Goal: Information Seeking & Learning: Learn about a topic

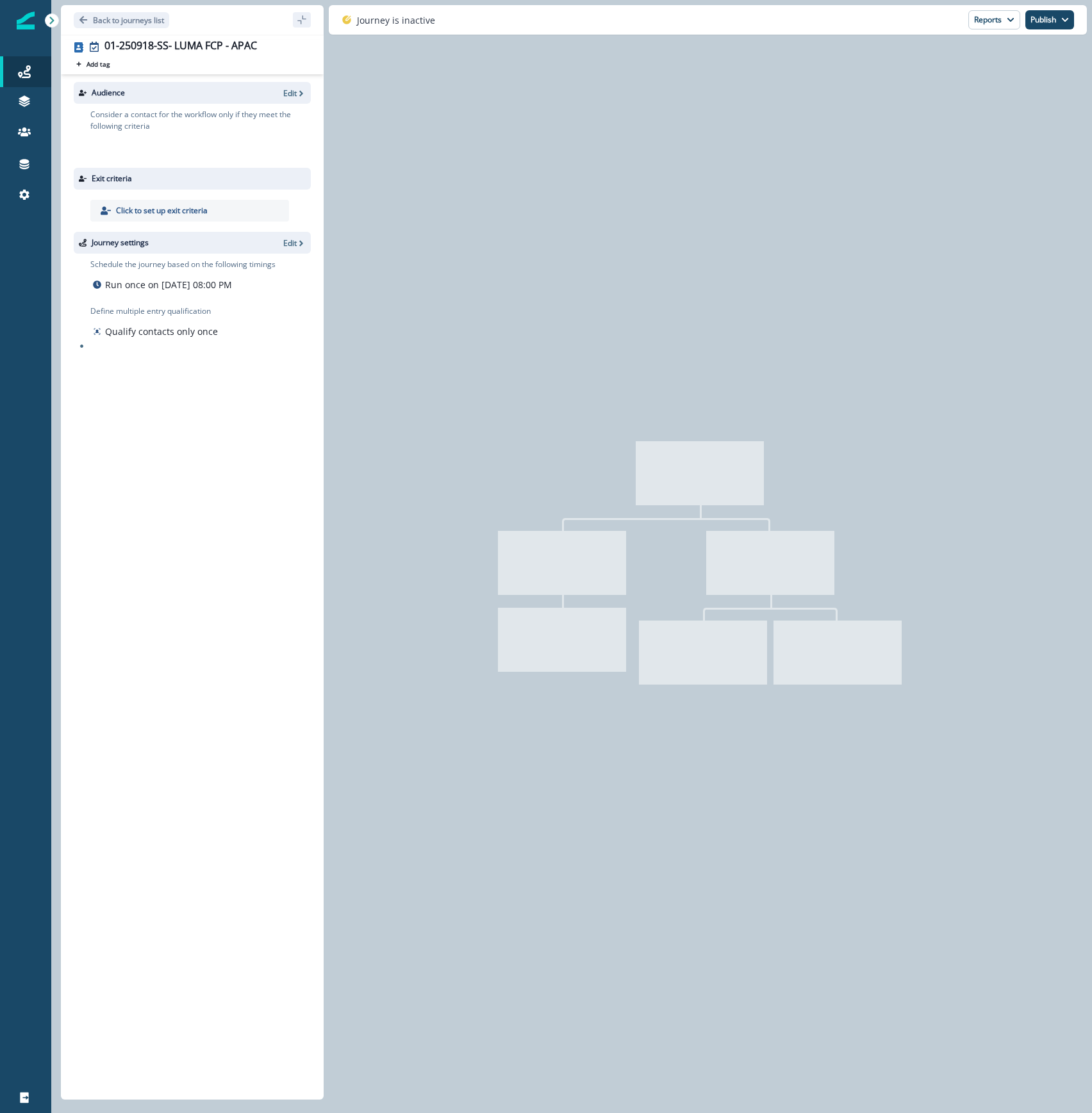
type input "**********"
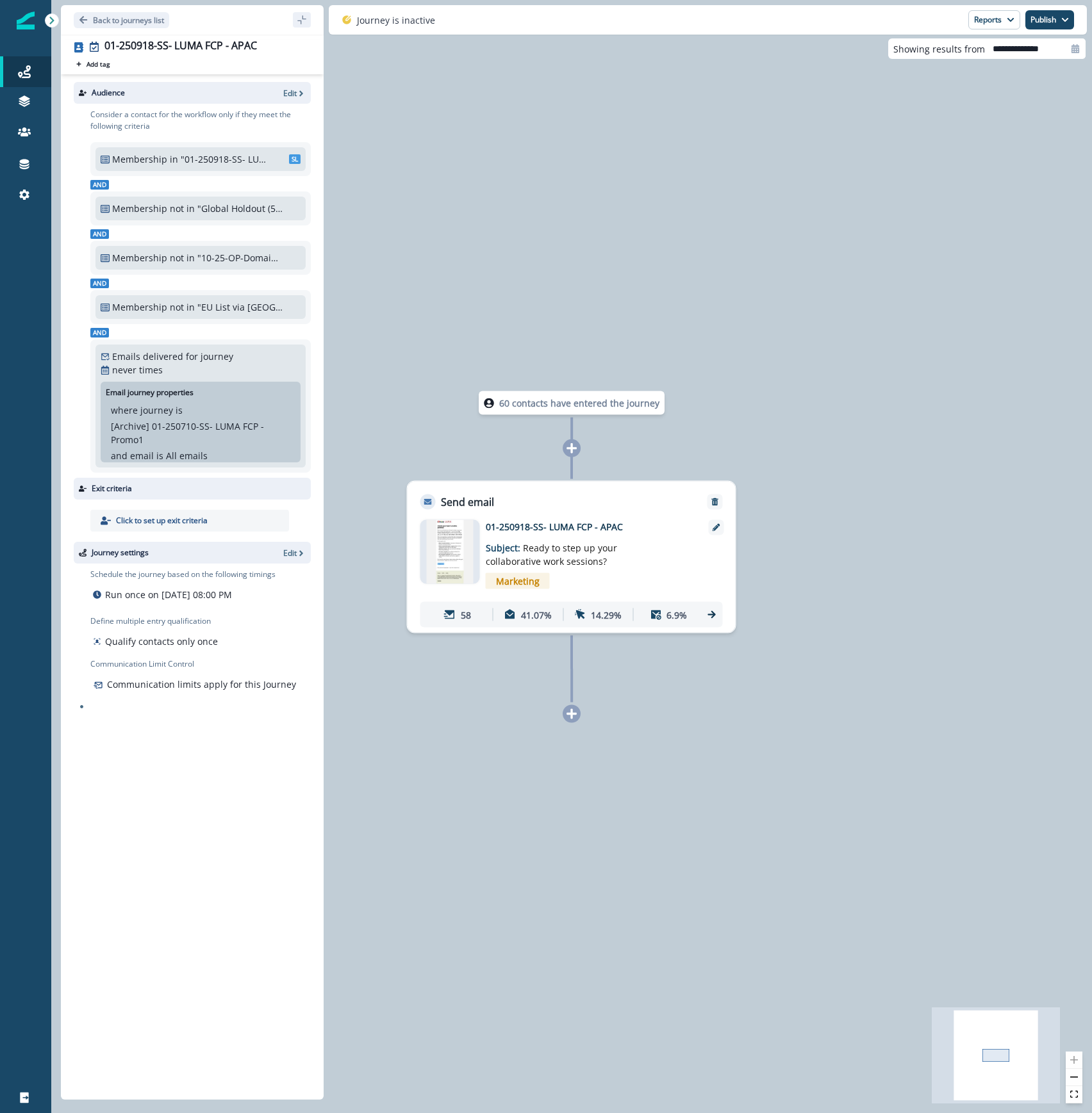
click at [713, 613] on icon at bounding box center [711, 615] width 7 height 7
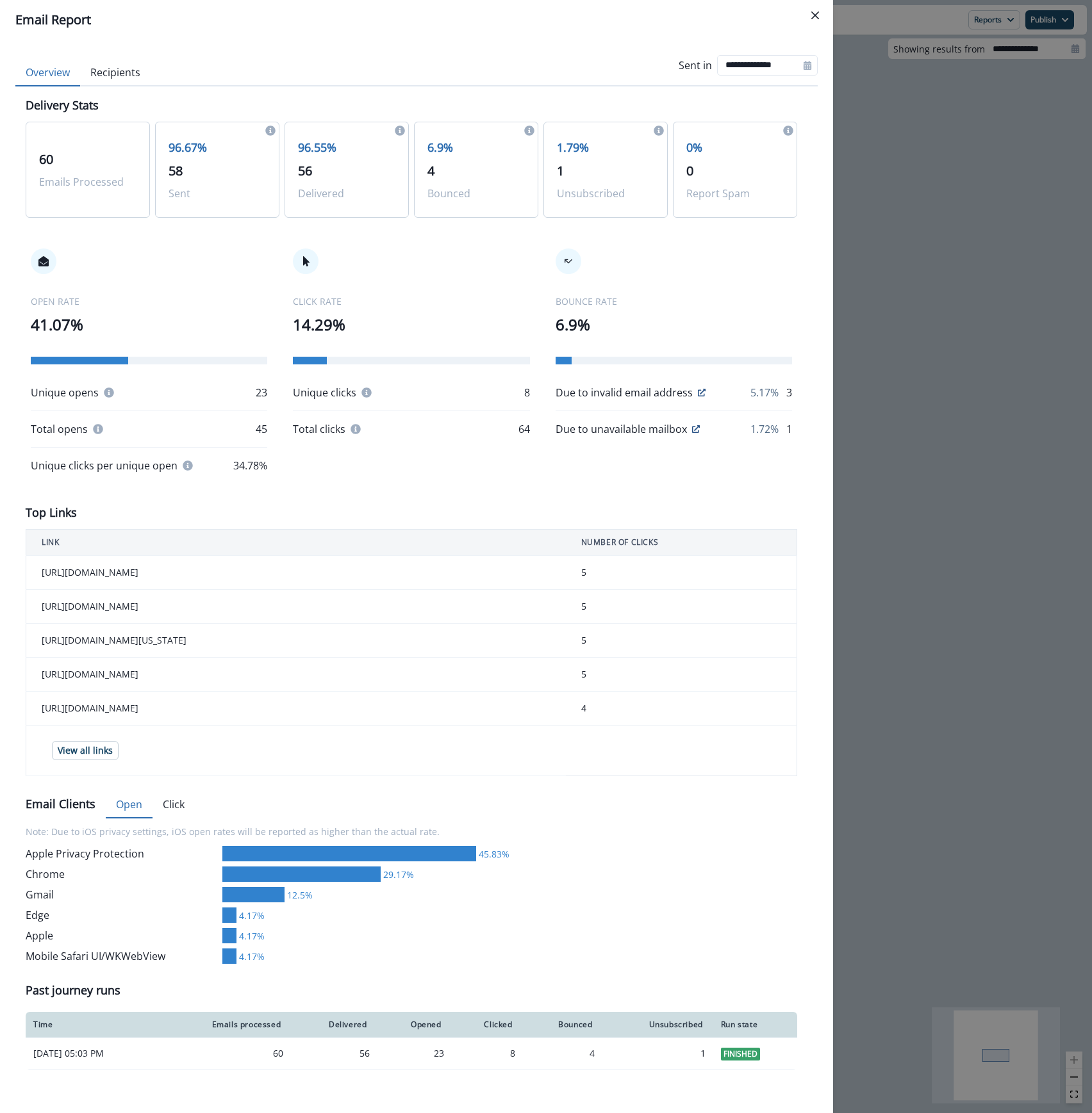
click at [864, 134] on div "**********" at bounding box center [546, 556] width 1092 height 1113
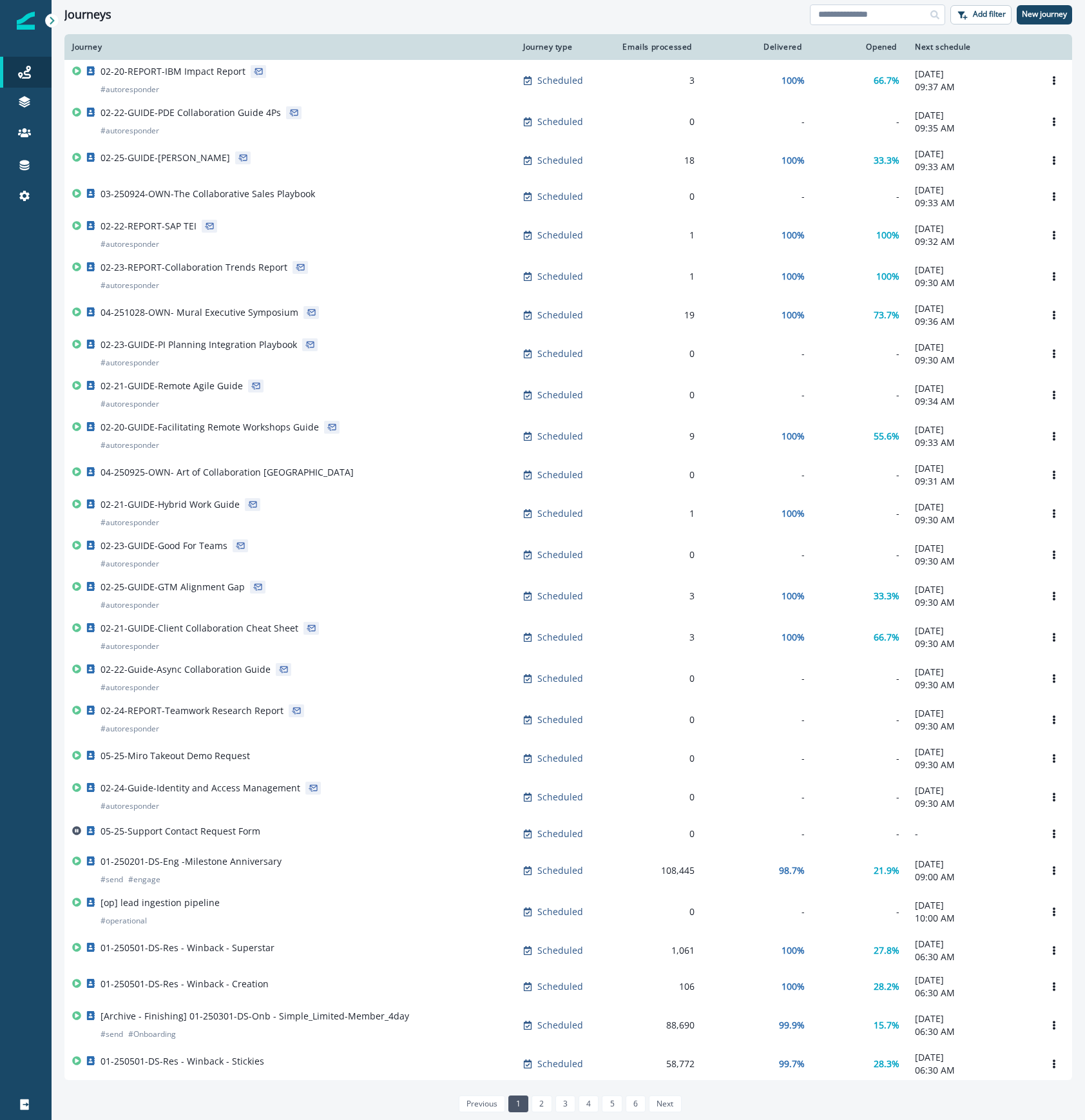
click at [849, 19] on input at bounding box center [877, 15] width 135 height 21
click at [851, 5] on input "*" at bounding box center [877, 15] width 135 height 21
type input "***"
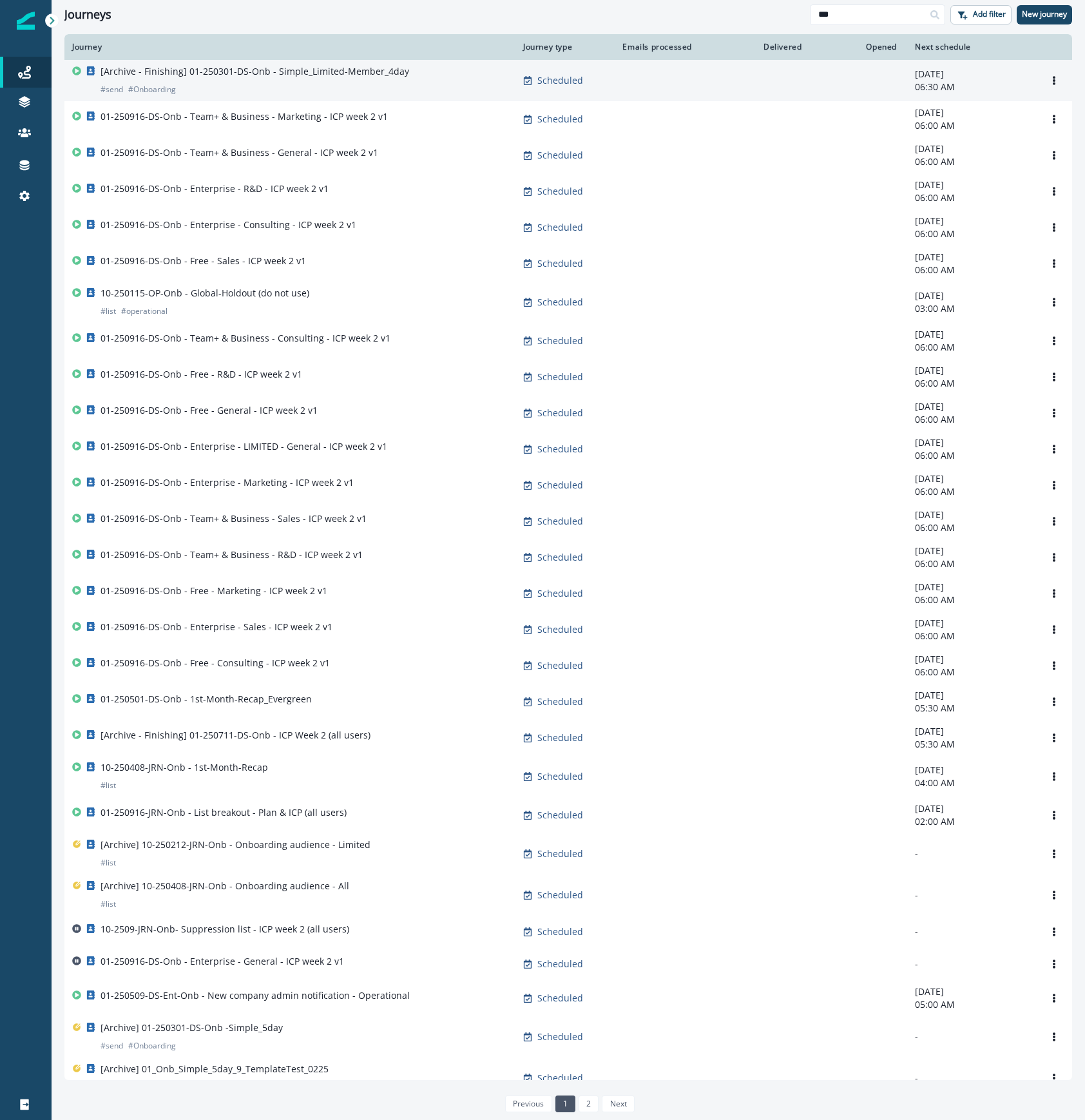
click at [459, 89] on div "[Archive - Finishing] 01-250301-DS-Onb - Simple_Limited-Member_4day # send # On…" at bounding box center [289, 80] width 435 height 31
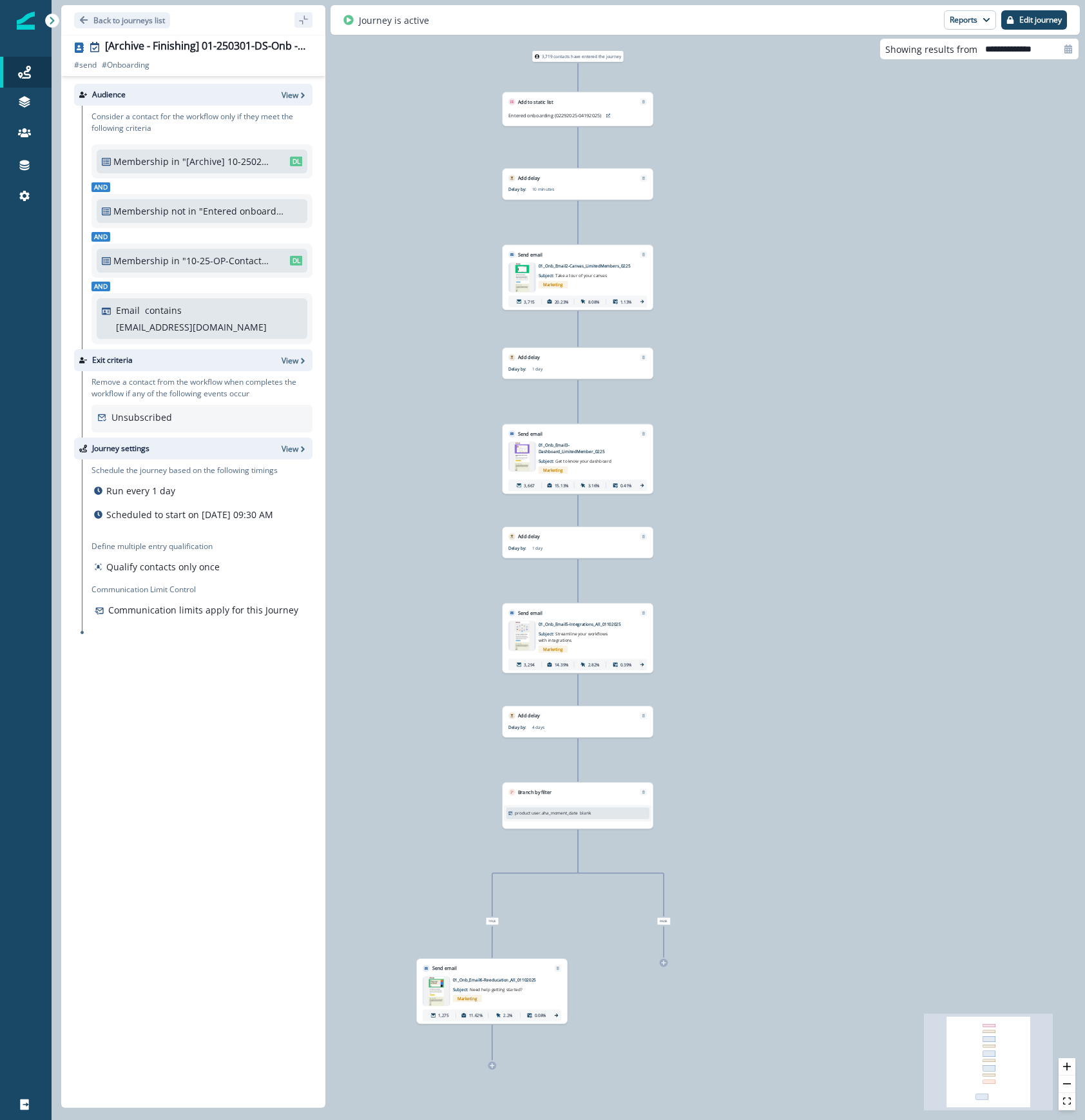
click at [1030, 50] on input "**********" at bounding box center [1028, 49] width 101 height 21
select select "*"
select select "****"
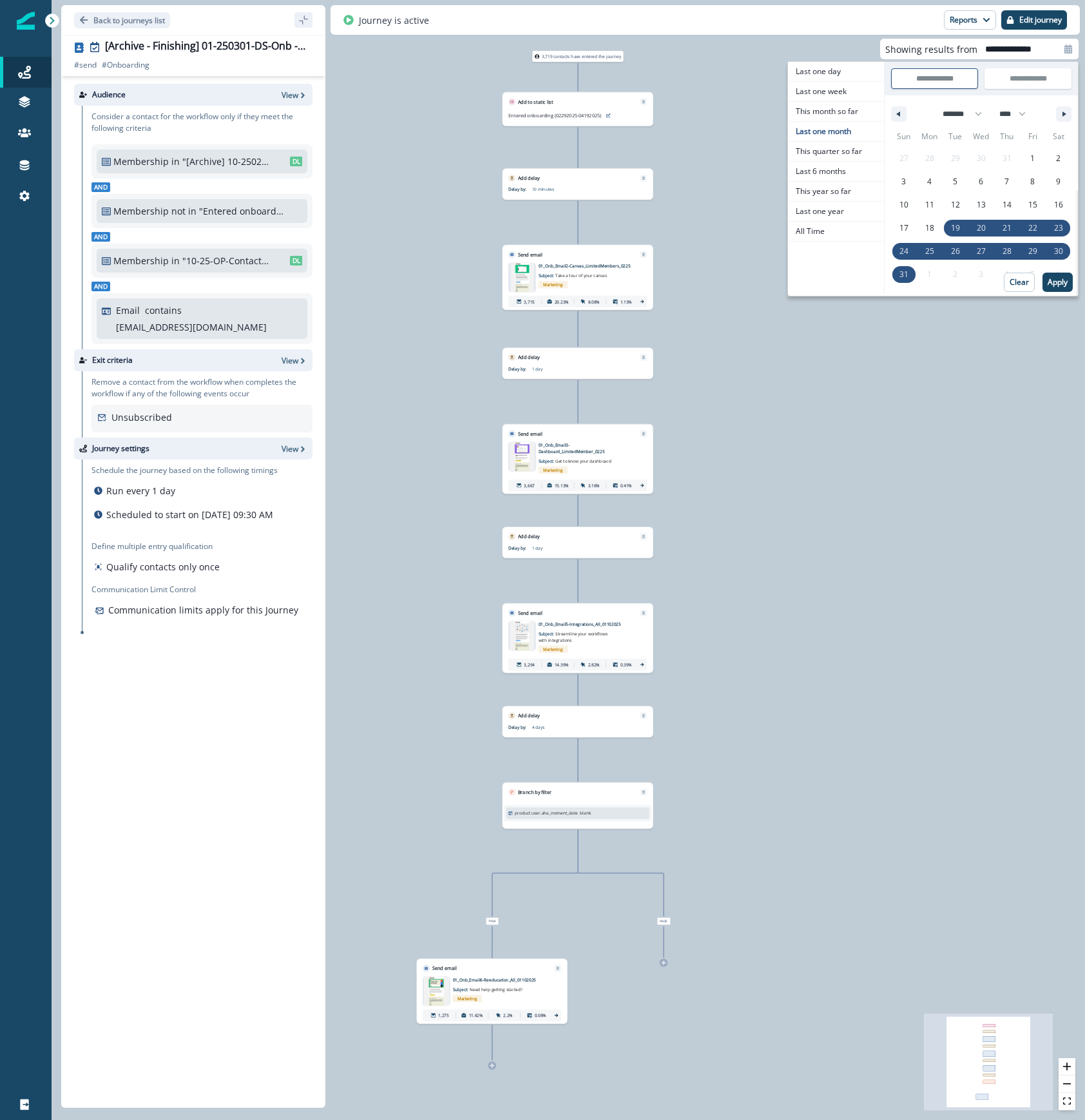
click at [949, 82] on input "**********" at bounding box center [935, 78] width 86 height 20
click at [1070, 120] on button "button" at bounding box center [1064, 114] width 16 height 16
select select "*"
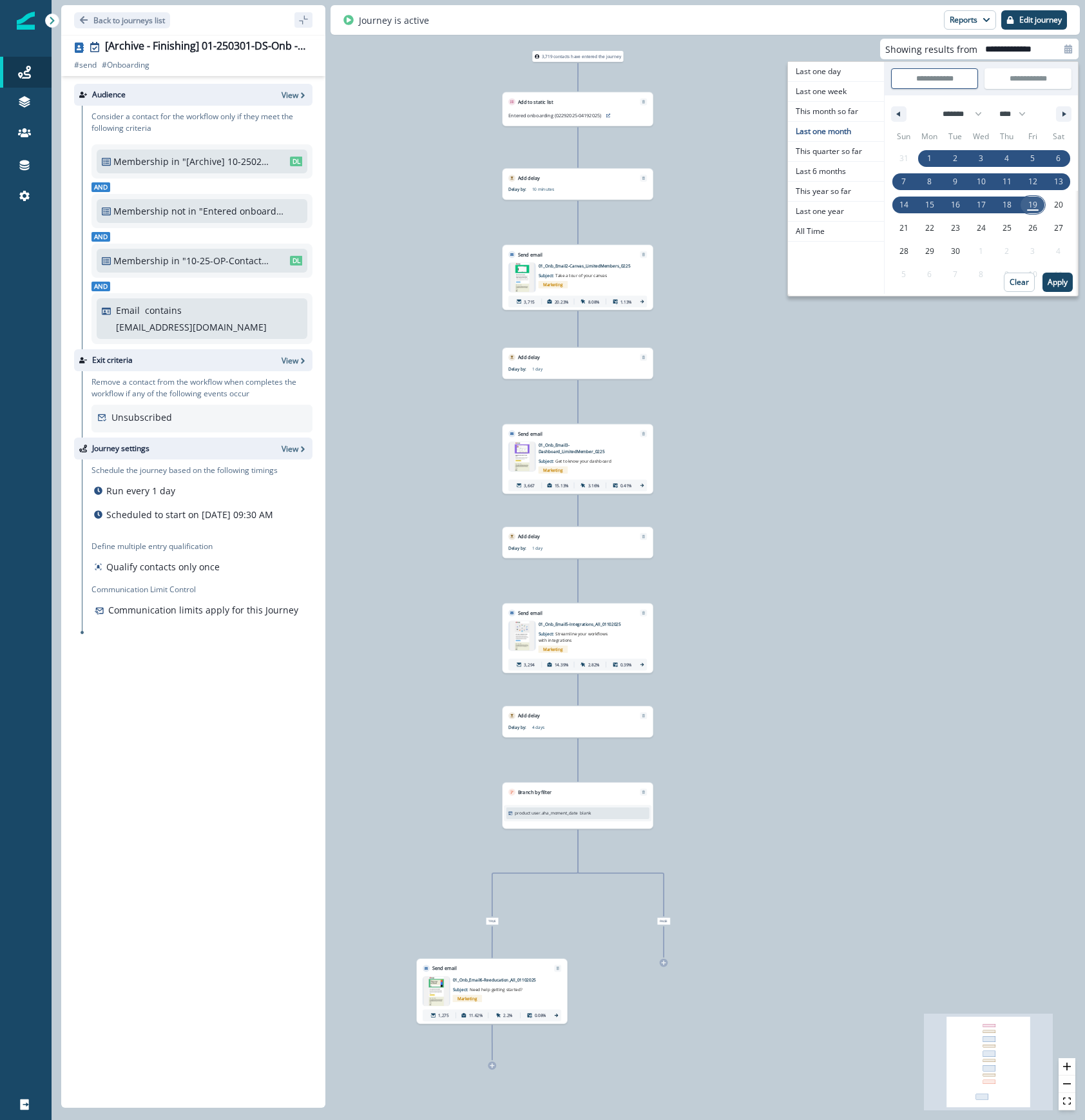
click at [1032, 206] on span "19" at bounding box center [1033, 205] width 9 height 23
type input "**********"
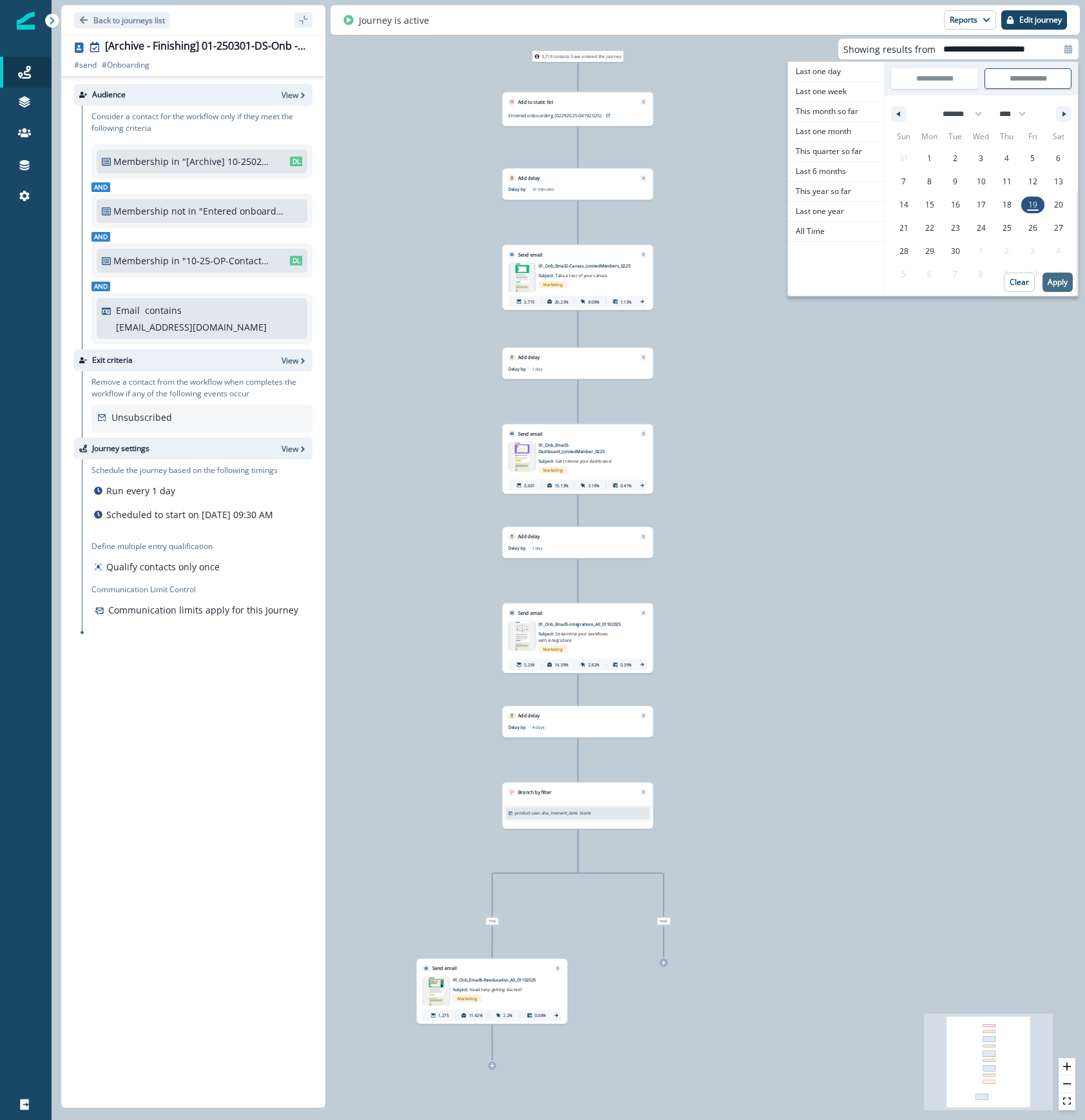
click at [1054, 282] on p "Apply" at bounding box center [1057, 282] width 20 height 9
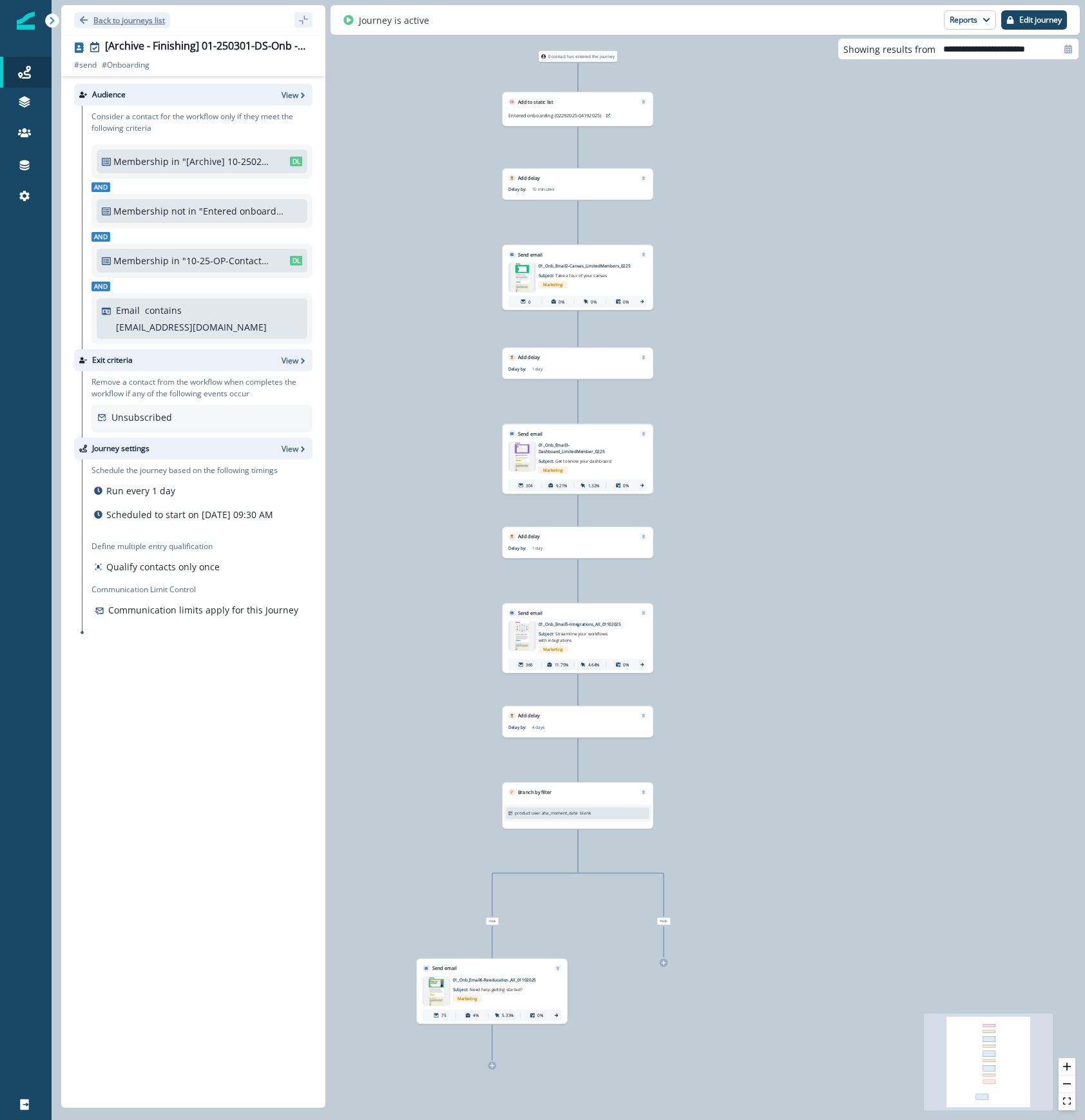
click at [112, 16] on p "Back to journeys list" at bounding box center [129, 21] width 72 height 11
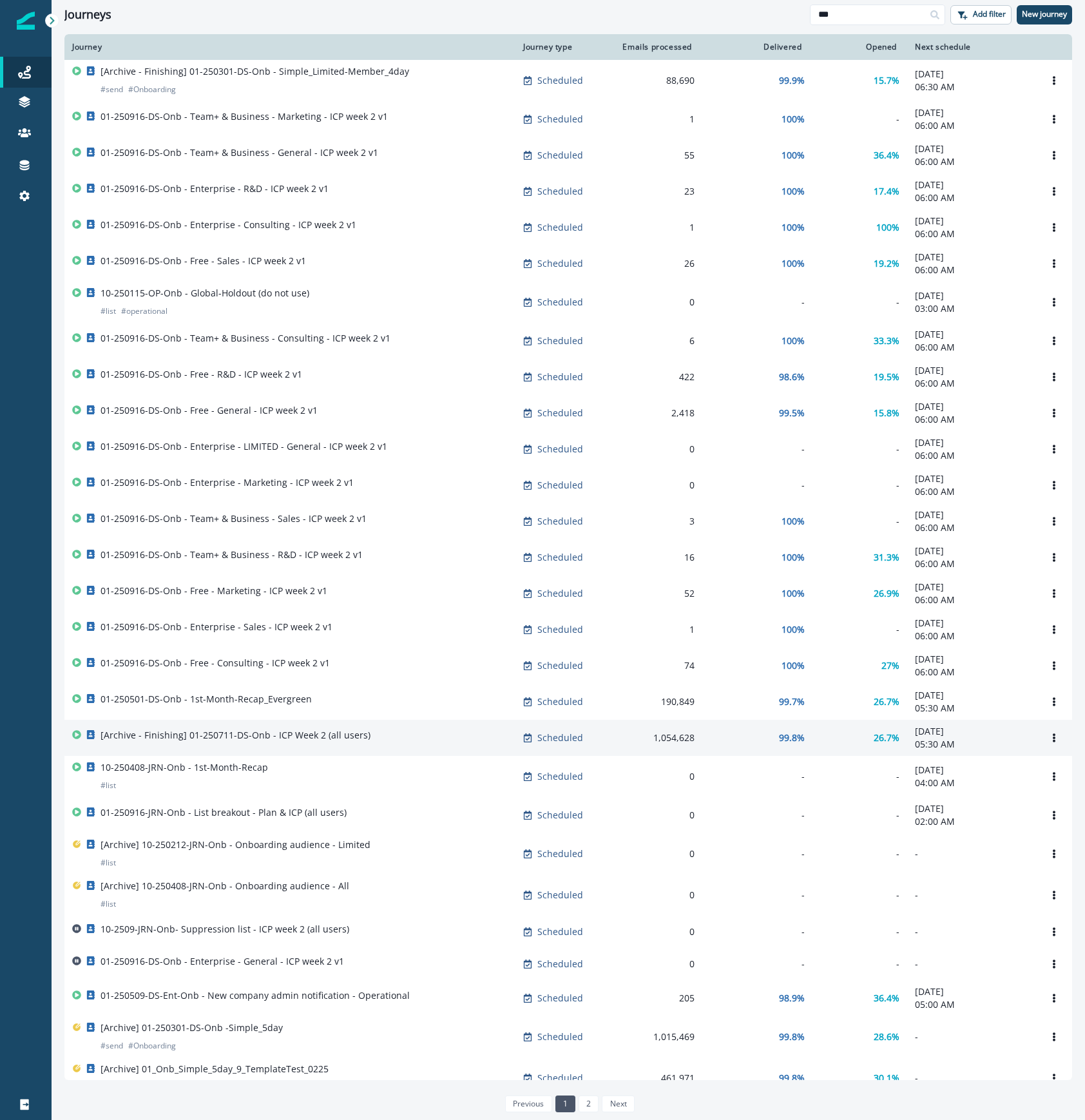
click at [439, 747] on div "[Archive - Finishing] 01-250711-DS-Onb - ICP Week 2 (all users)" at bounding box center [289, 737] width 435 height 18
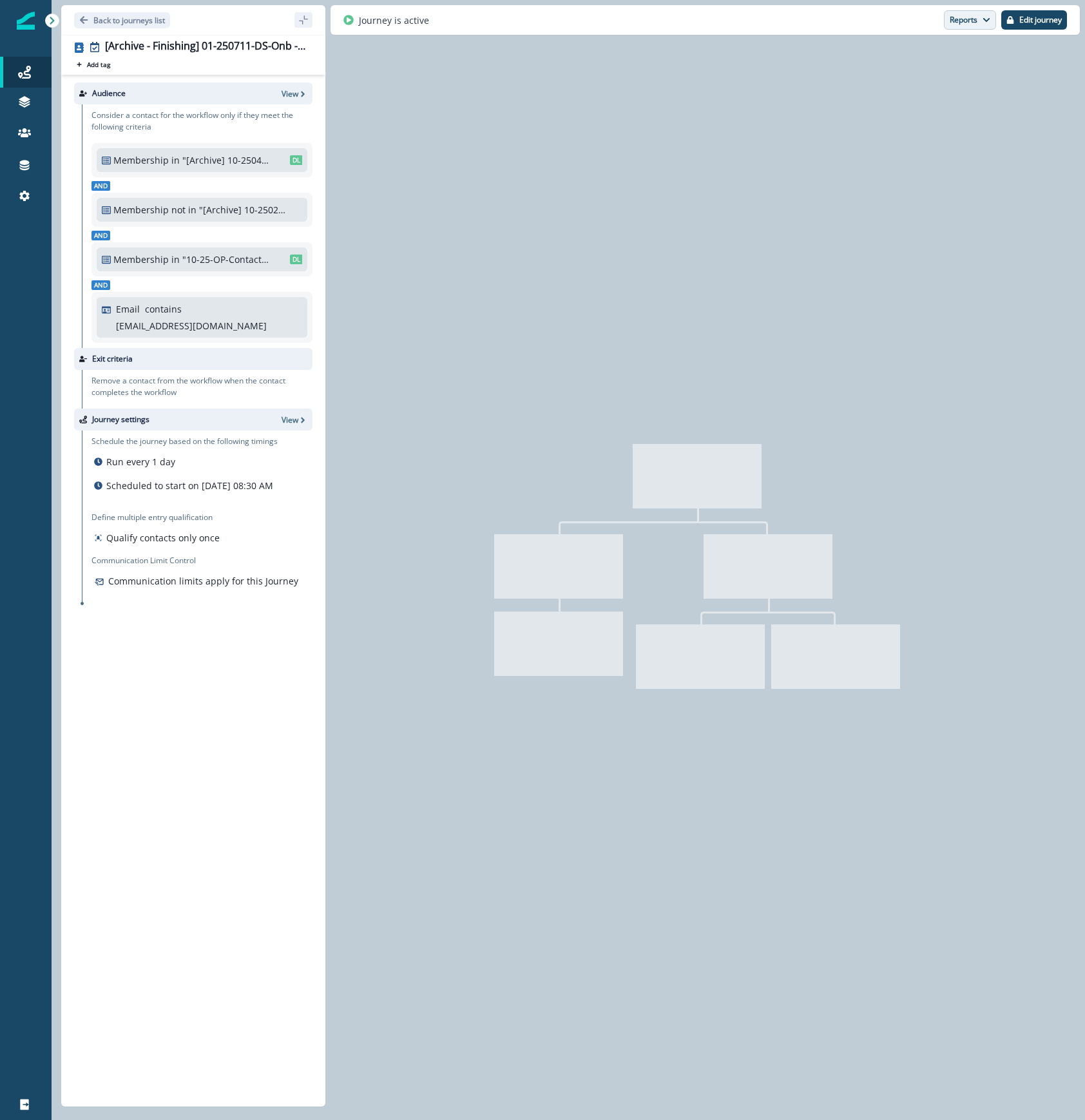
click at [966, 23] on button "Reports" at bounding box center [970, 20] width 52 height 20
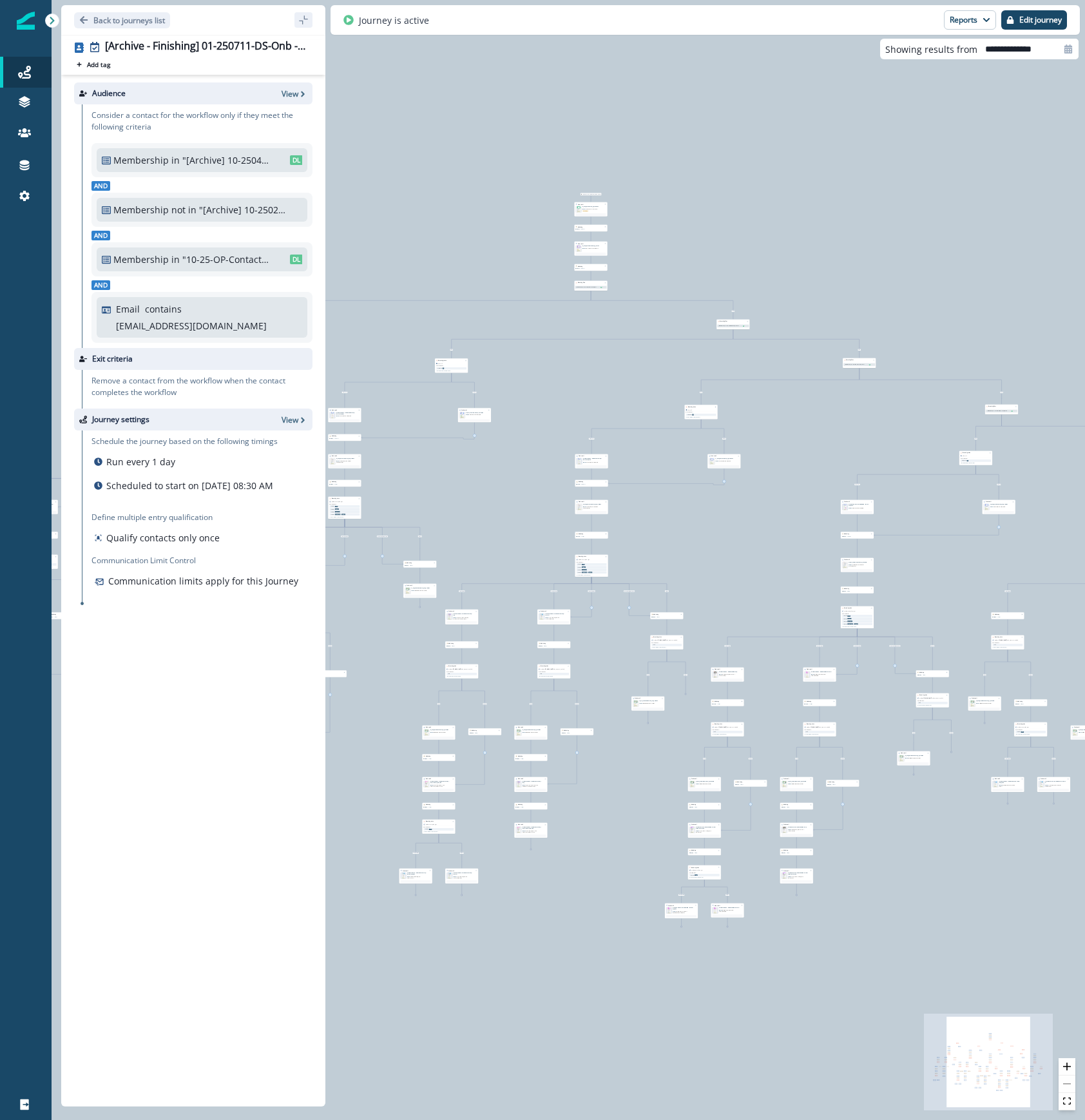
click at [1065, 47] on icon at bounding box center [1068, 50] width 7 height 9
select select "*"
select select "****"
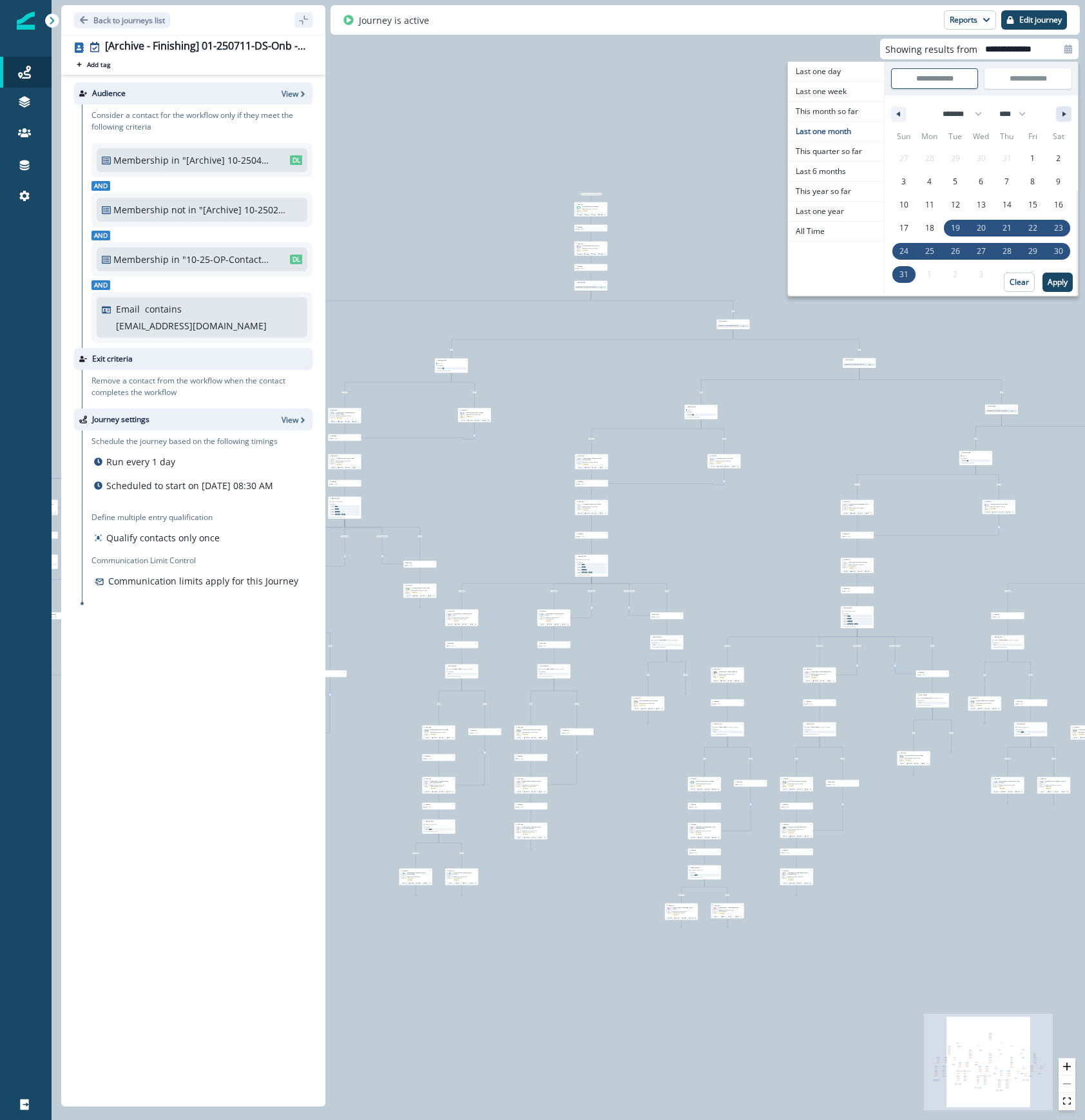
click at [1065, 116] on icon "button" at bounding box center [1065, 114] width 7 height 6
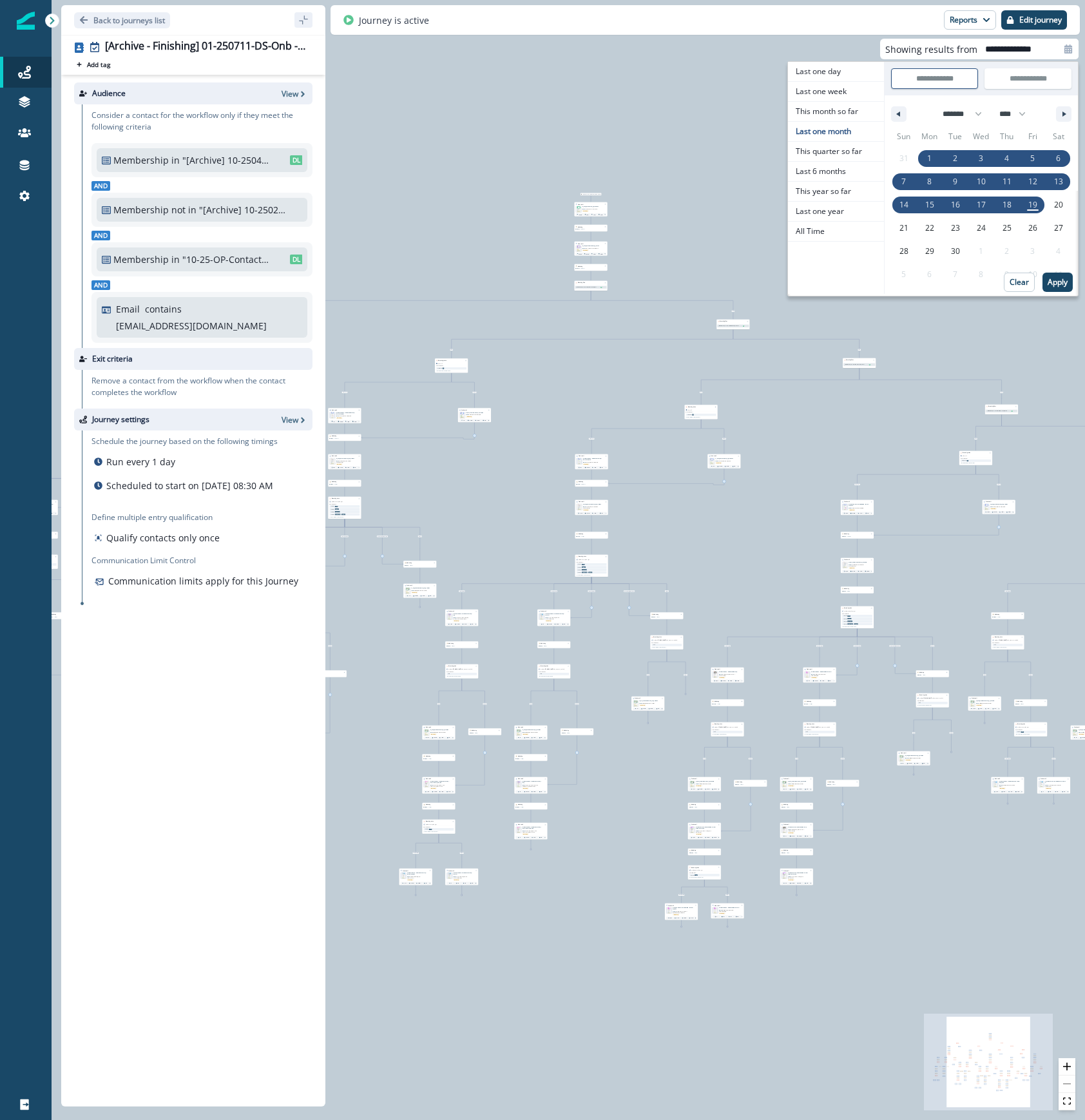
select select "*"
click at [1034, 202] on span "19" at bounding box center [1033, 205] width 9 height 23
type input "**********"
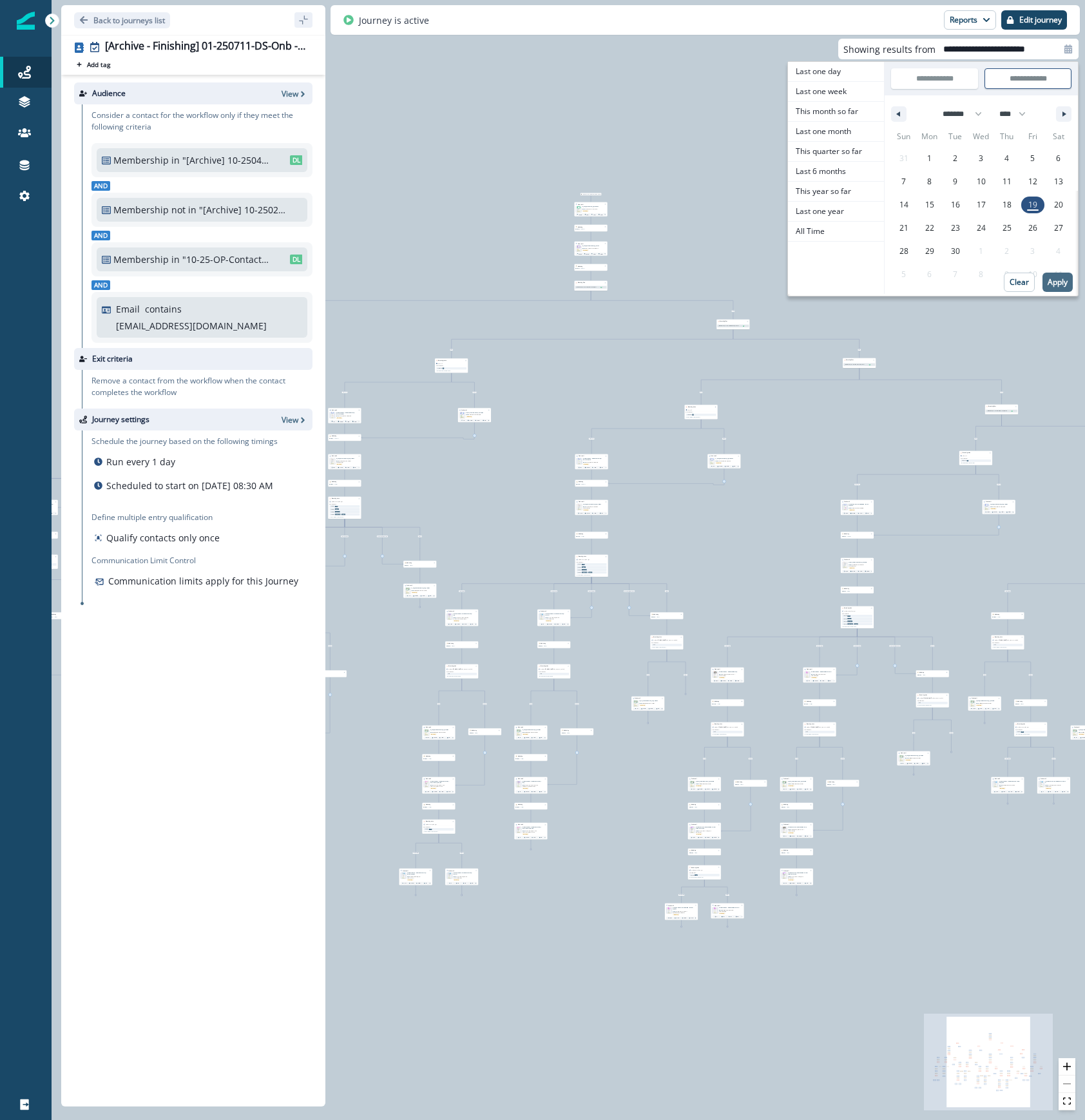
click at [1060, 282] on p "Apply" at bounding box center [1057, 282] width 20 height 9
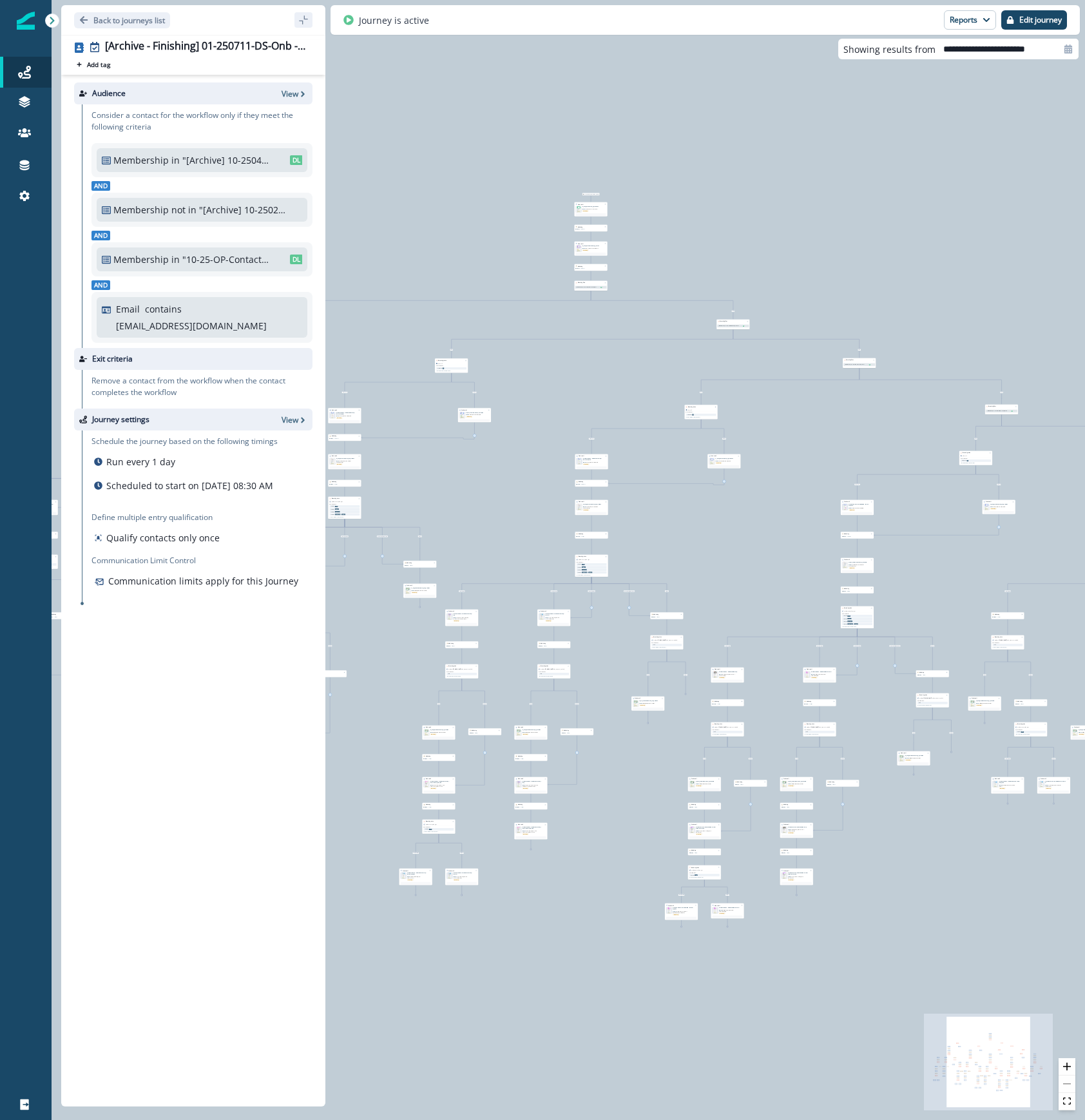
click at [1069, 1071] on button "zoom in" at bounding box center [1067, 1067] width 17 height 18
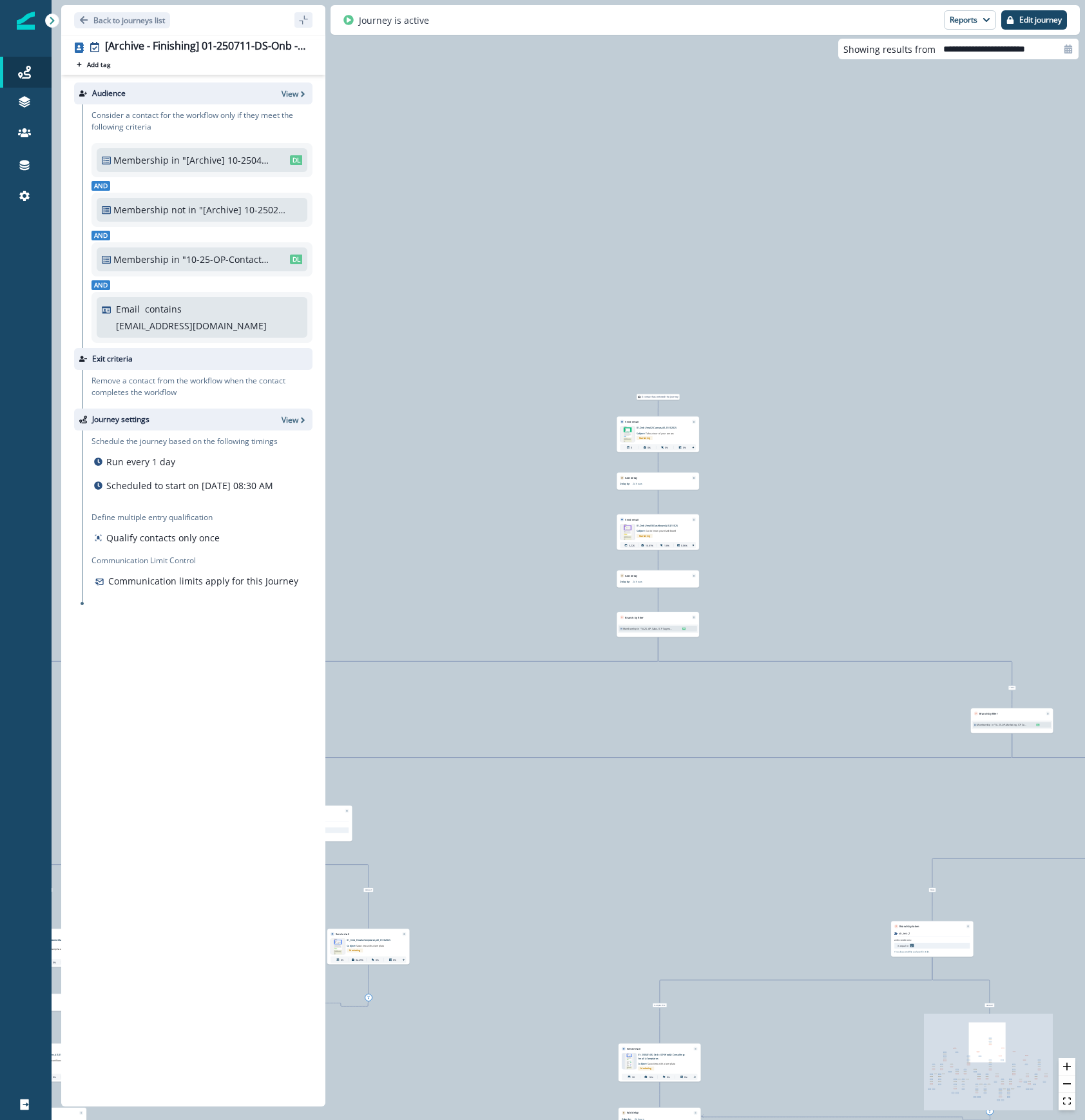
drag, startPoint x: 835, startPoint y: 112, endPoint x: 868, endPoint y: 859, distance: 747.7
click at [868, 859] on div "0 contact has entered the journey Send email Email asset changed, journey repor…" at bounding box center [568, 560] width 1034 height 1120
click at [1065, 1063] on icon "zoom in" at bounding box center [1066, 1067] width 7 height 7
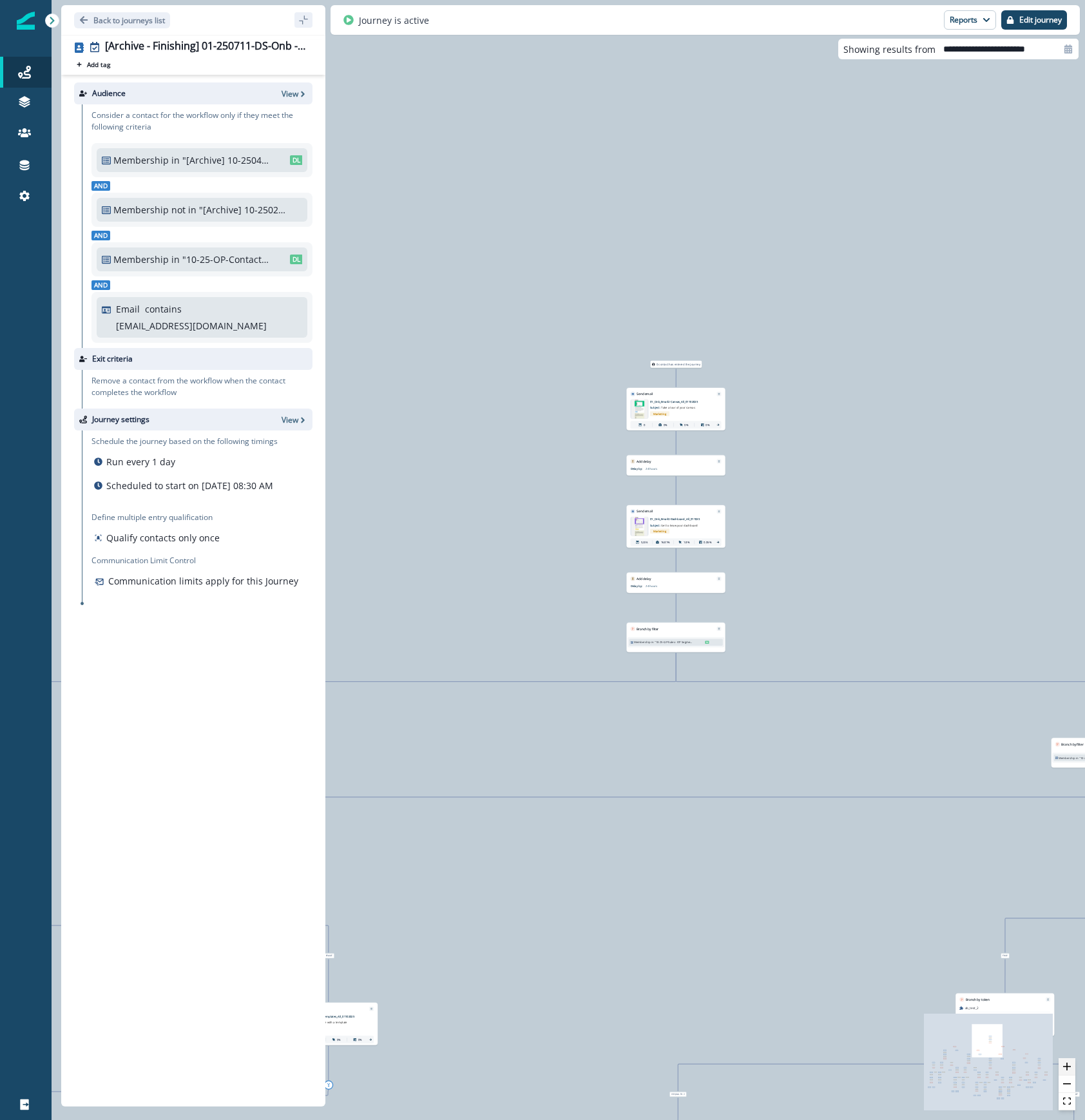
click at [1065, 1063] on icon "zoom in" at bounding box center [1066, 1067] width 7 height 7
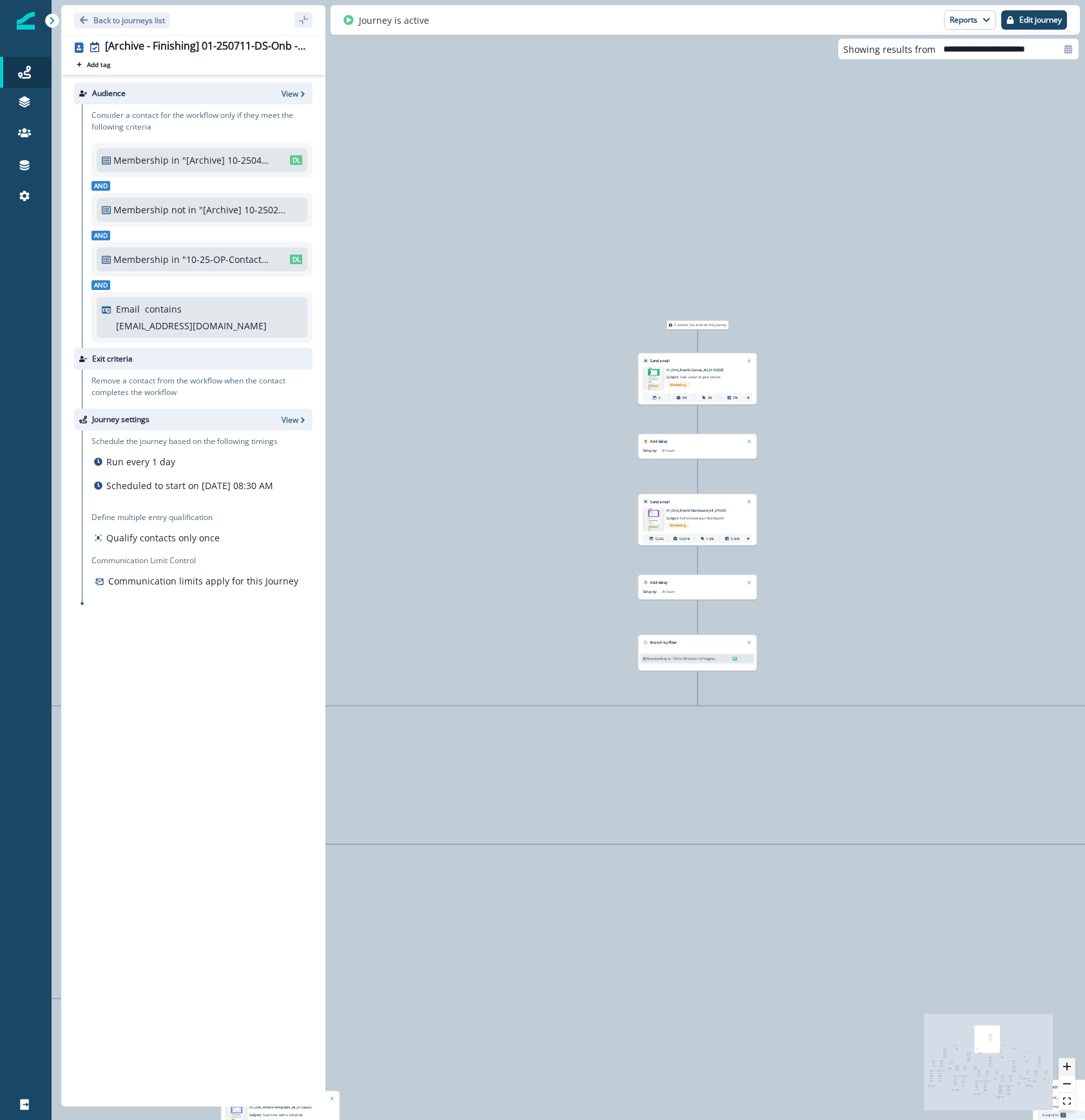
click at [1065, 1063] on icon "zoom in" at bounding box center [1066, 1067] width 7 height 7
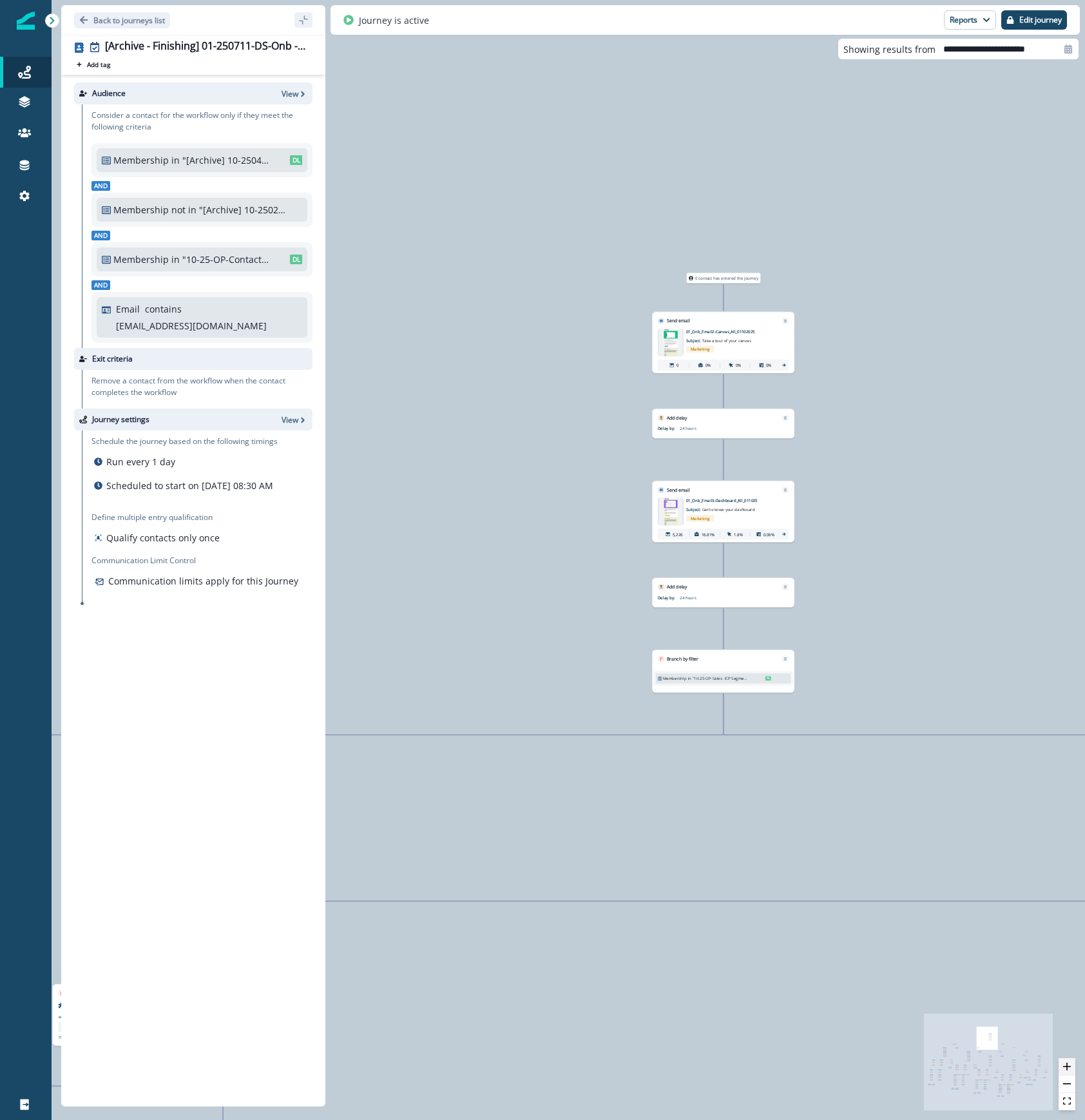
click at [1065, 1063] on icon "zoom in" at bounding box center [1066, 1067] width 7 height 7
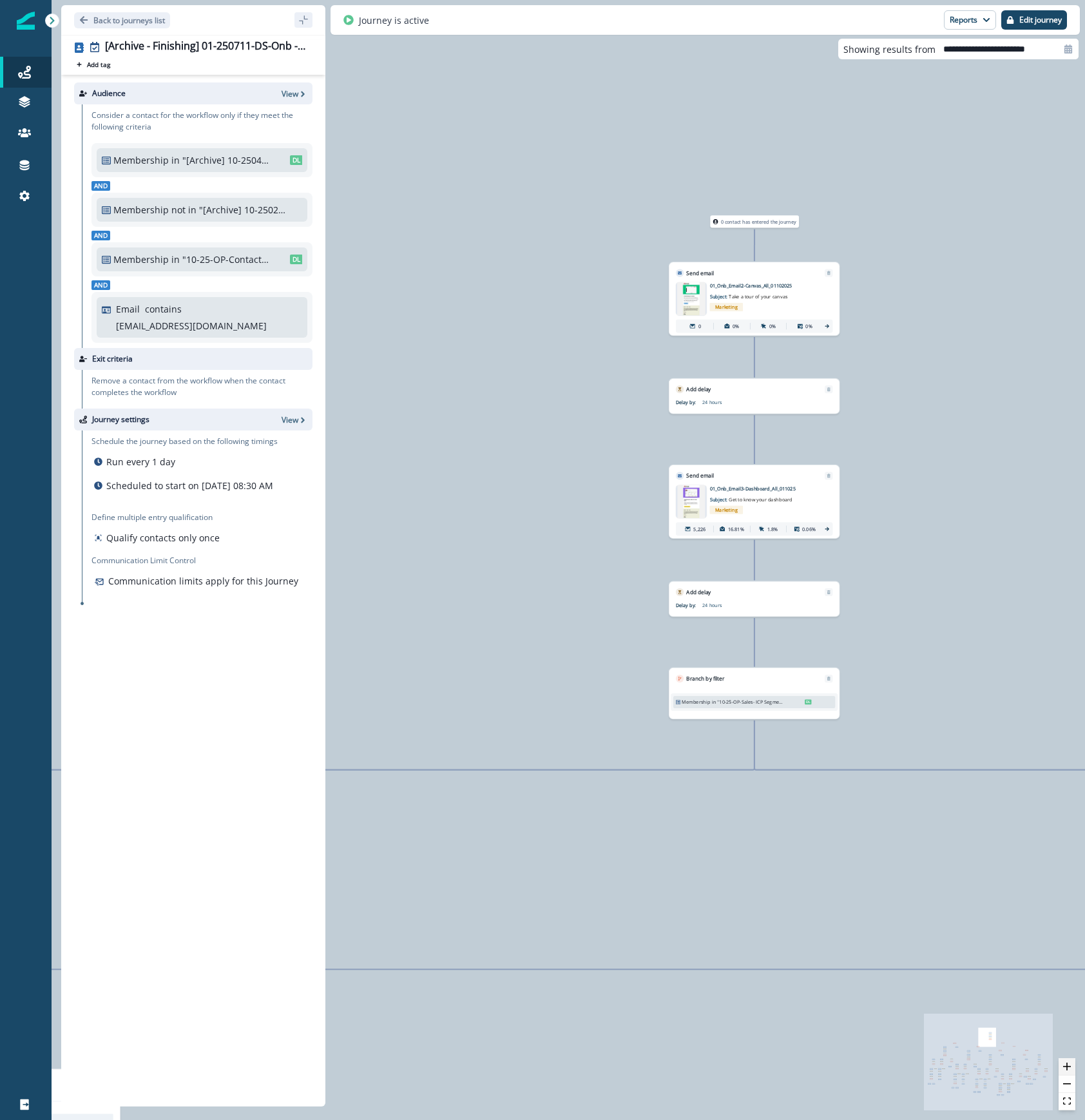
click at [1065, 1063] on icon "zoom in" at bounding box center [1066, 1067] width 7 height 7
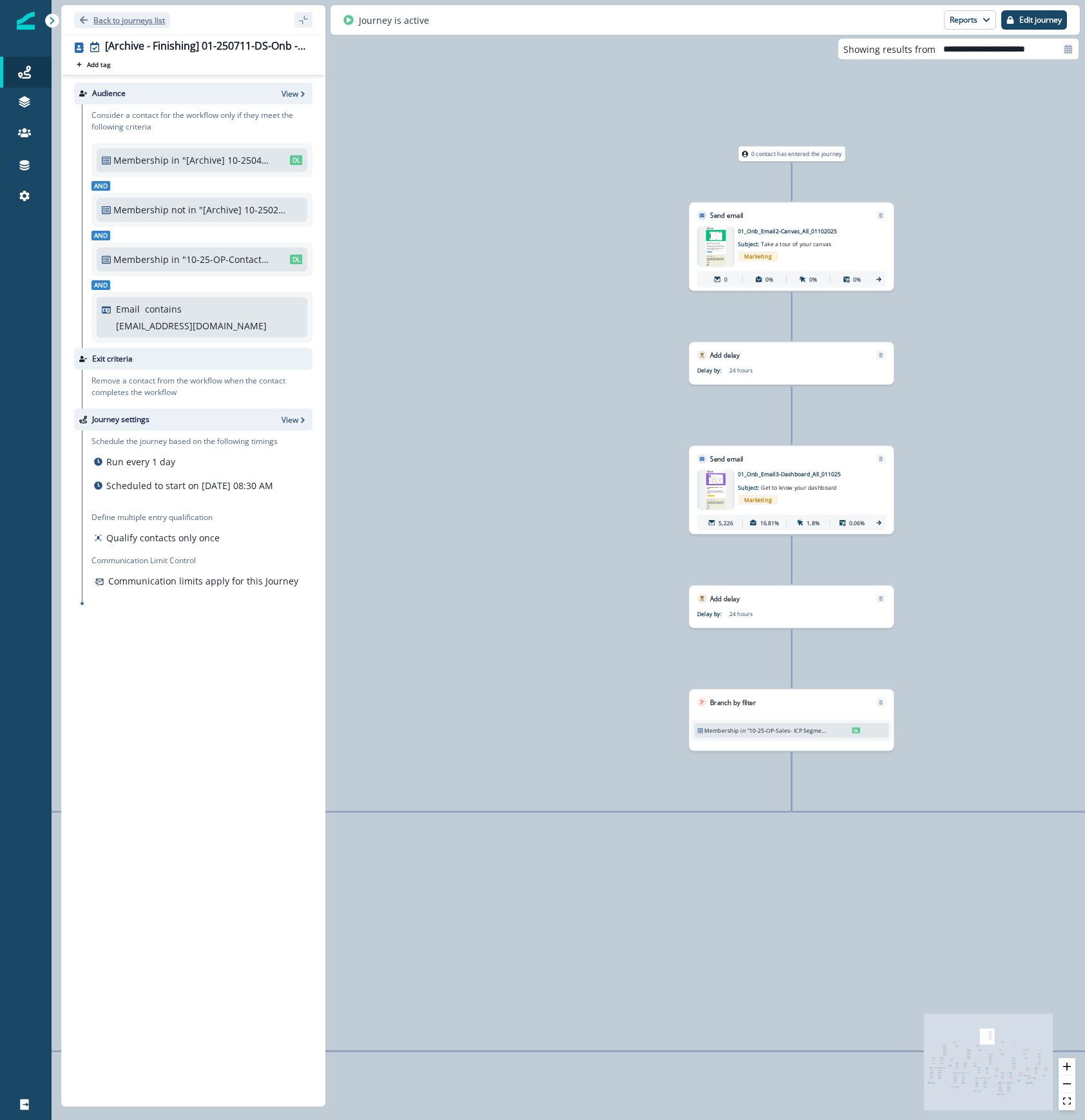
click at [156, 21] on p "Back to journeys list" at bounding box center [129, 21] width 72 height 11
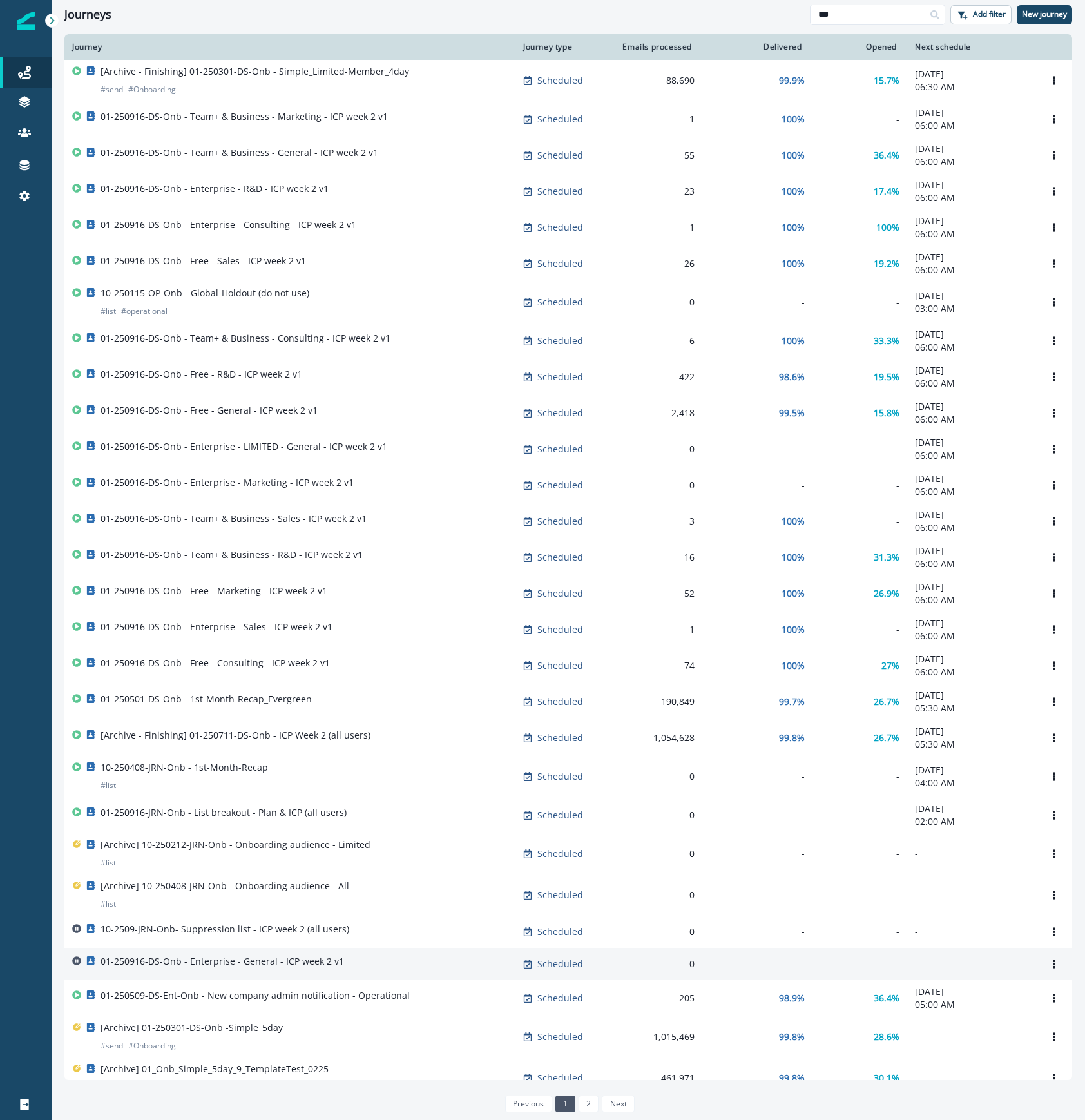
click at [373, 973] on div "01-250916-DS-Onb - Enterprise - General - ICP week 2 v1" at bounding box center [289, 964] width 435 height 18
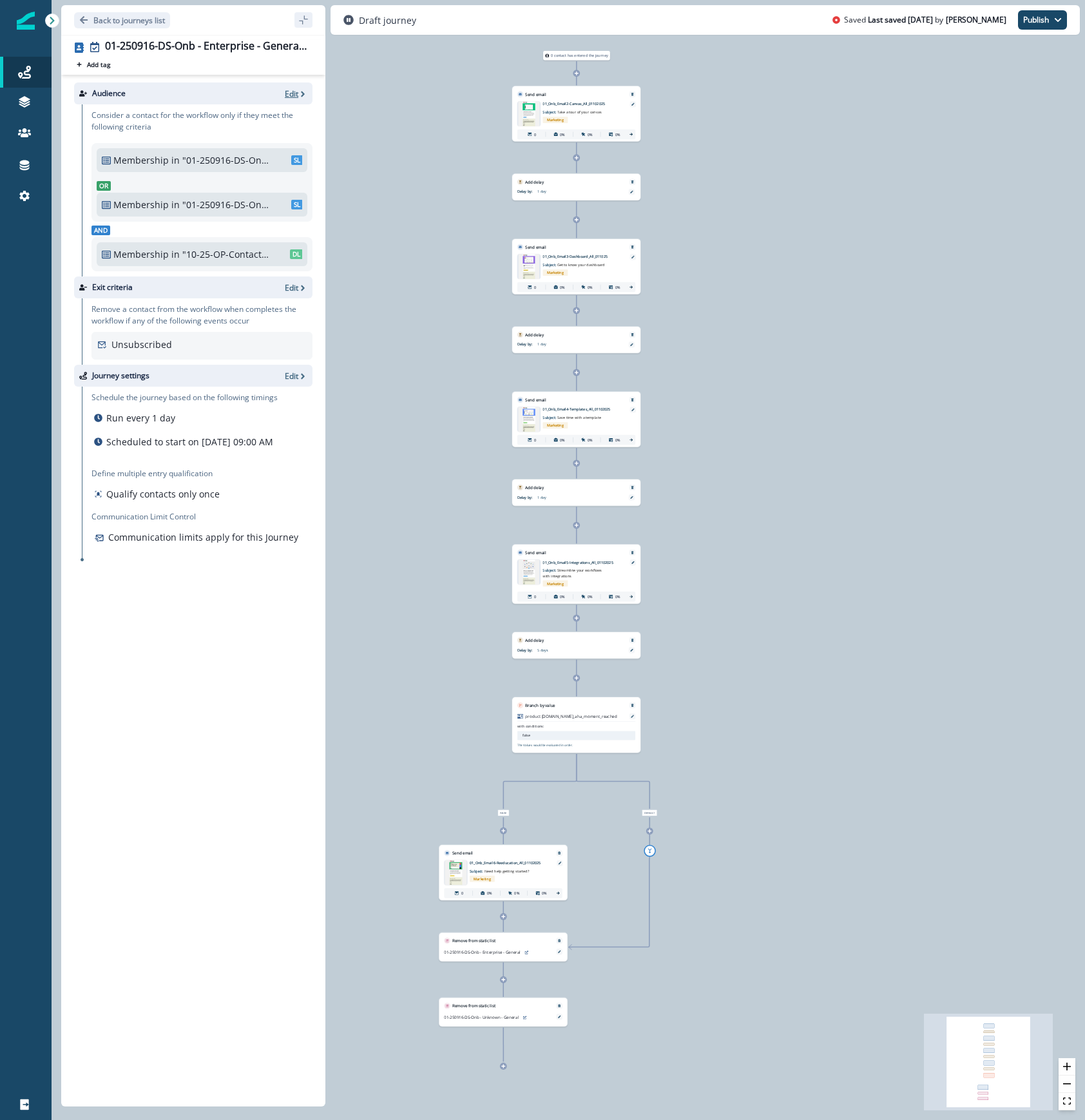
click at [292, 89] on p "Edit" at bounding box center [291, 94] width 13 height 11
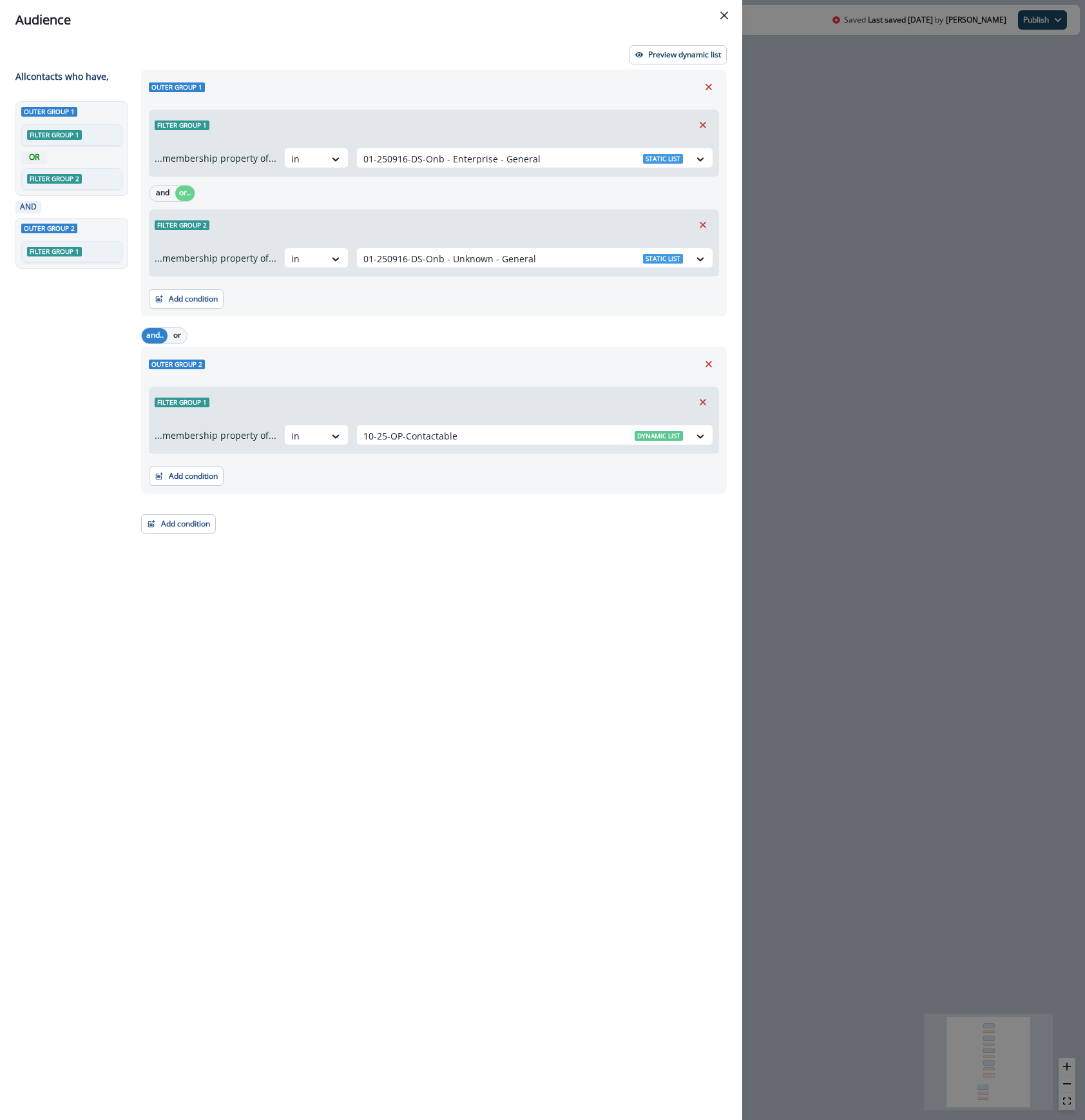
click at [846, 172] on div "Audience Preview dynamic list All contact s who have, Outer group 1 Filter grou…" at bounding box center [542, 560] width 1085 height 1120
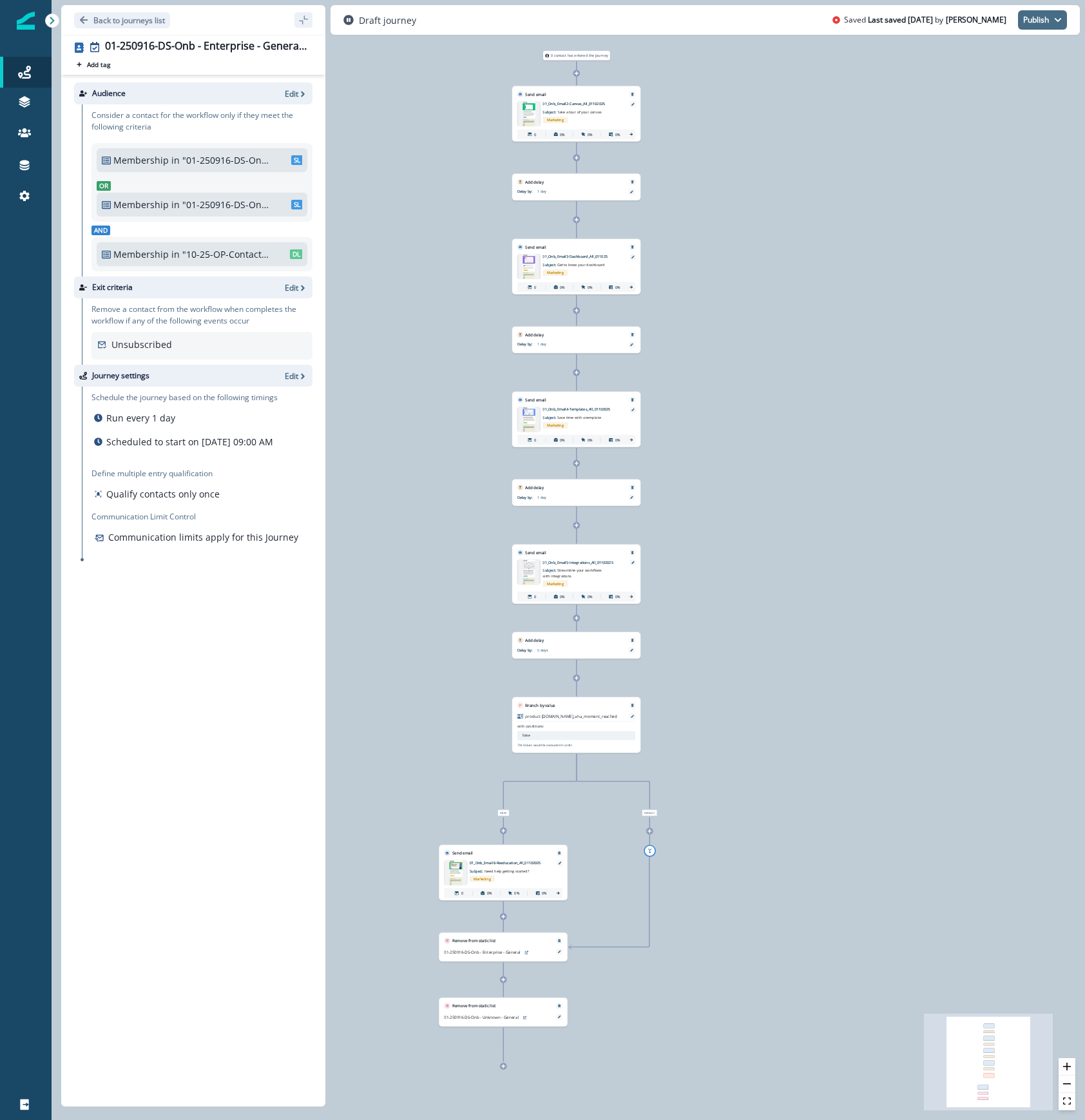
click at [1044, 21] on button "Publish" at bounding box center [1042, 20] width 49 height 20
click at [161, 40] on div "01-250916-DS-Onb - Enterprise - General - ICP week 2 v1" at bounding box center [205, 47] width 203 height 14
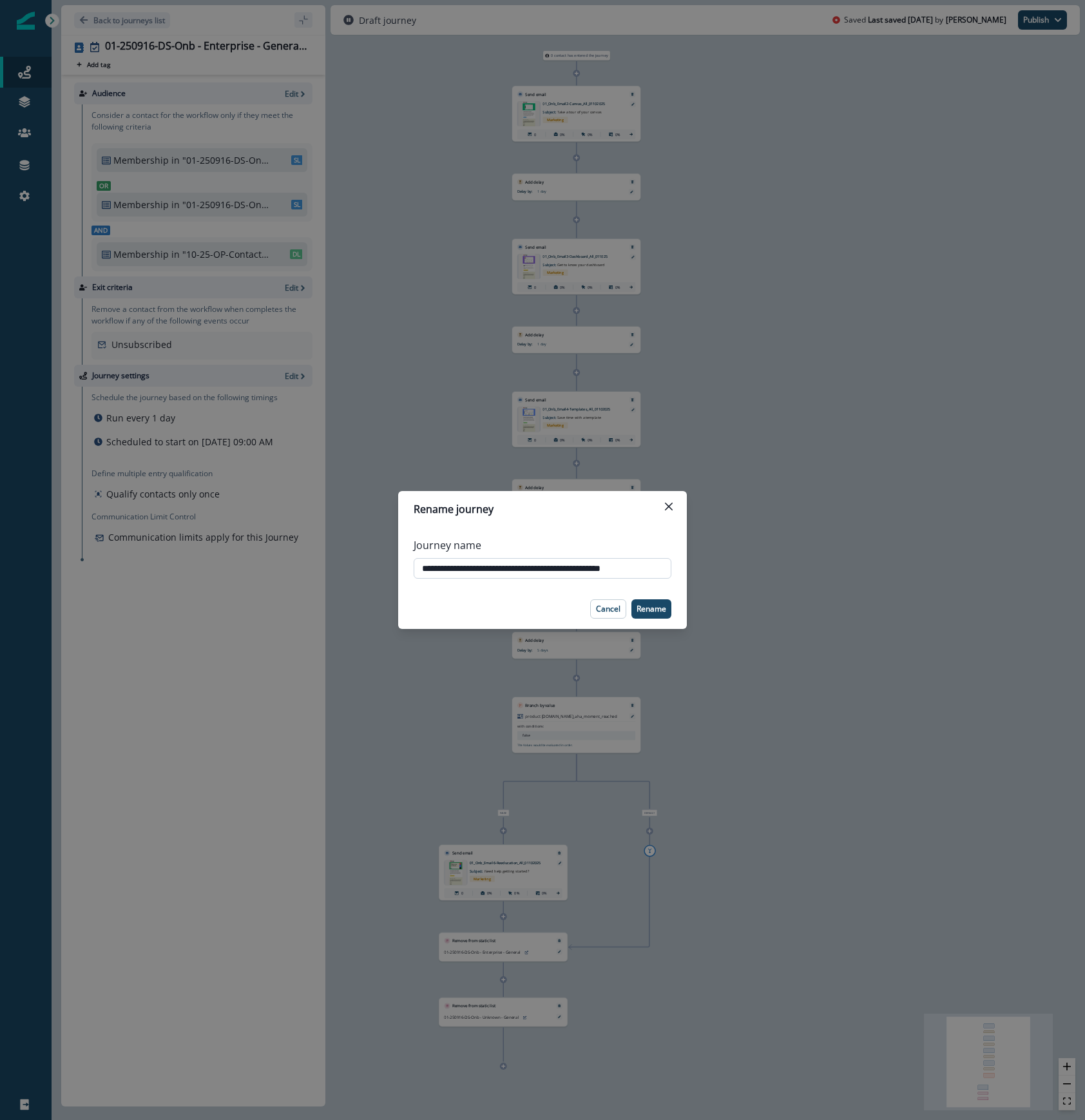
click at [583, 568] on input "**********" at bounding box center [542, 569] width 258 height 21
click at [669, 504] on icon "Close" at bounding box center [669, 506] width 7 height 7
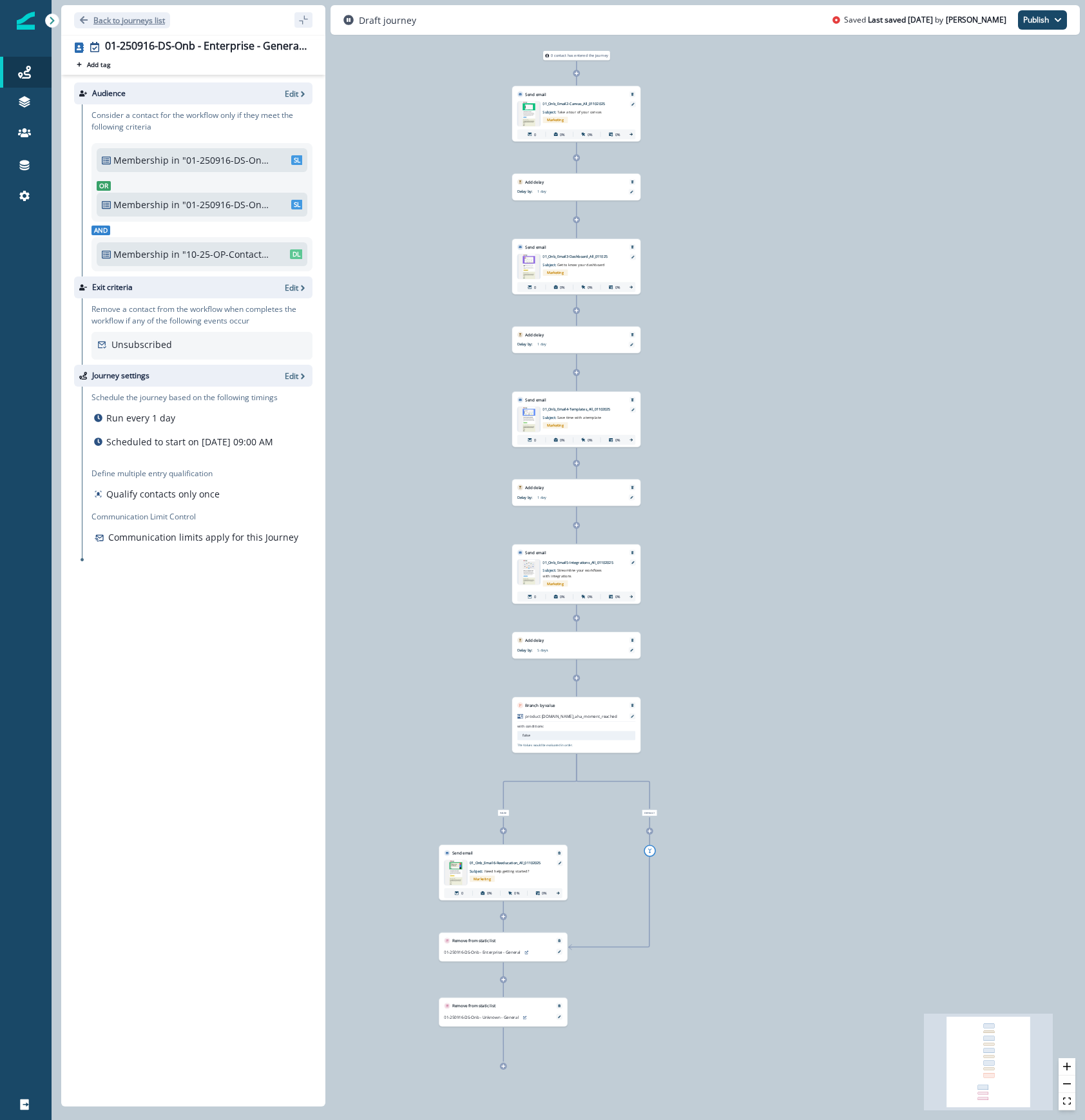
click at [132, 16] on p "Back to journeys list" at bounding box center [129, 21] width 72 height 11
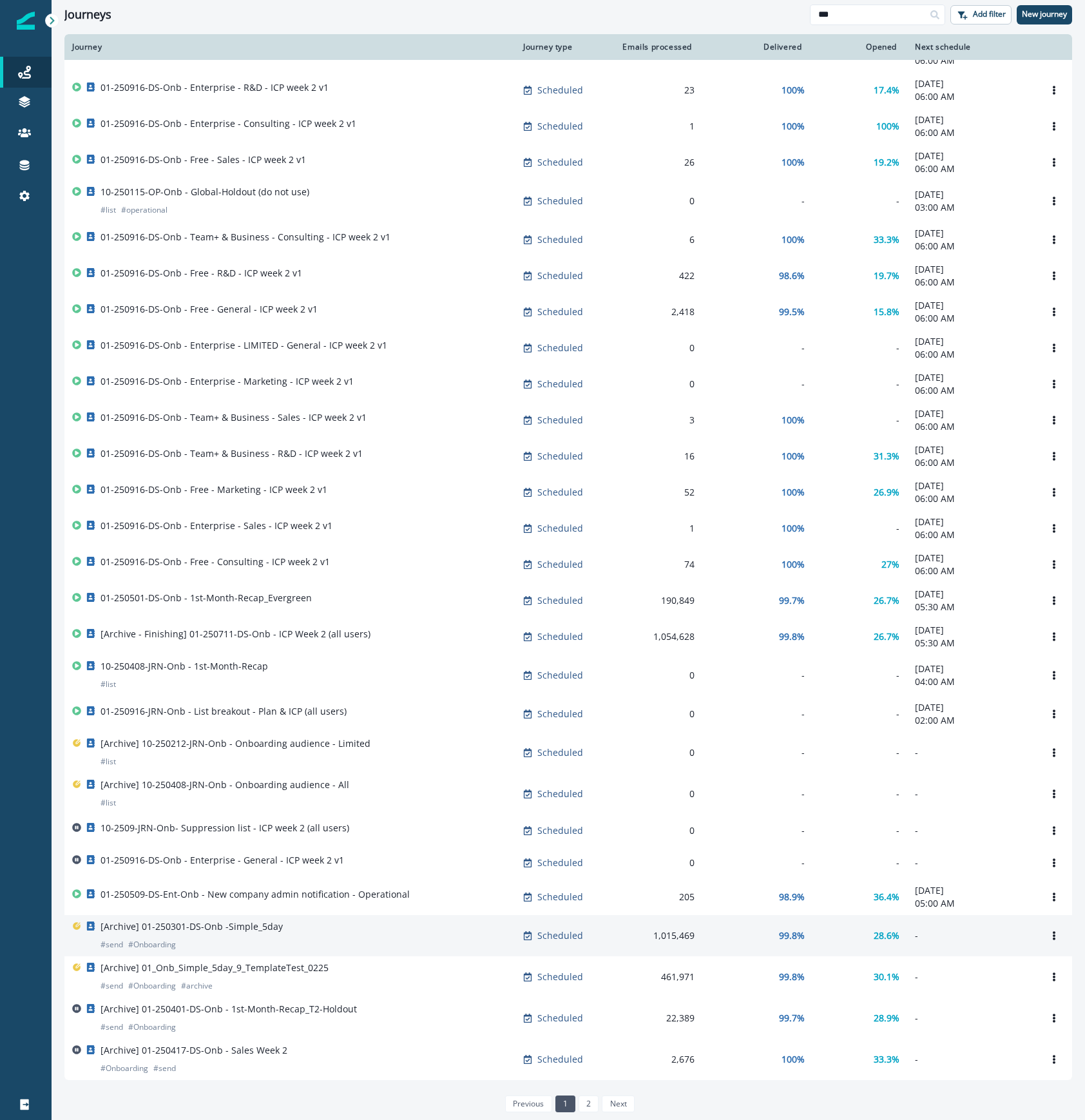
scroll to position [124, 0]
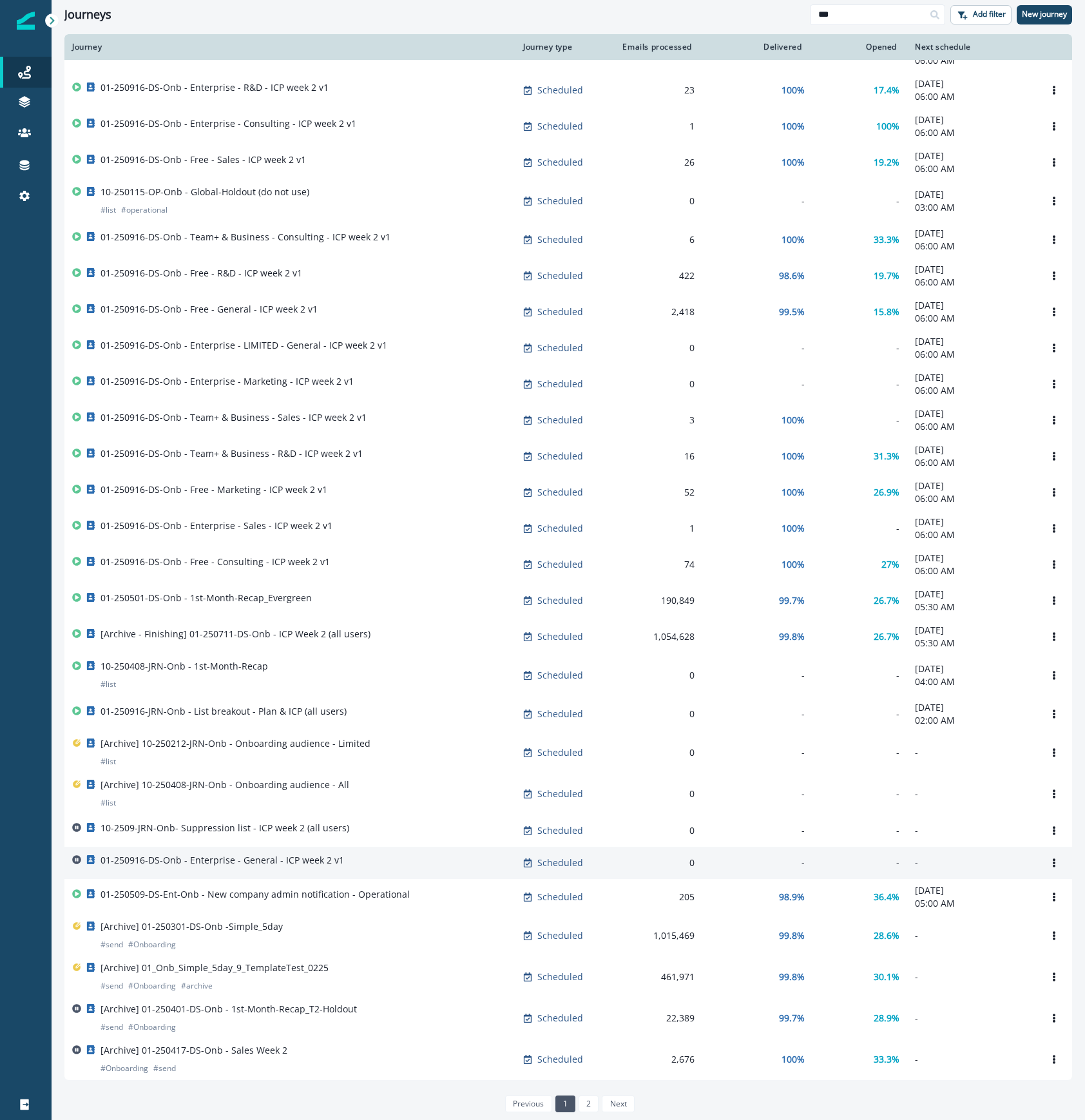
click at [366, 854] on div "01-250916-DS-Onb - Enterprise - General - ICP week 2 v1" at bounding box center [289, 862] width 435 height 18
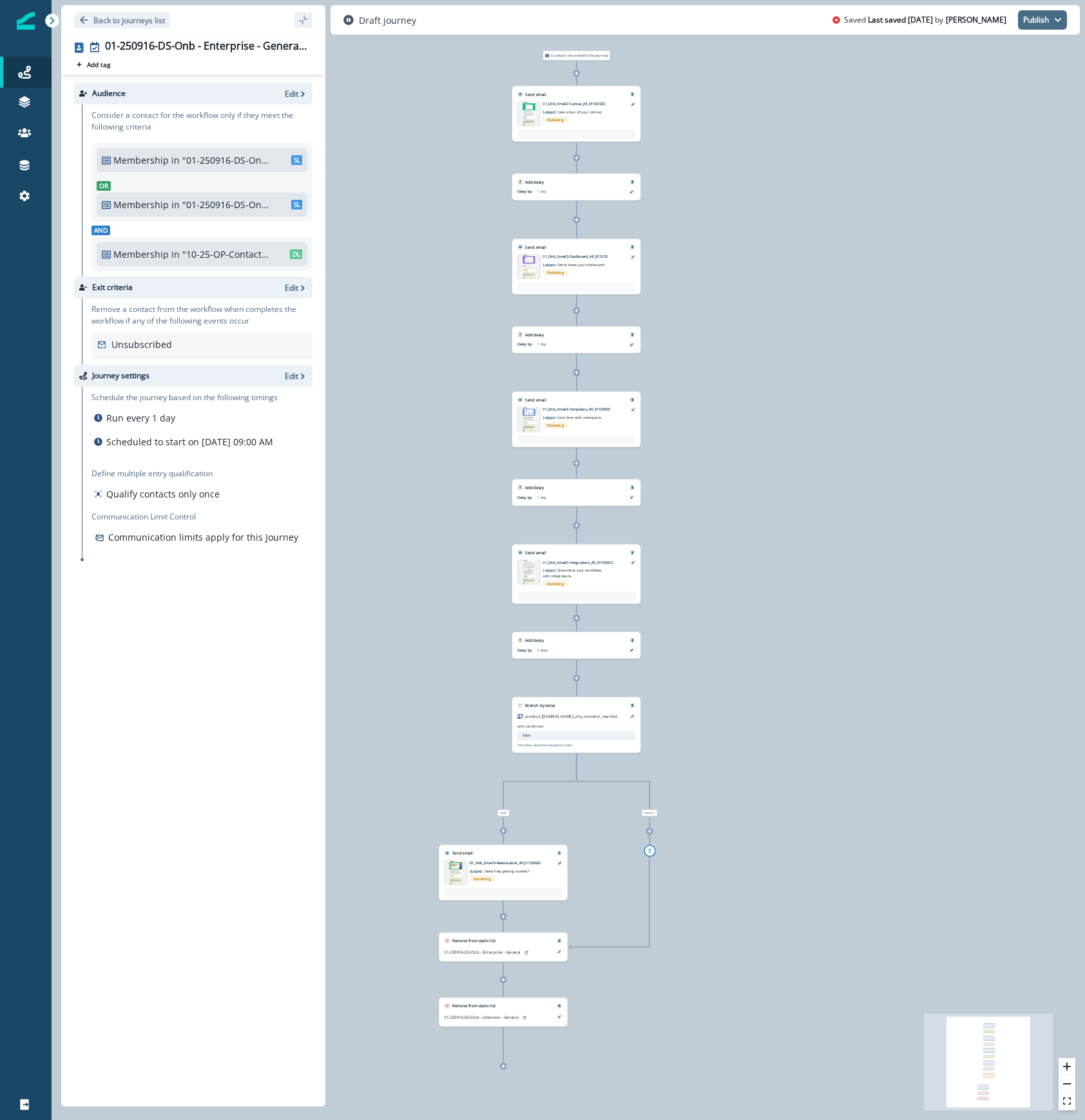
click at [1035, 27] on button "Publish" at bounding box center [1042, 20] width 49 height 20
click at [1017, 54] on button "as active journey" at bounding box center [994, 52] width 143 height 23
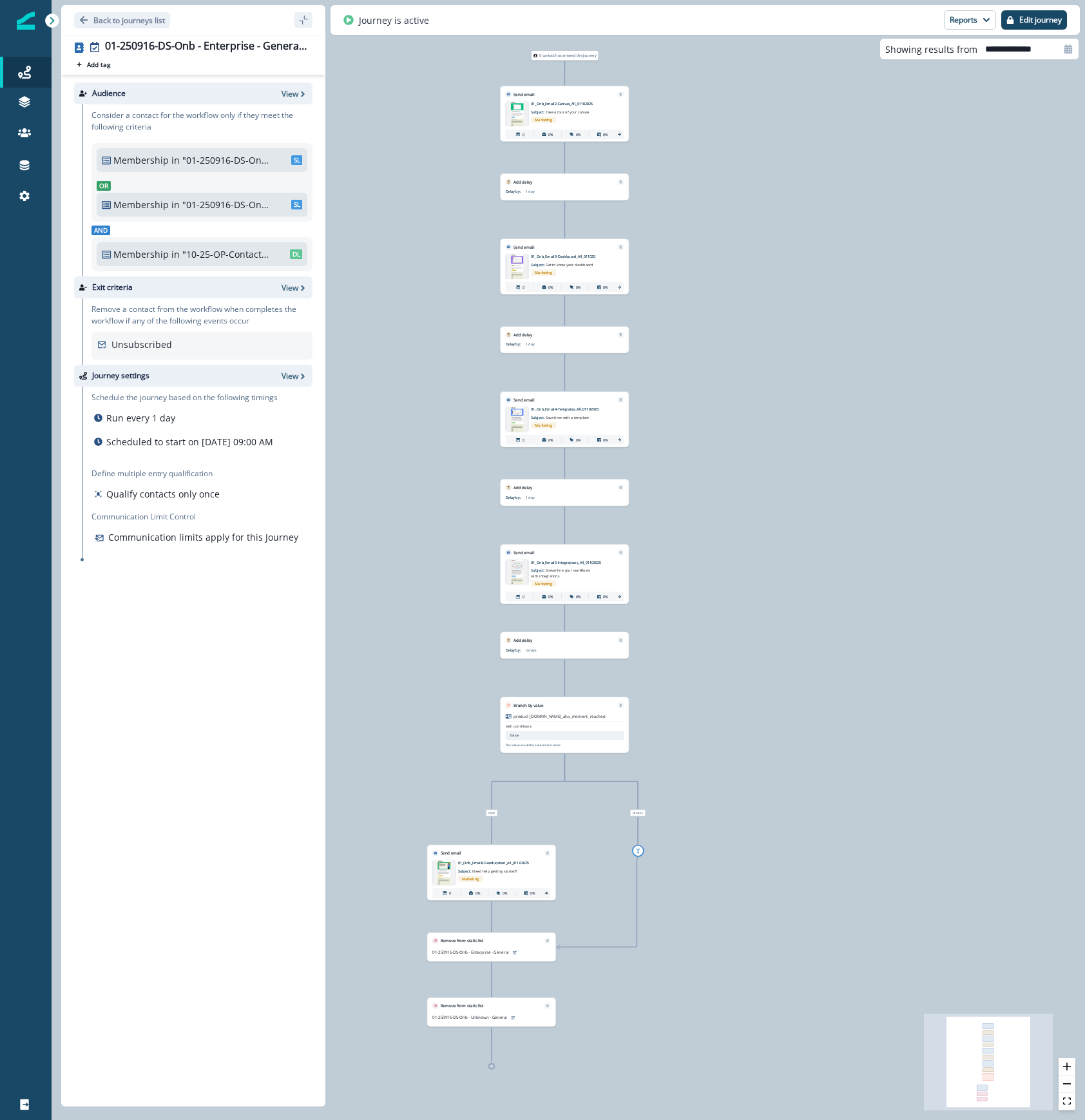
click at [813, 148] on div "0 contact has entered the journey Send email Email asset changed, journey repor…" at bounding box center [568, 560] width 1034 height 1120
click at [135, 24] on p "Back to journeys list" at bounding box center [129, 21] width 72 height 11
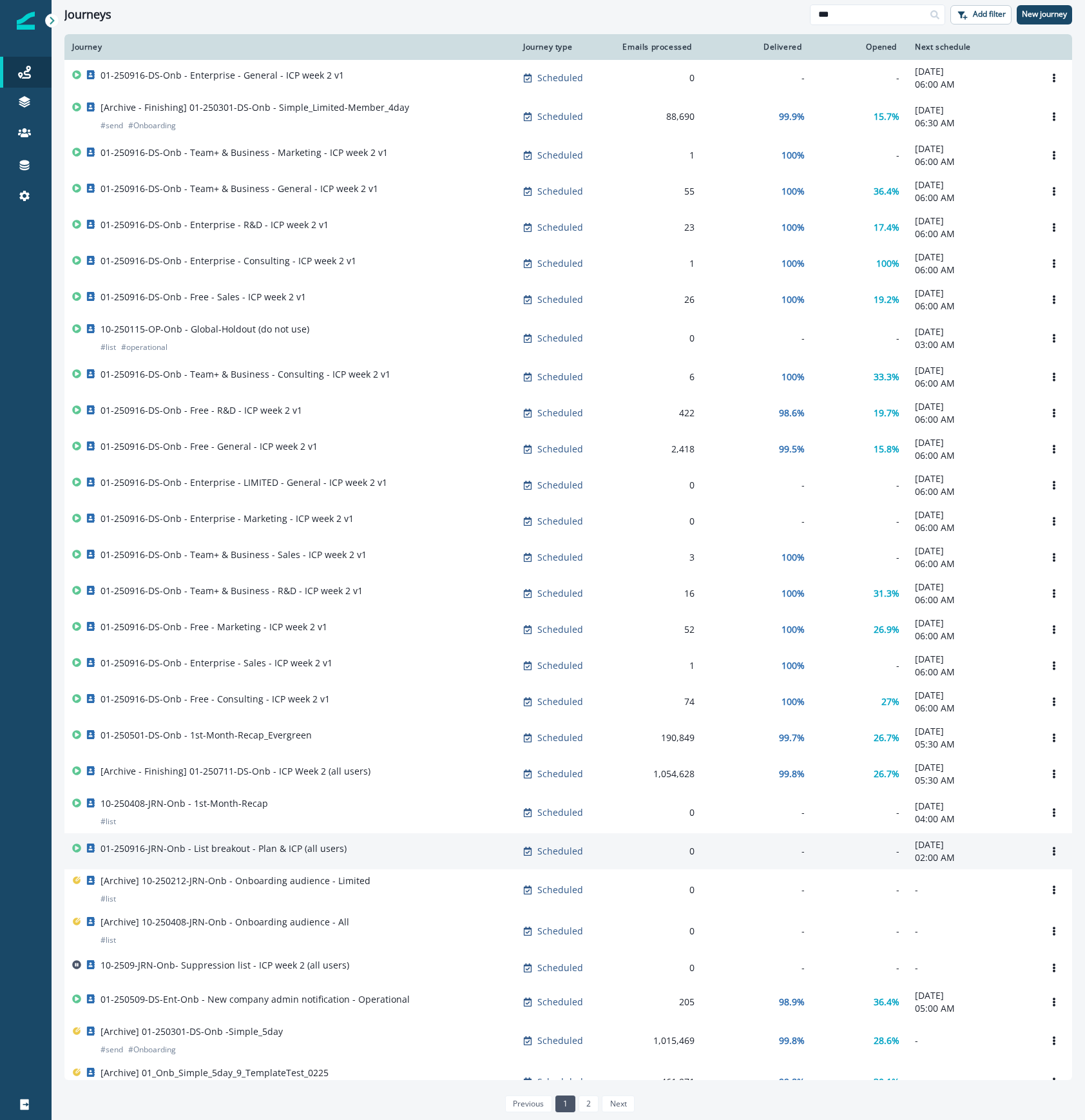
click at [424, 860] on div "01-250916-JRN-Onb - List breakout - Plan & ICP (all users)" at bounding box center [289, 851] width 435 height 18
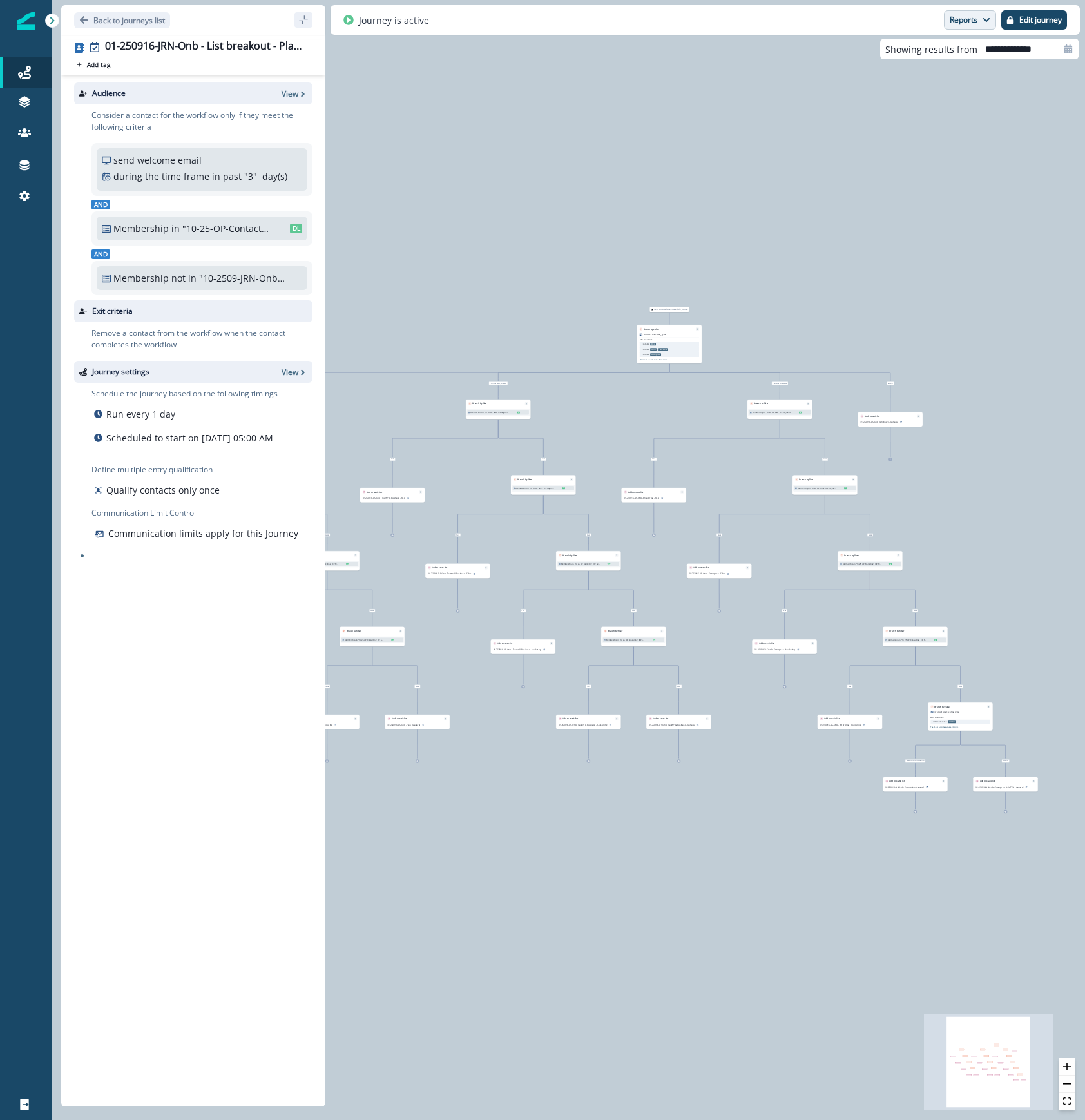
click at [982, 26] on button "Reports" at bounding box center [970, 20] width 52 height 20
click at [951, 78] on p "Journey Member Report" at bounding box center [928, 76] width 118 height 16
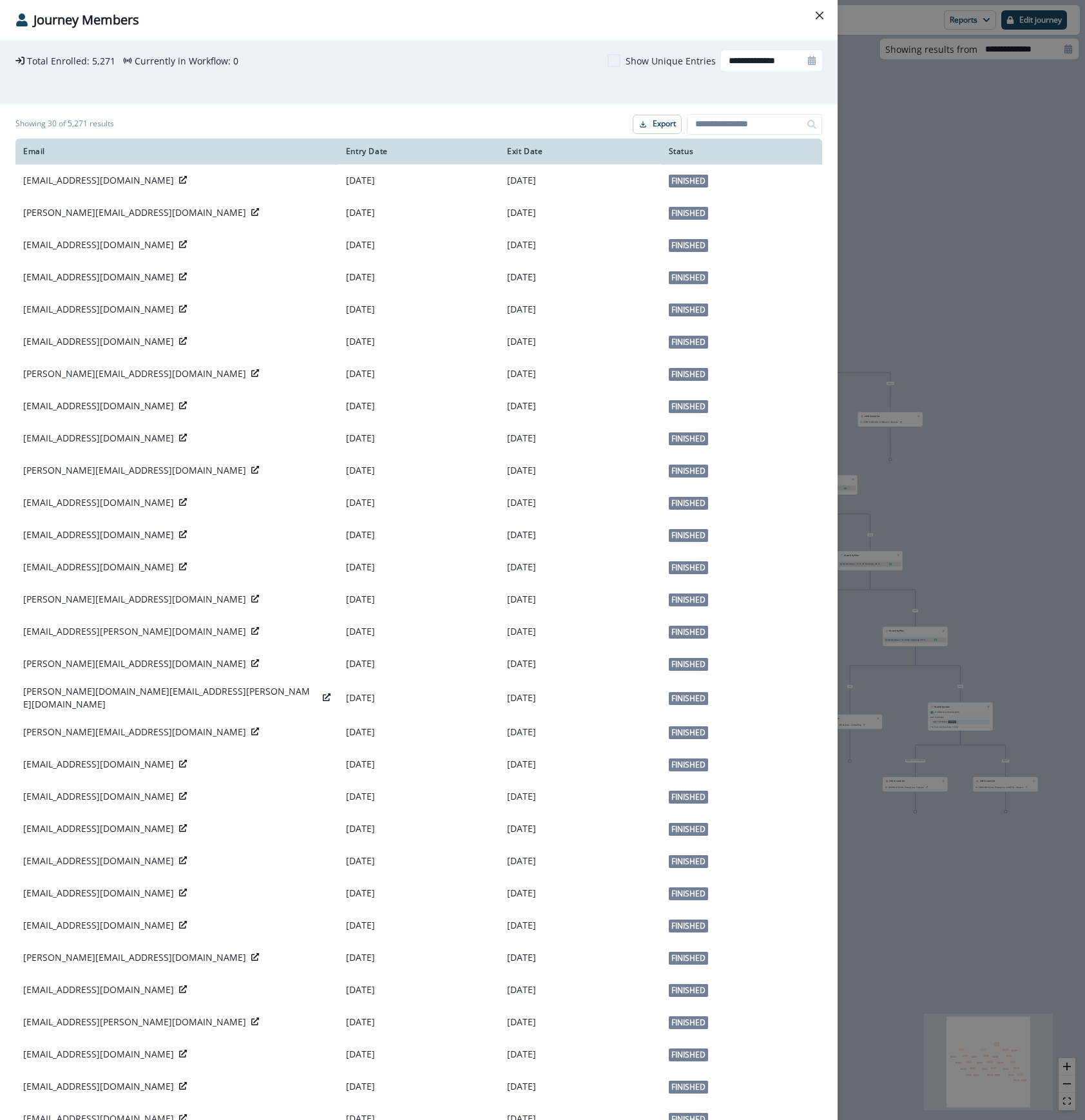
click at [982, 205] on div "**********" at bounding box center [542, 560] width 1085 height 1120
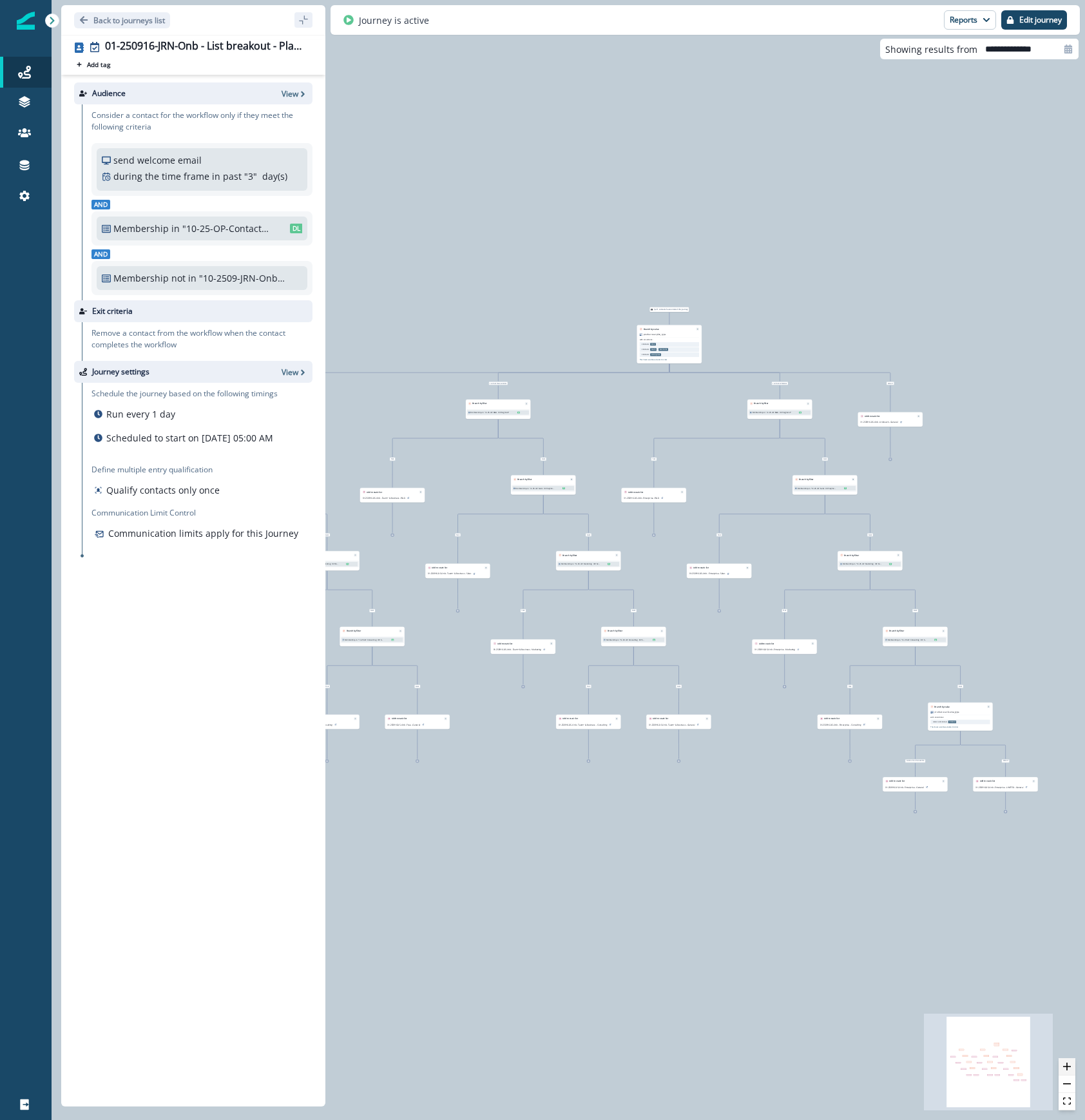
click at [1063, 1063] on icon "zoom in" at bounding box center [1066, 1067] width 7 height 7
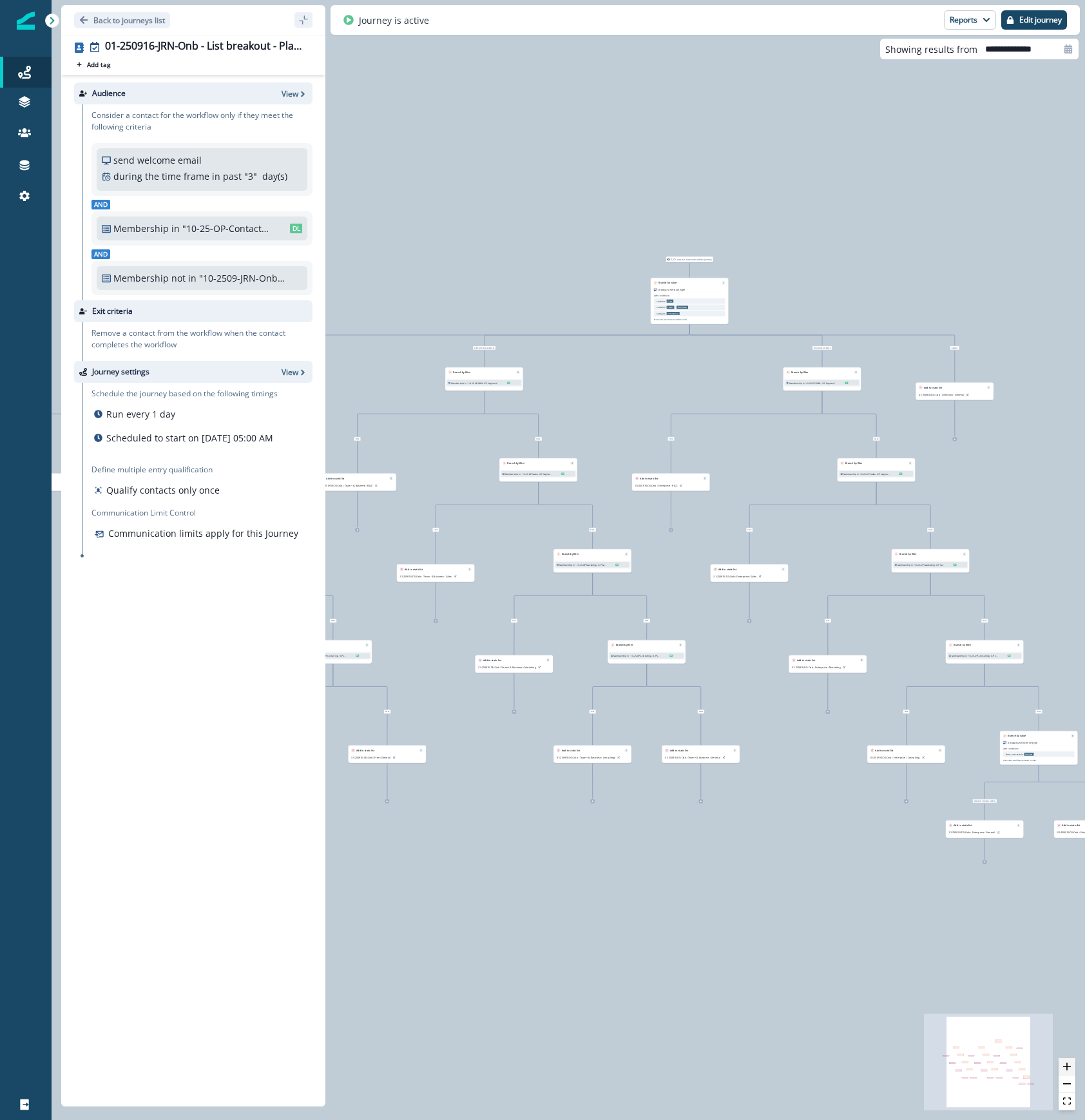
click at [1063, 1063] on icon "zoom in" at bounding box center [1066, 1067] width 7 height 7
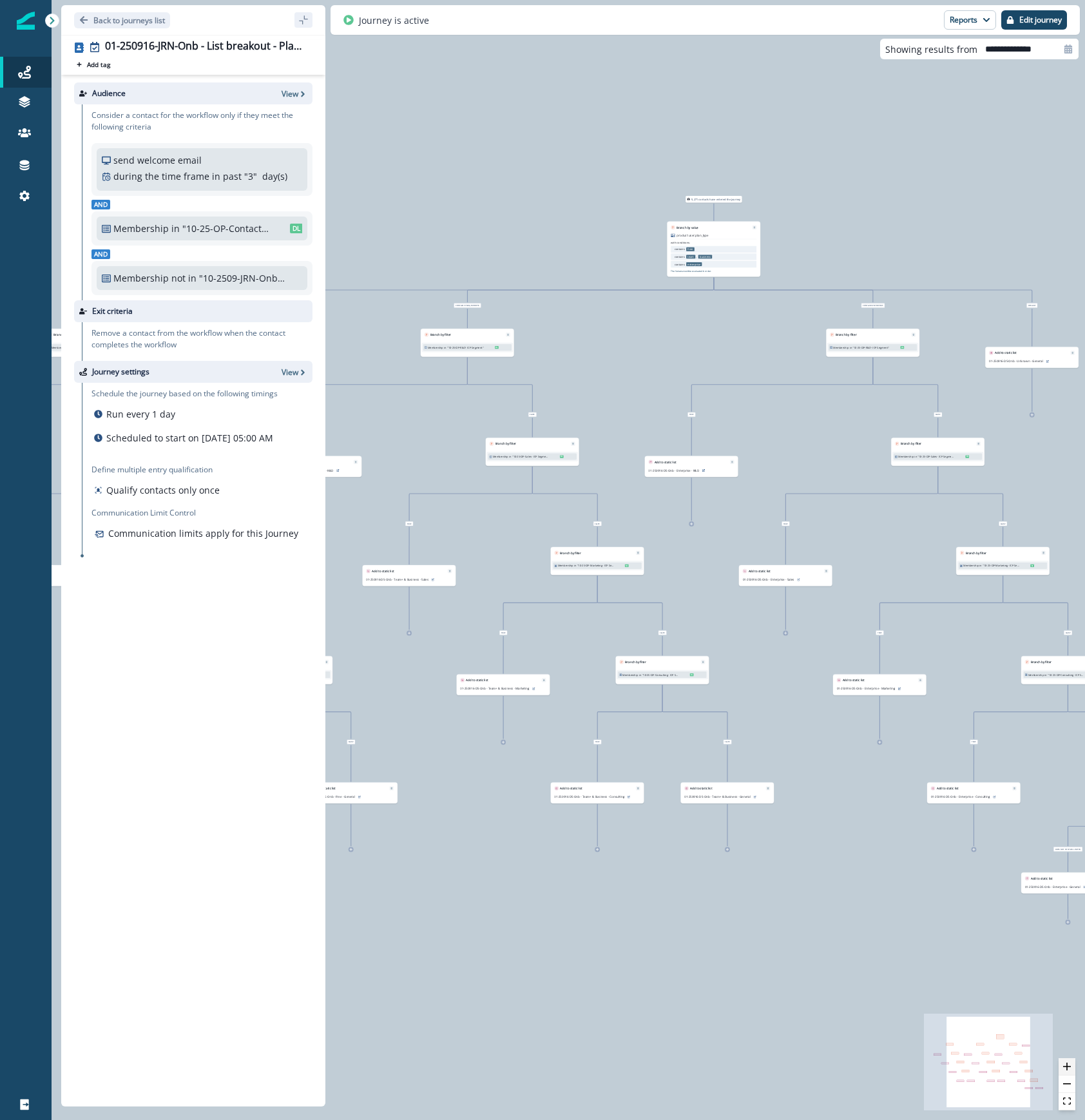
click at [1063, 1063] on icon "zoom in" at bounding box center [1066, 1067] width 7 height 7
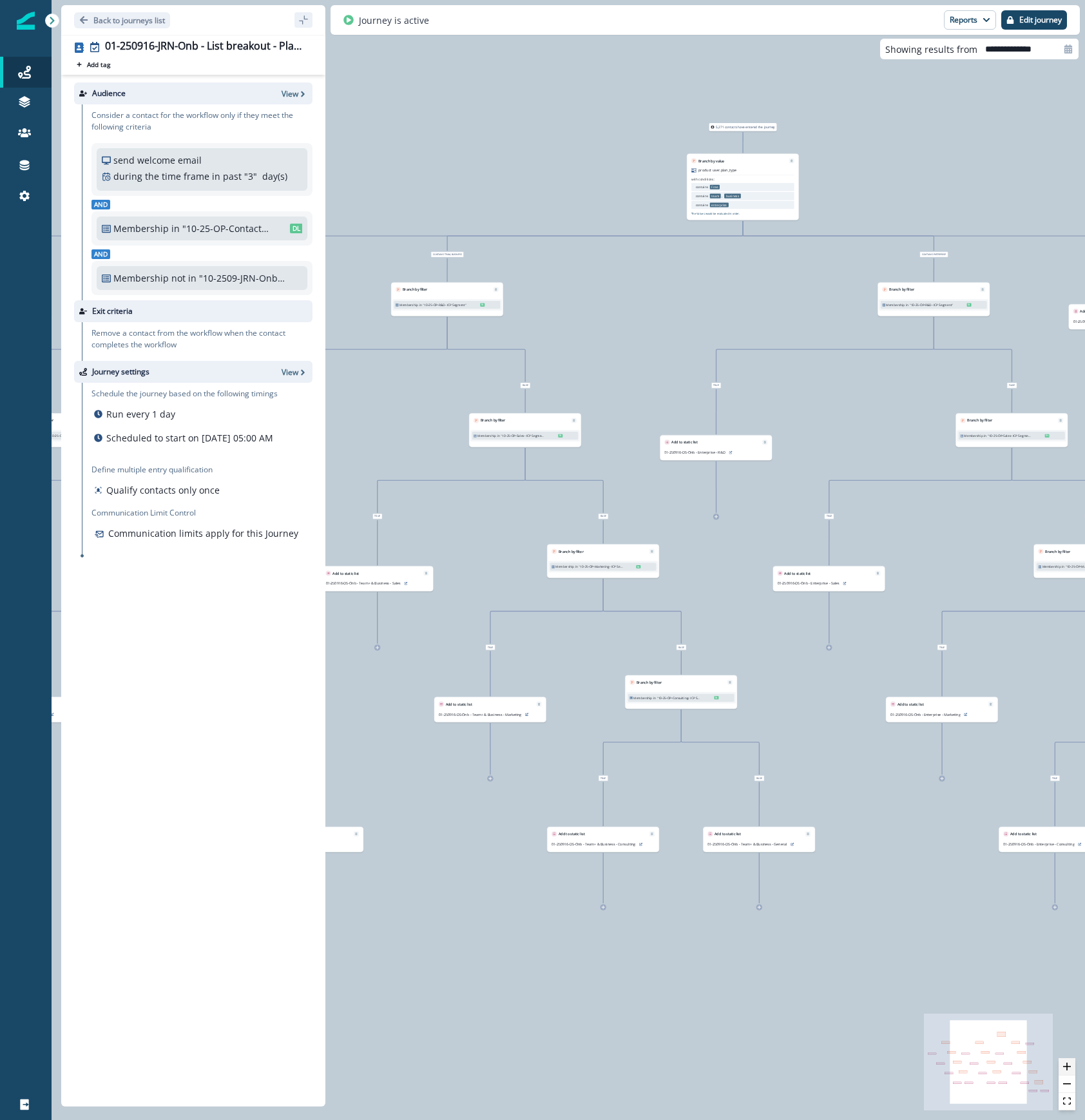
click at [1063, 1063] on icon "zoom in" at bounding box center [1066, 1067] width 7 height 7
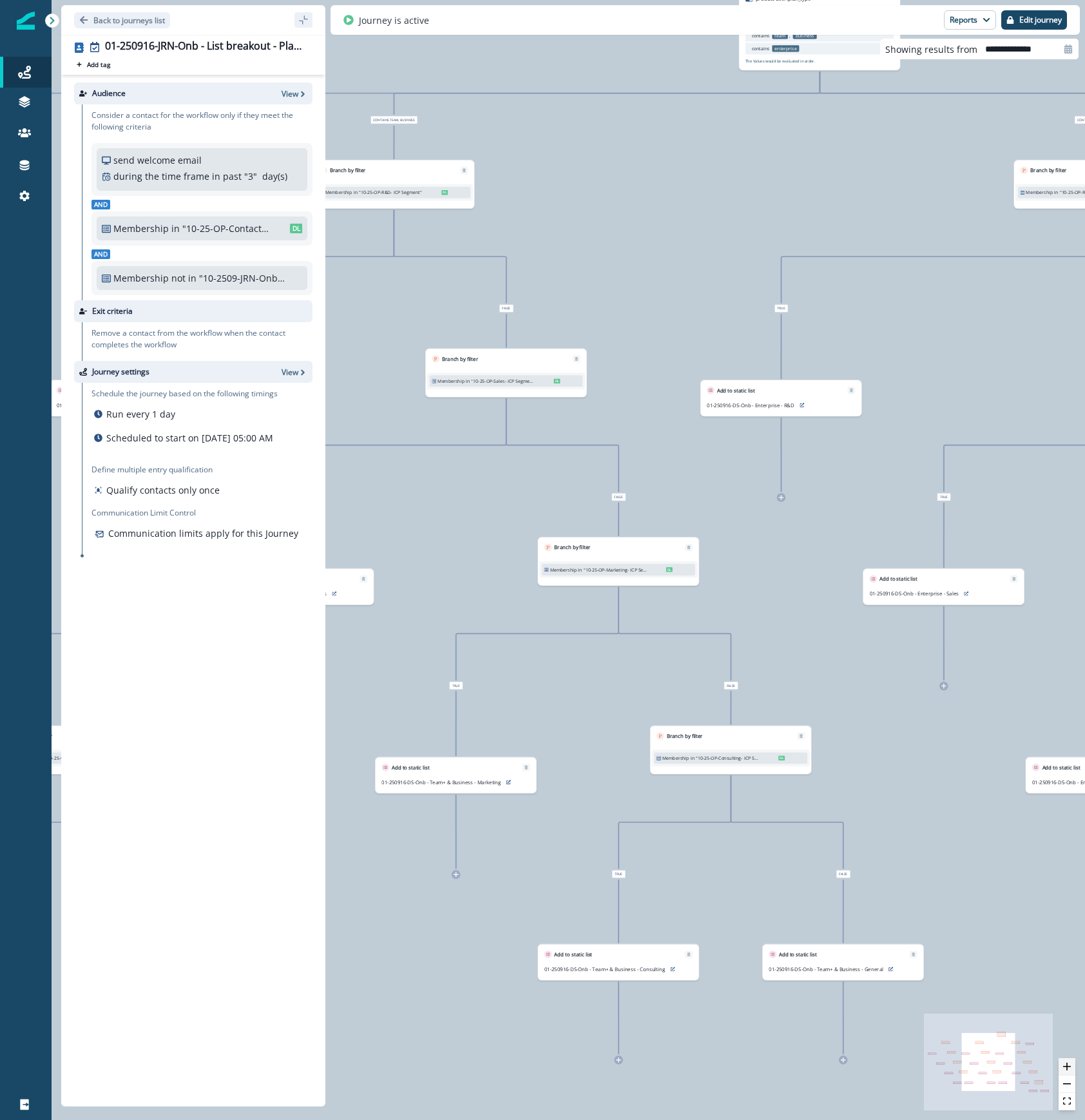
click at [1063, 1063] on icon "zoom in" at bounding box center [1066, 1067] width 7 height 7
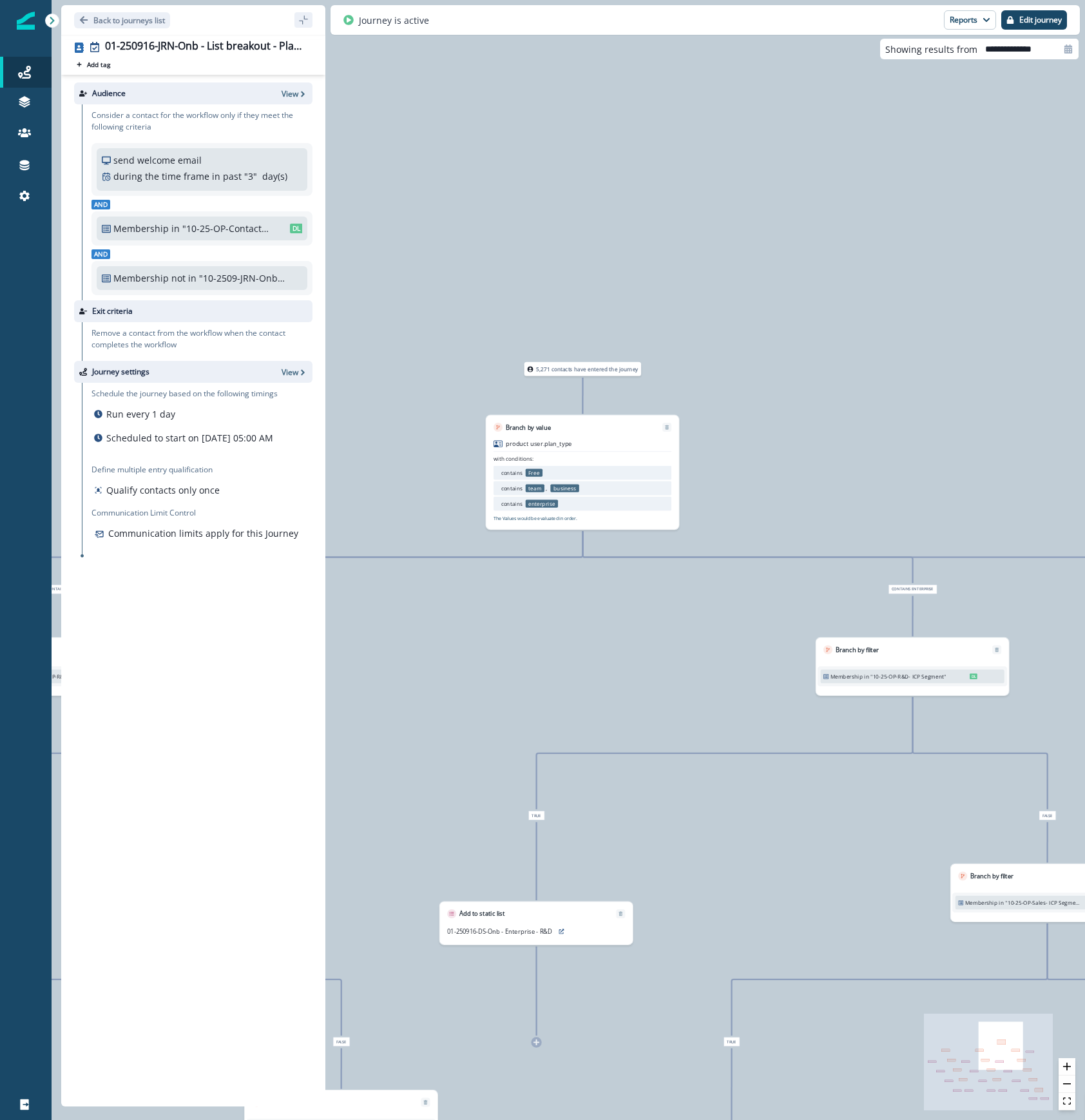
drag, startPoint x: 668, startPoint y: 199, endPoint x: 380, endPoint y: 756, distance: 627.1
click at [380, 756] on div "5,271 contacts have entered the journey Branch by value product user.plan_type …" at bounding box center [568, 560] width 1034 height 1120
click at [123, 21] on p "Back to journeys list" at bounding box center [129, 21] width 72 height 11
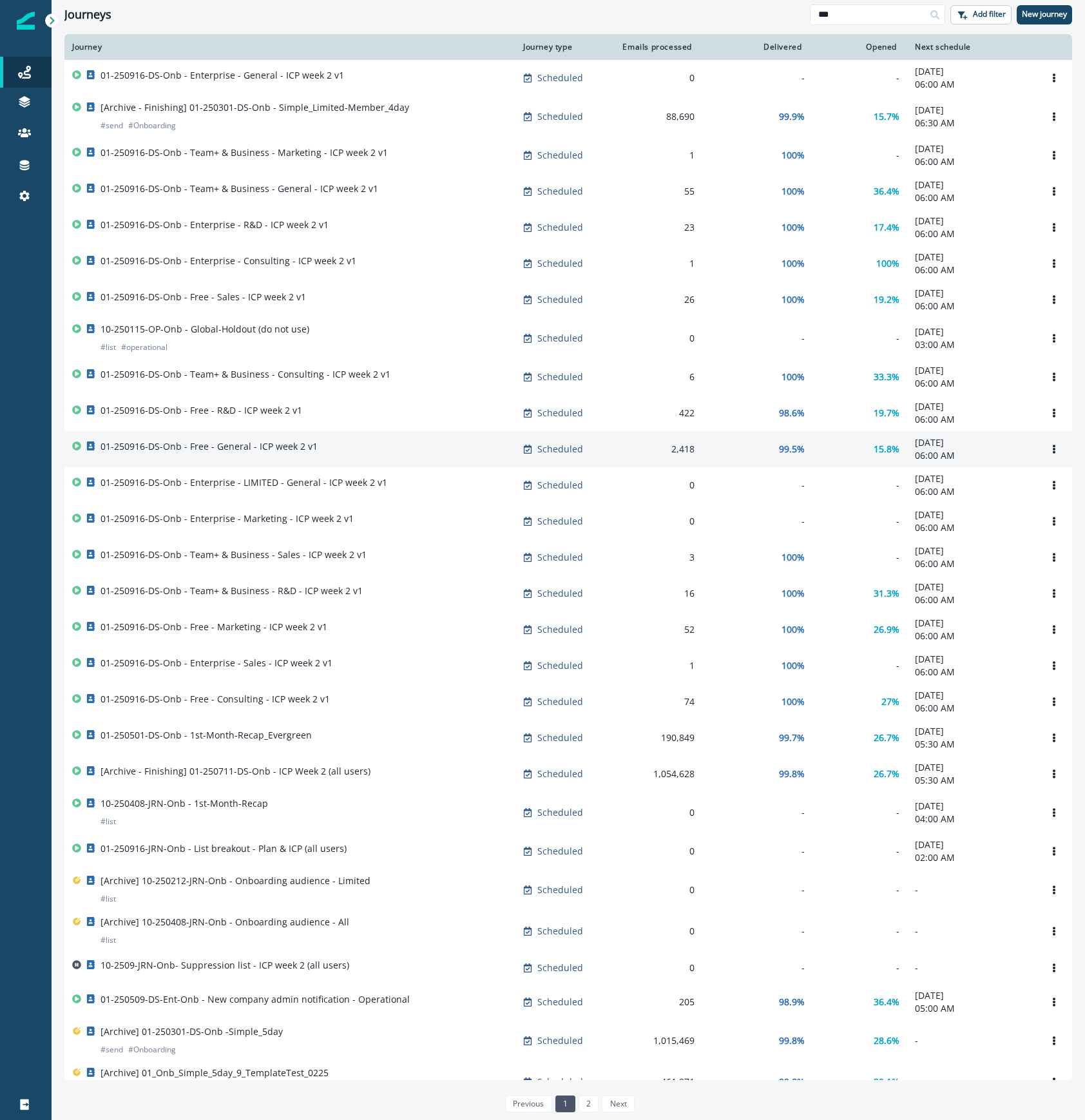
click at [272, 446] on td "01-250916-DS-Onb - Free - General - ICP week 2 v1" at bounding box center [289, 449] width 451 height 36
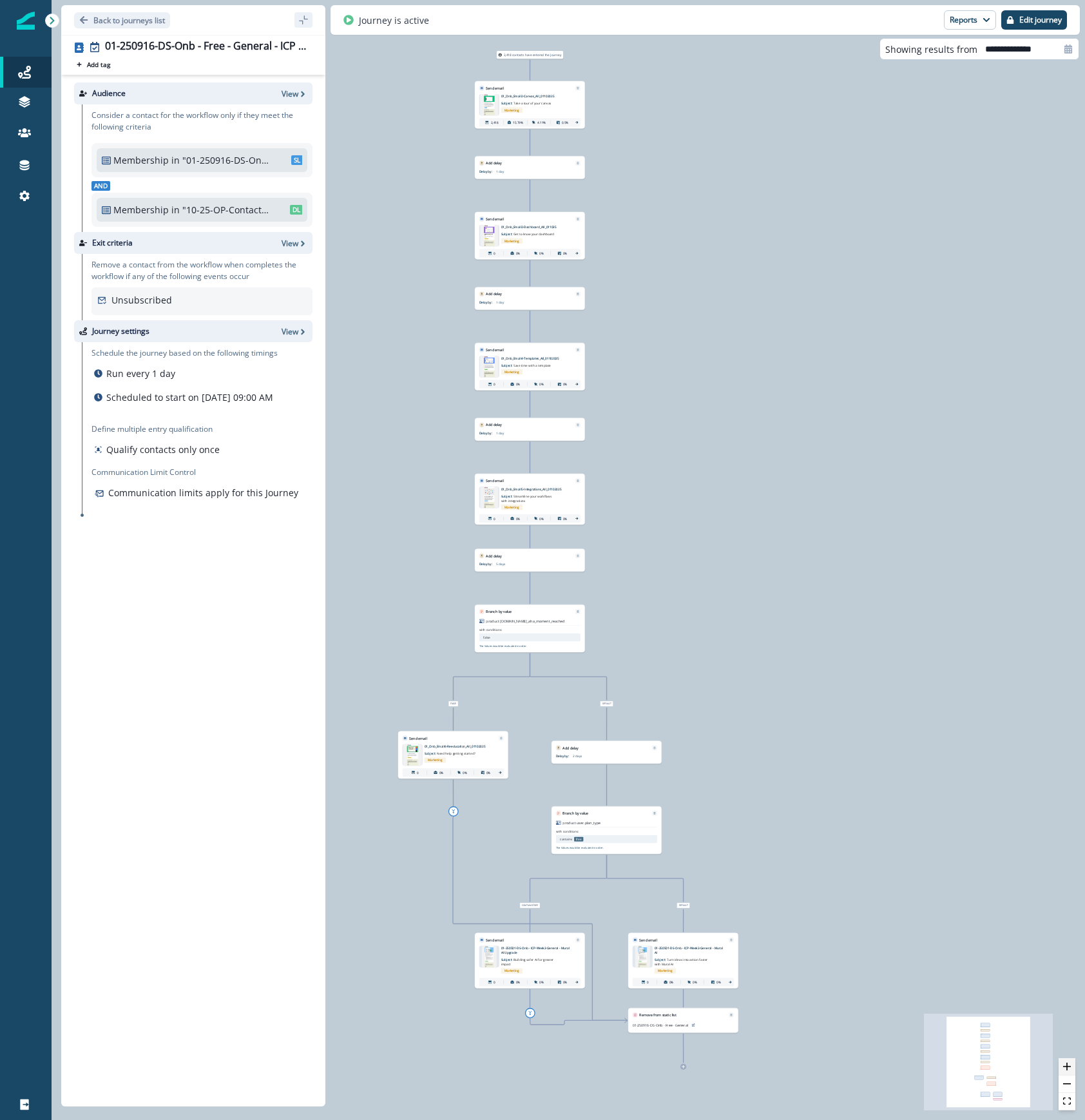
click at [1070, 1068] on icon "zoom in" at bounding box center [1066, 1067] width 7 height 7
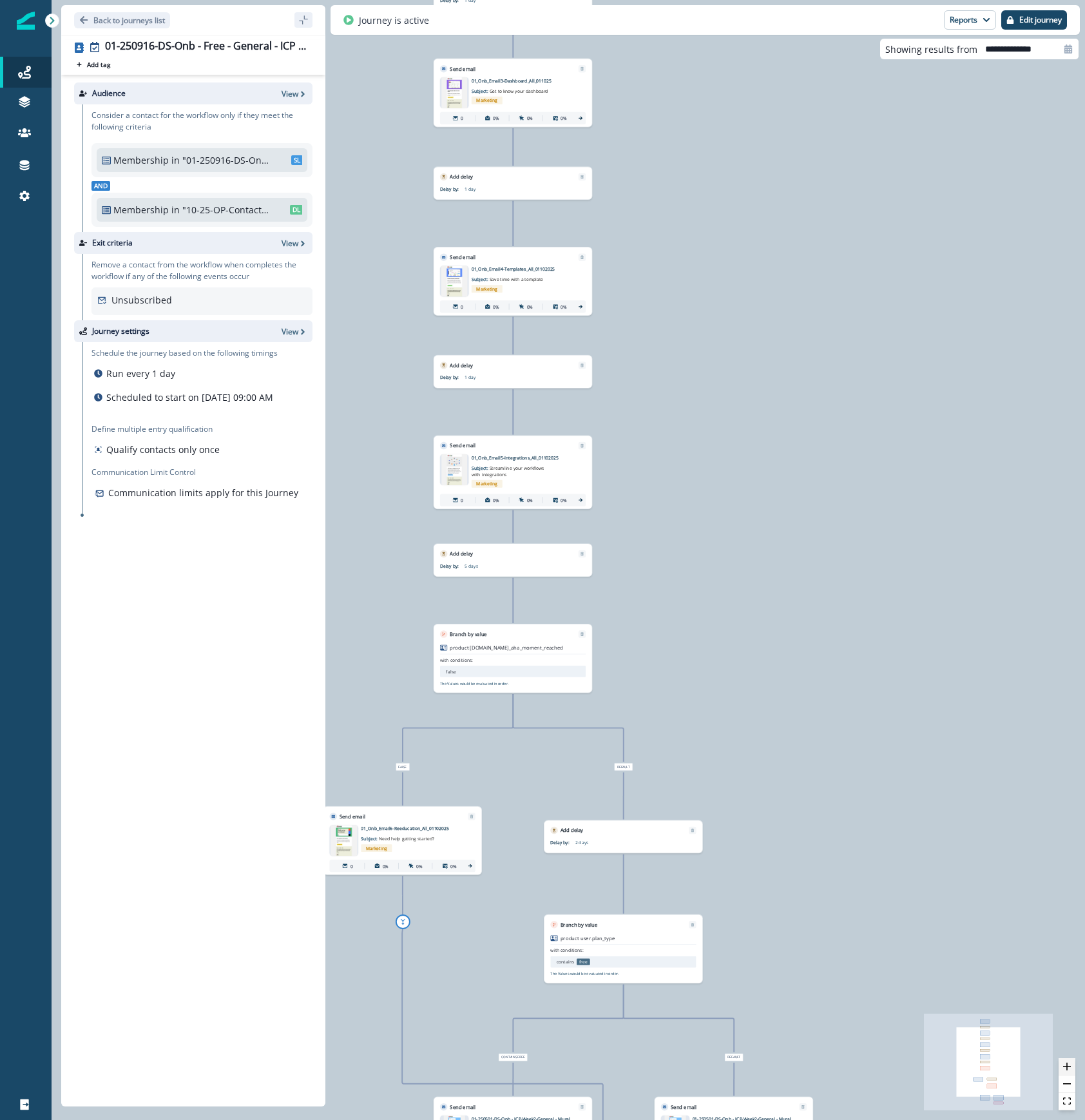
click at [1070, 1068] on icon "zoom in" at bounding box center [1066, 1067] width 7 height 7
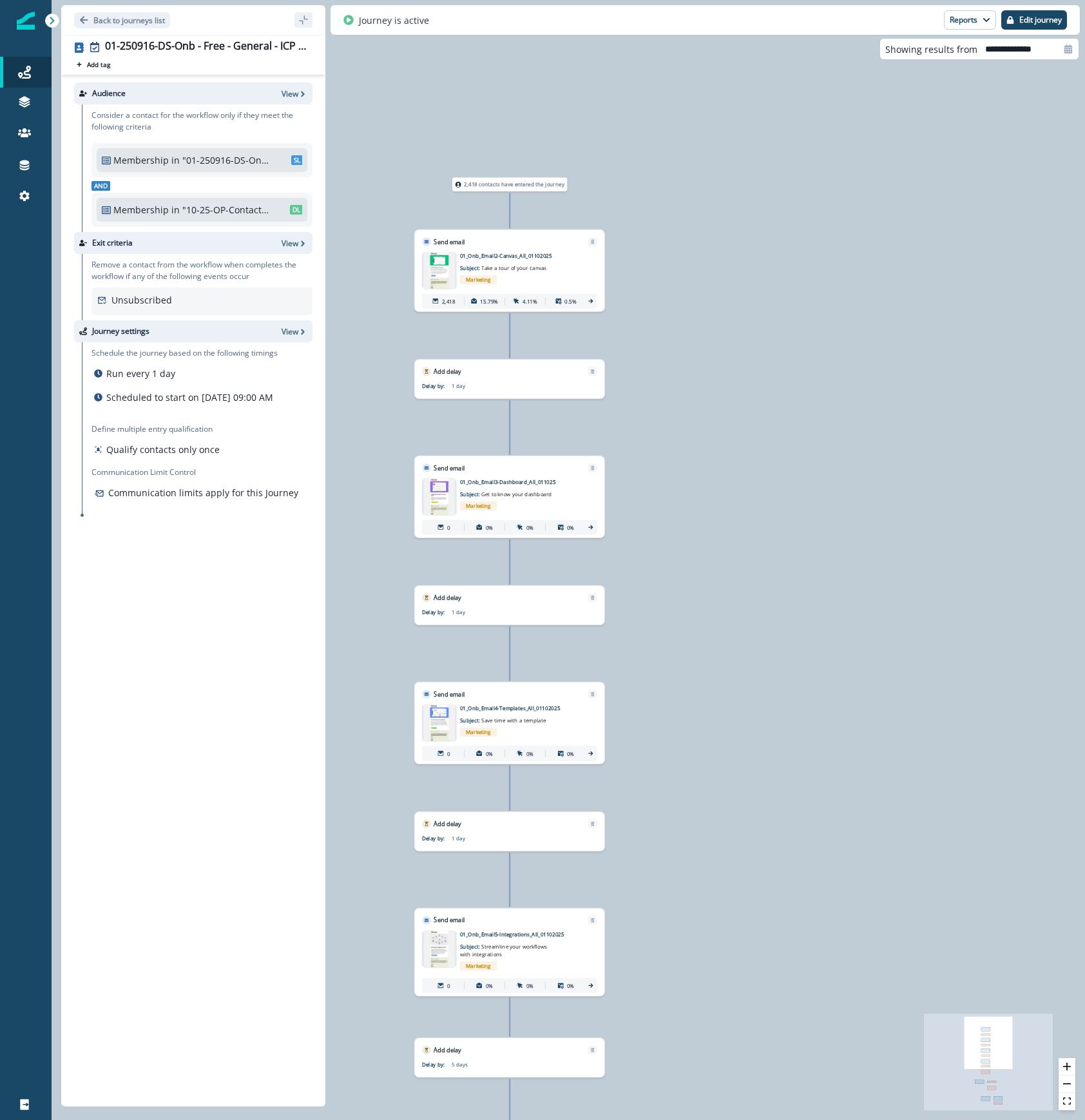
drag, startPoint x: 864, startPoint y: 618, endPoint x: 871, endPoint y: 967, distance: 349.1
click at [871, 967] on div "2,418 contacts have entered the journey Send email Email asset changed, journey…" at bounding box center [568, 560] width 1034 height 1120
click at [103, 20] on p "Back to journeys list" at bounding box center [129, 21] width 72 height 11
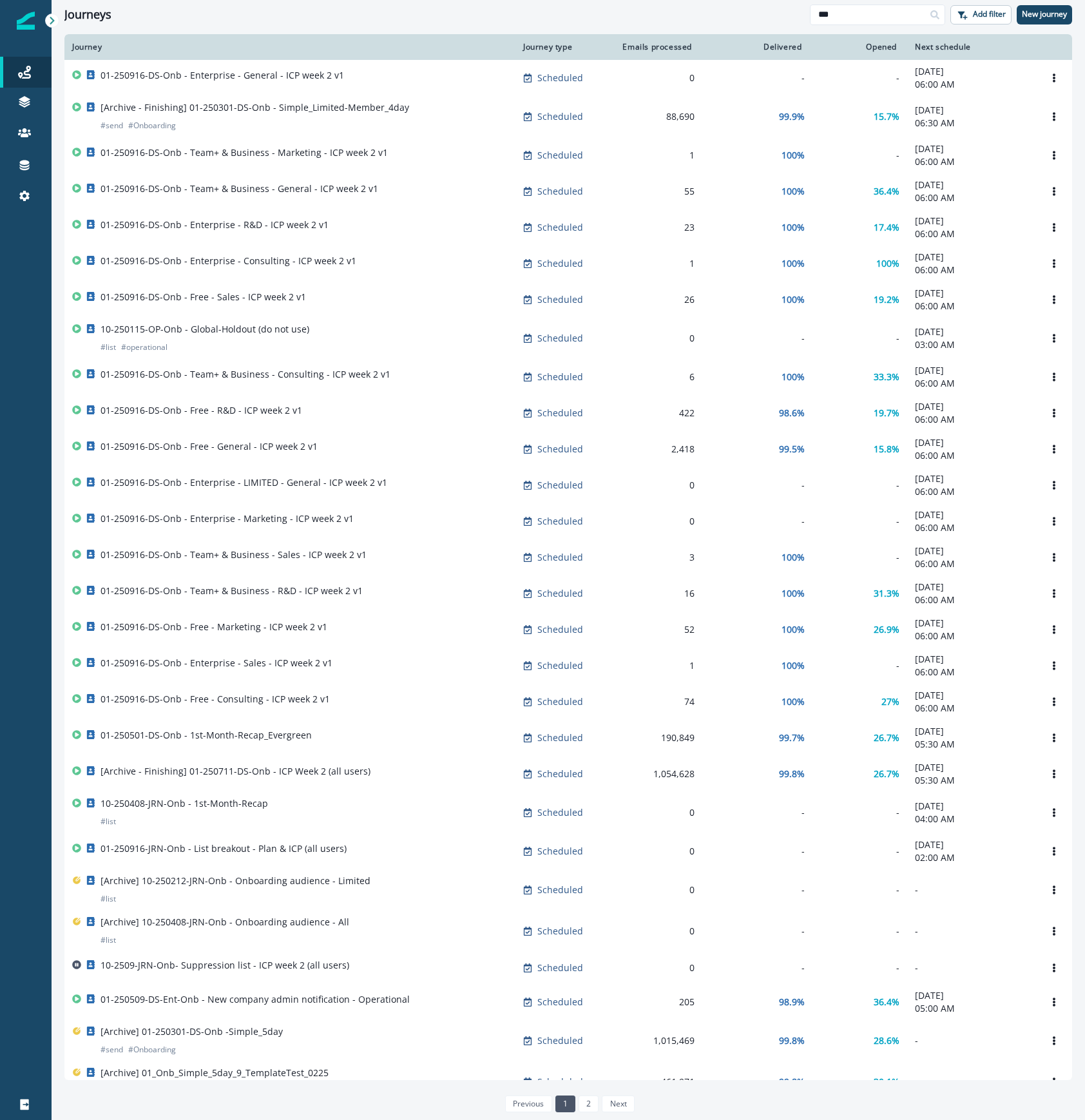
drag, startPoint x: 880, startPoint y: 16, endPoint x: 638, endPoint y: -43, distance: 249.1
click at [638, 0] on html "A newer version of Inflection.io is available. Refresh your page to load the la…" at bounding box center [542, 560] width 1085 height 1120
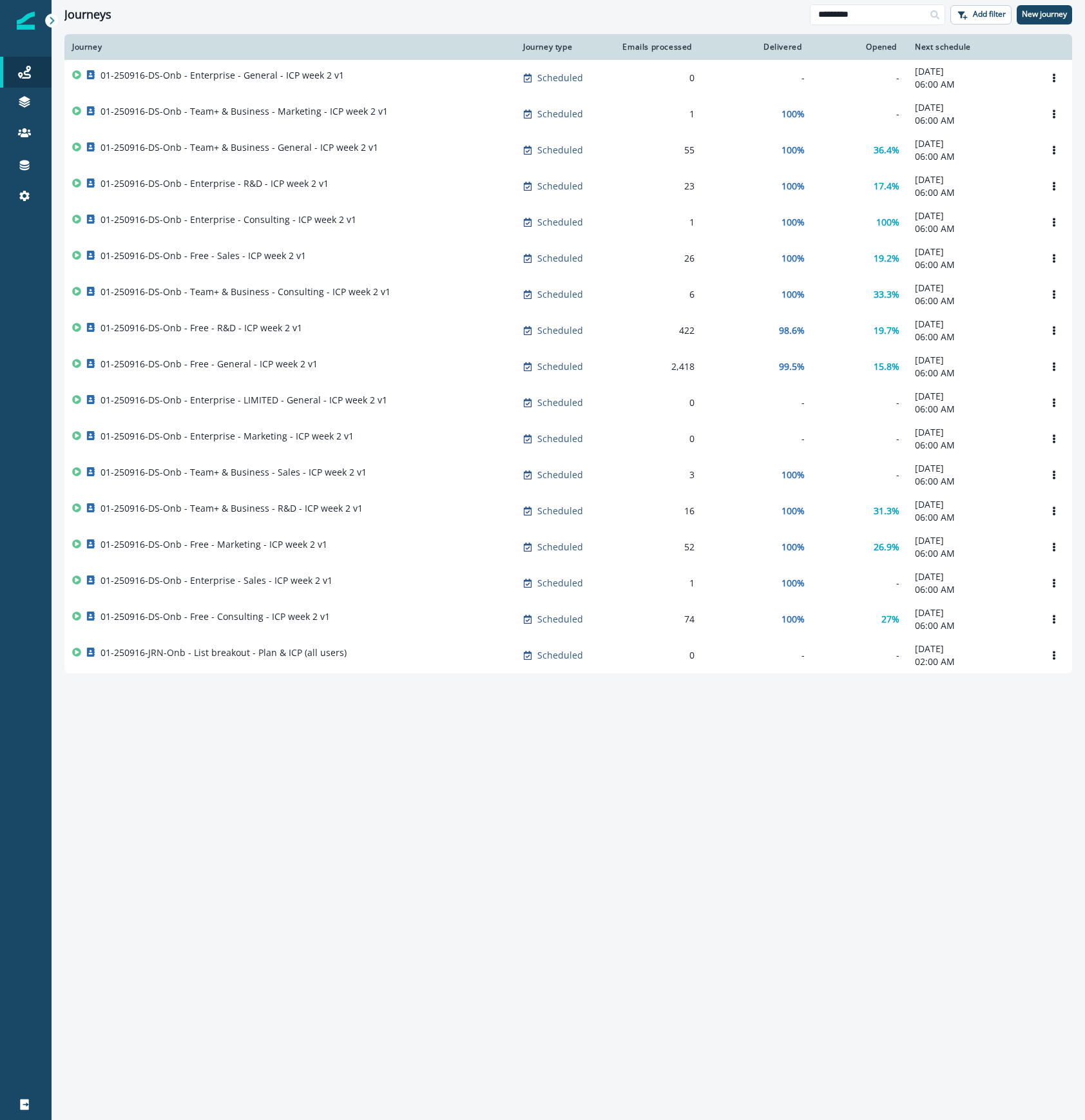
type input "*********"
click at [950, 852] on div "Journey Journey type Emails processed Delivered Opened Next schedule 01-250916-…" at bounding box center [568, 576] width 1034 height 1085
click at [746, 735] on div "Journey Journey type Emails processed Delivered Opened Next schedule 01-250916-…" at bounding box center [568, 576] width 1034 height 1085
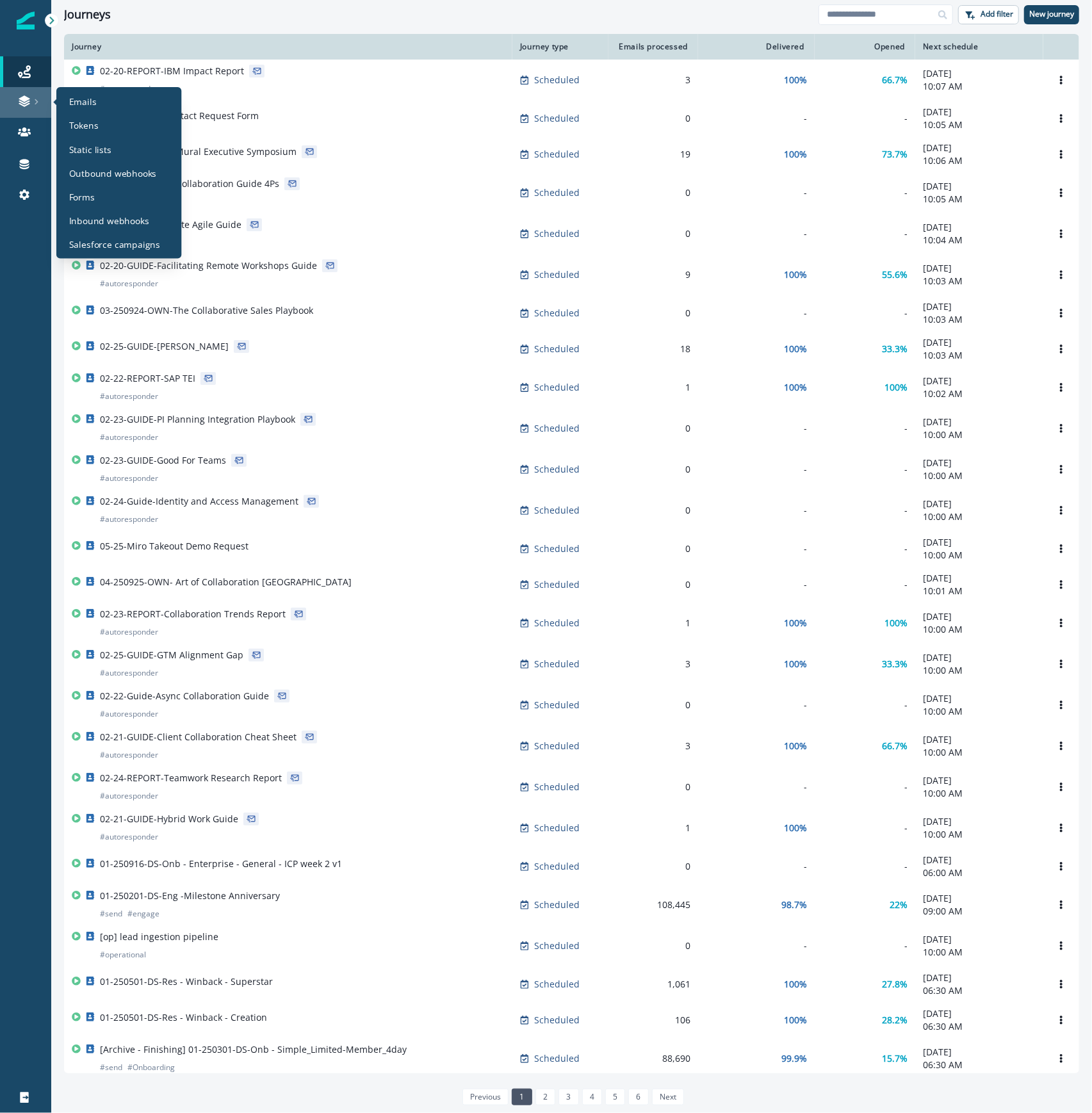
click at [37, 103] on icon at bounding box center [36, 101] width 6 height 6
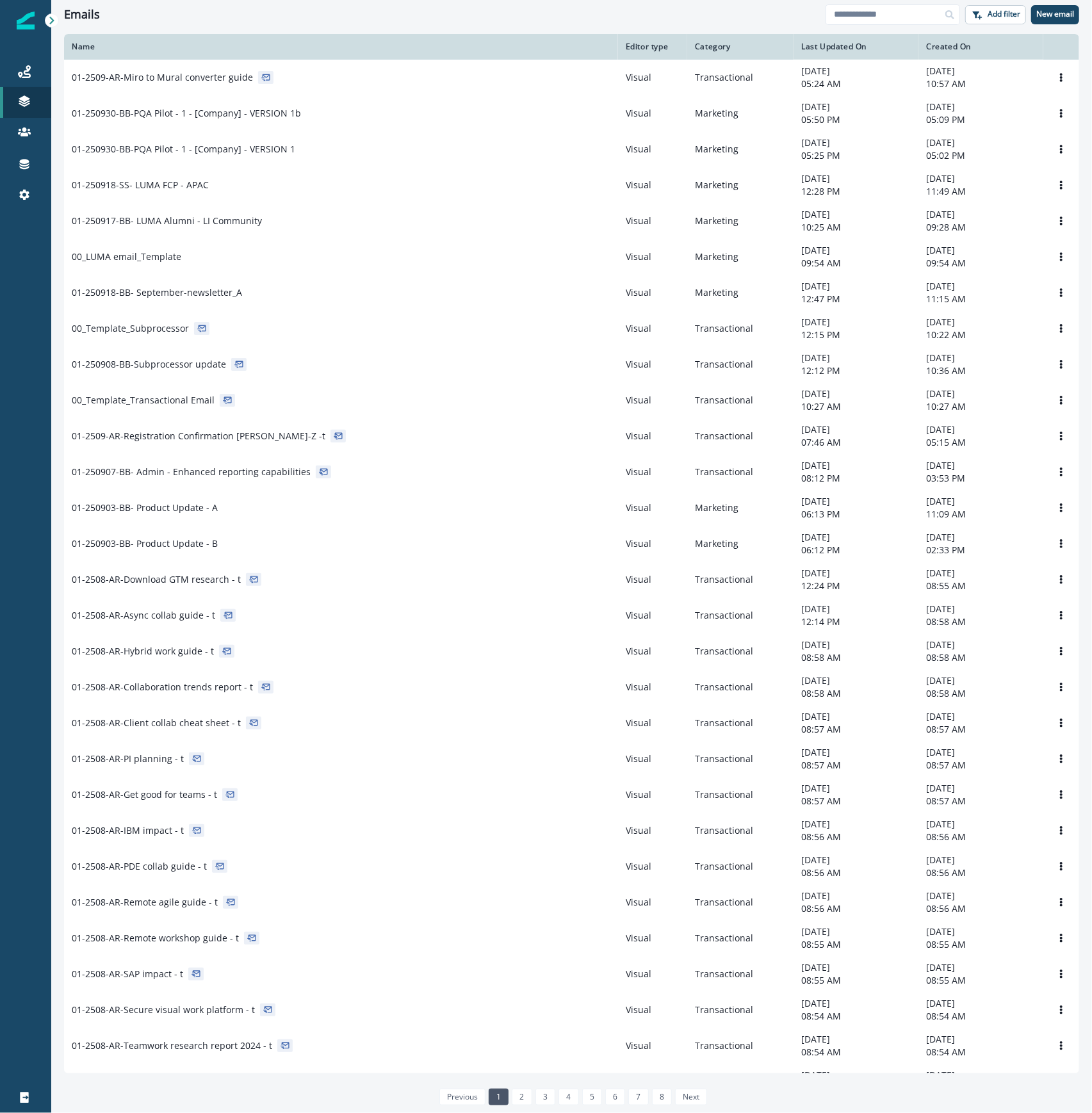
drag, startPoint x: 863, startPoint y: 17, endPoint x: 863, endPoint y: 24, distance: 7.0
click at [863, 17] on input at bounding box center [892, 15] width 135 height 20
type input "********"
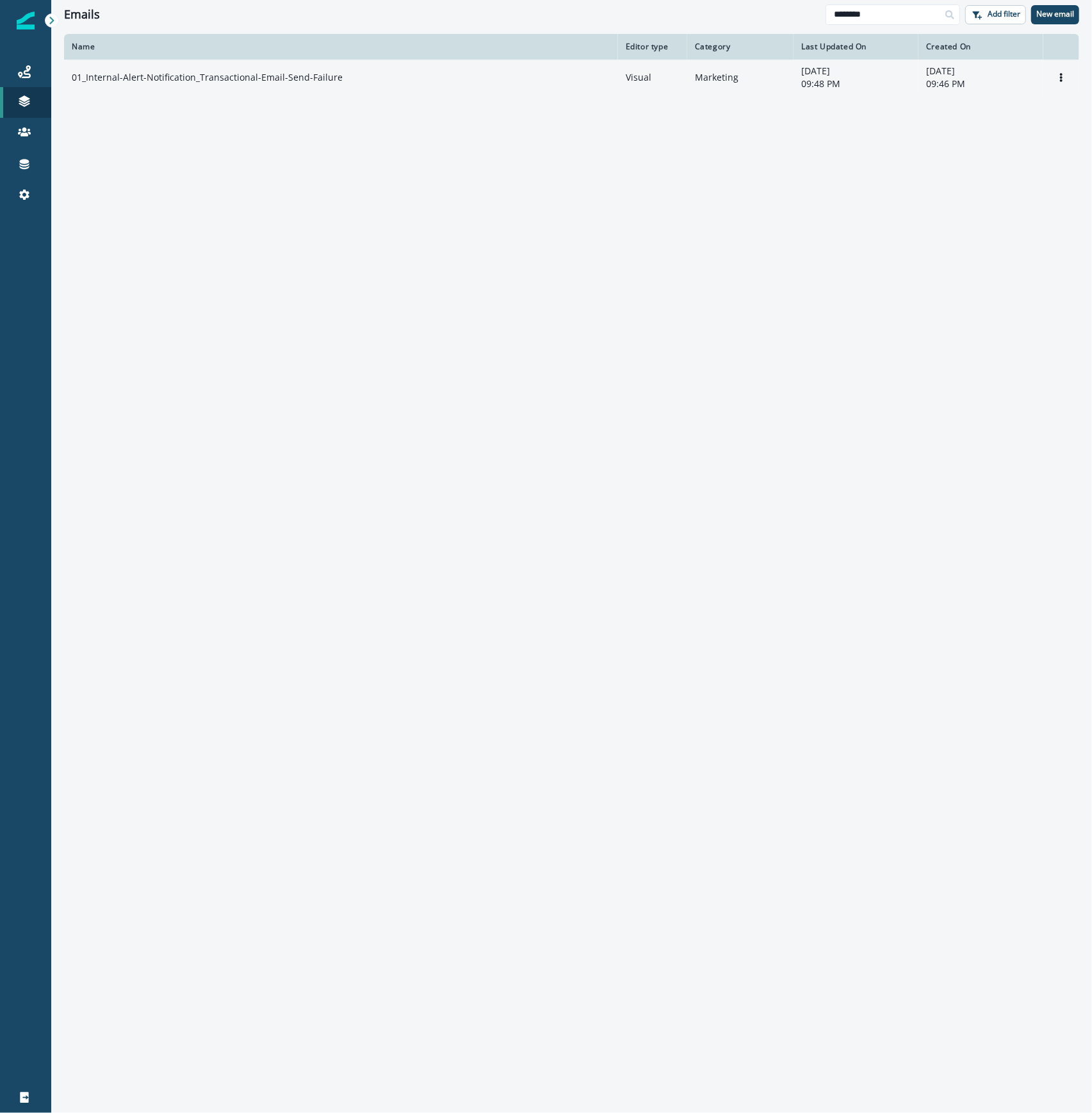
click at [304, 81] on p "01_Internal-Alert-Notification_Transactional-Email-Send-Failure" at bounding box center [207, 78] width 271 height 13
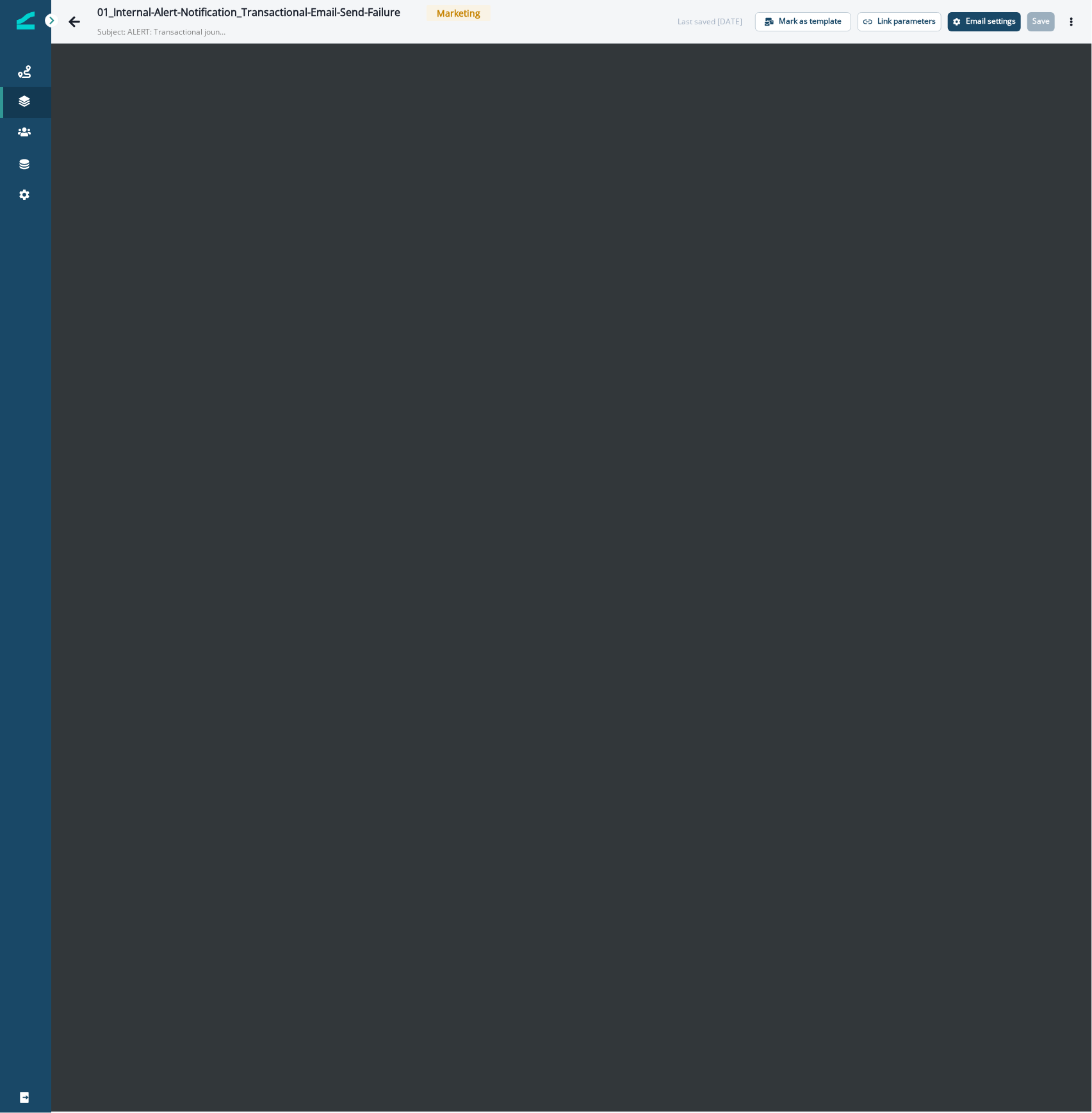
click at [982, 24] on p "Email settings" at bounding box center [991, 21] width 50 height 9
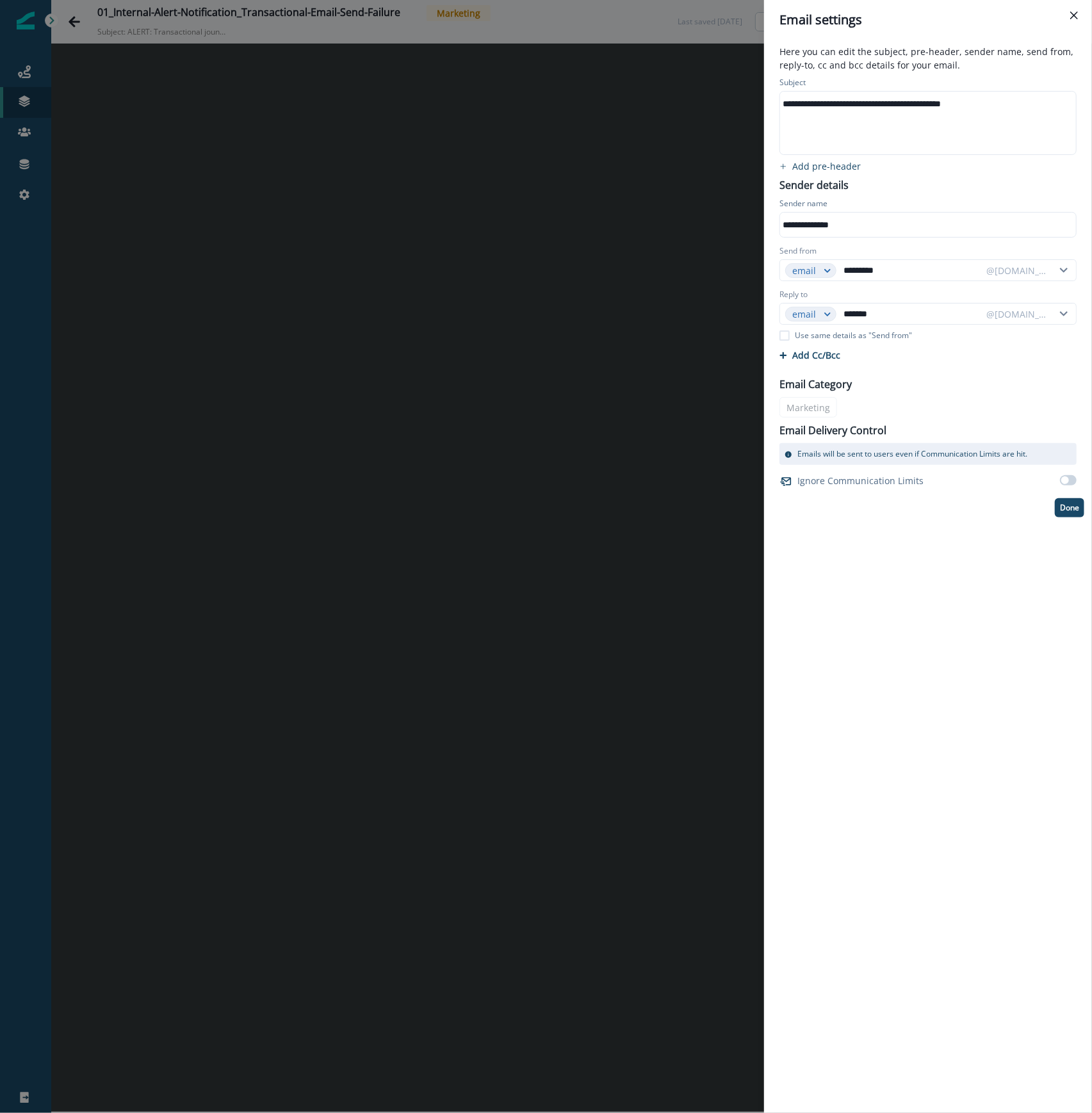
click at [544, 307] on div "**********" at bounding box center [546, 556] width 1092 height 1113
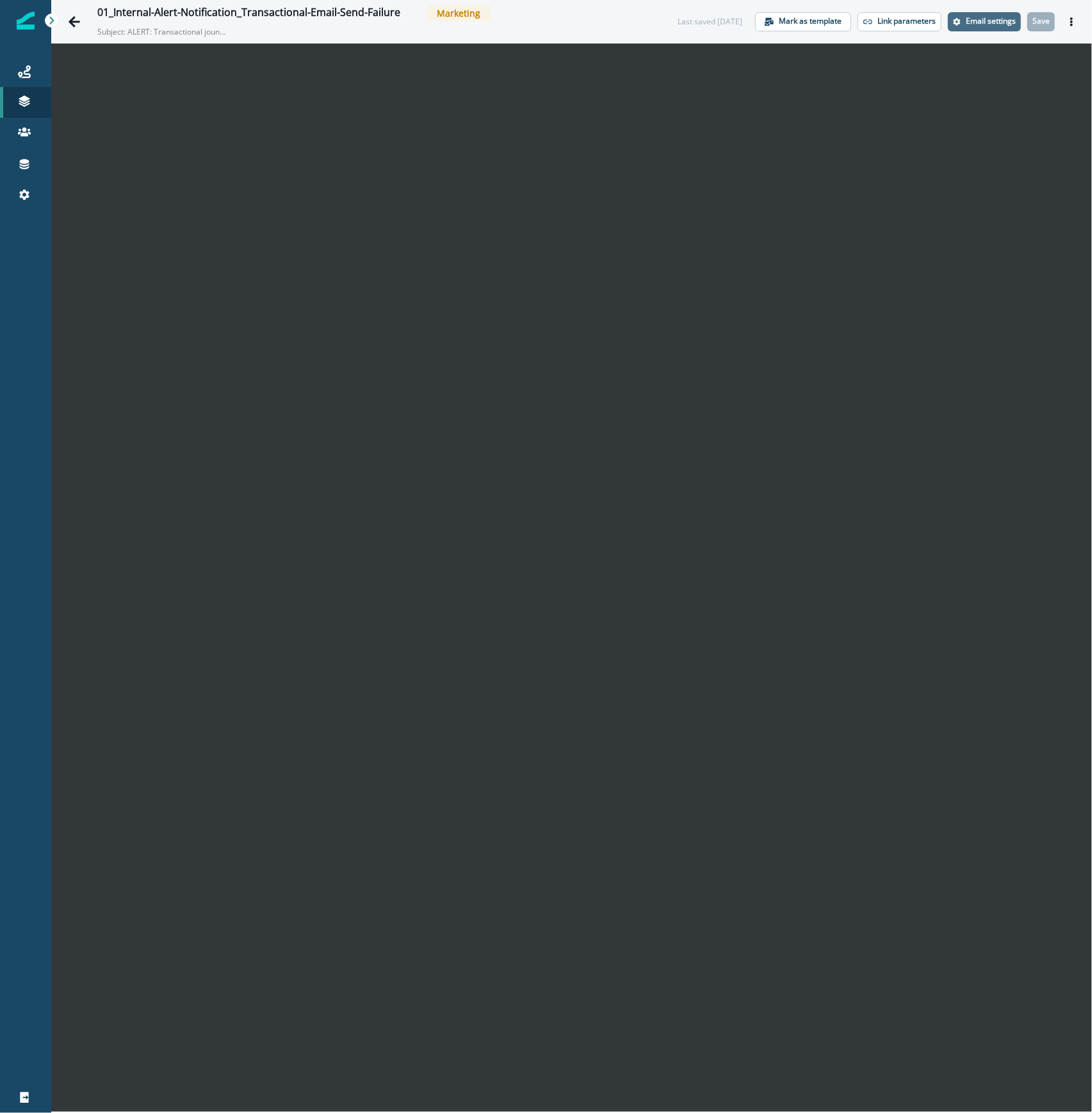
click at [970, 21] on p "Email settings" at bounding box center [991, 21] width 50 height 9
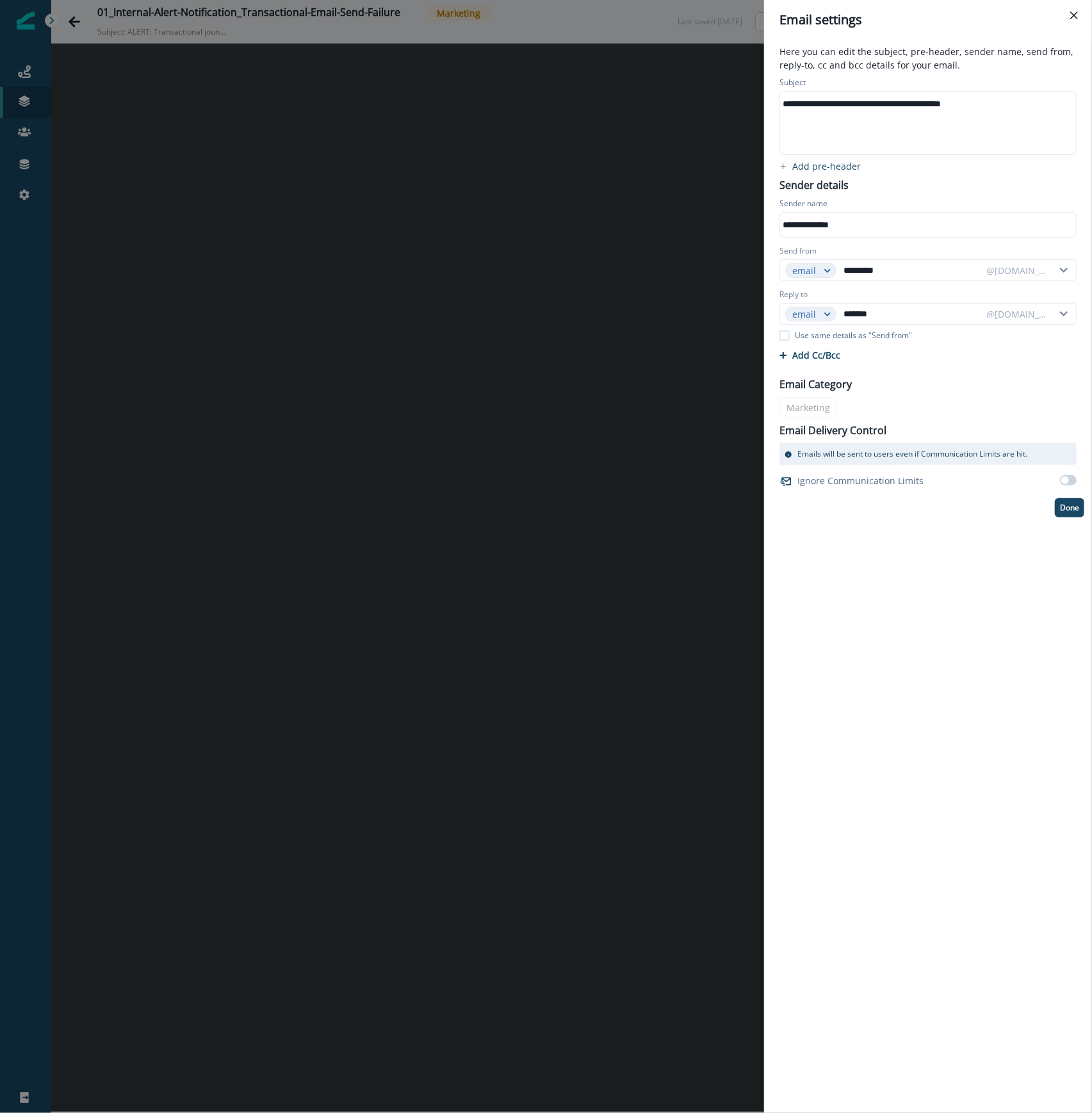
click at [352, 272] on div "**********" at bounding box center [546, 556] width 1092 height 1113
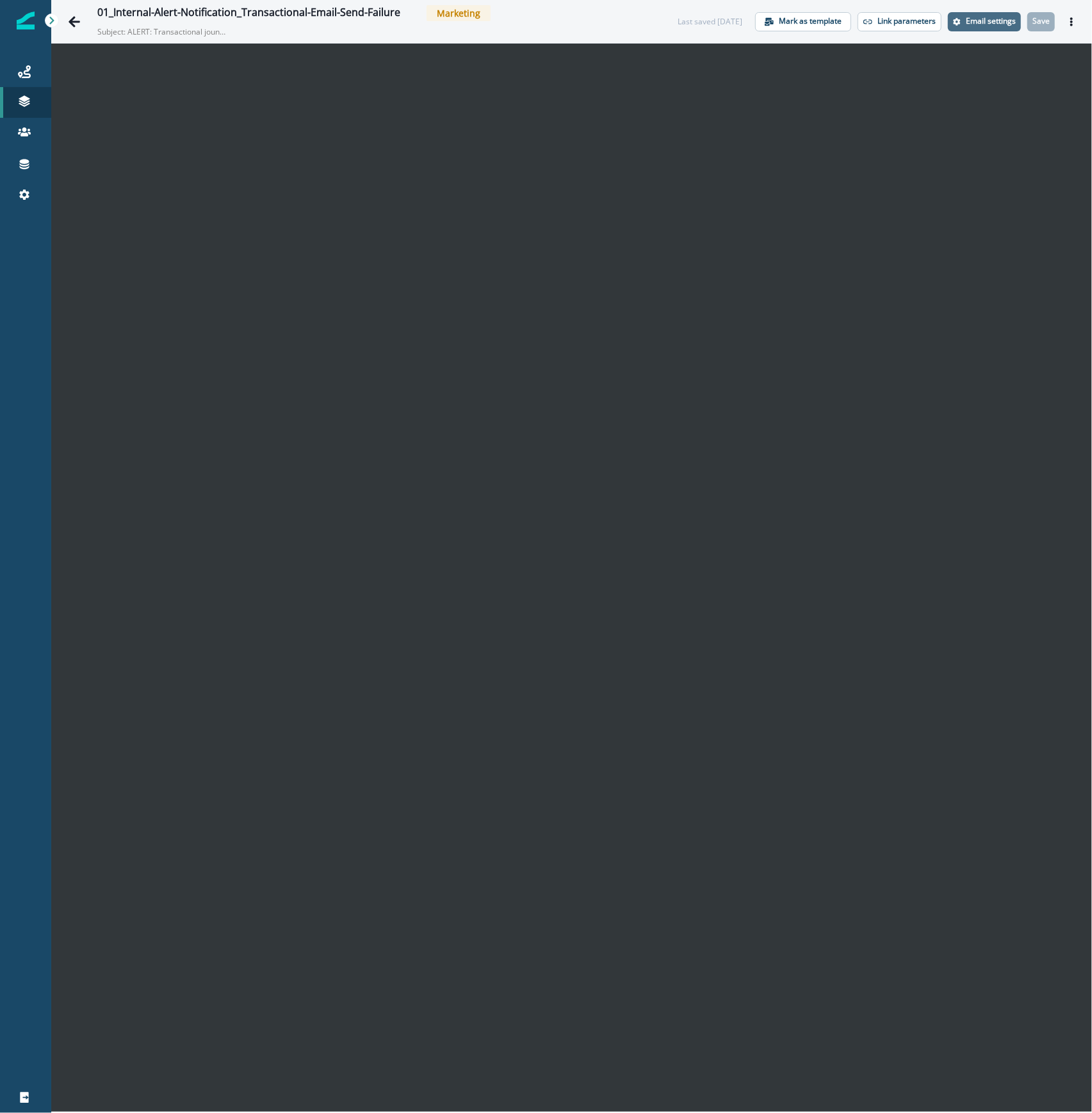
click at [993, 24] on p "Email settings" at bounding box center [991, 21] width 50 height 9
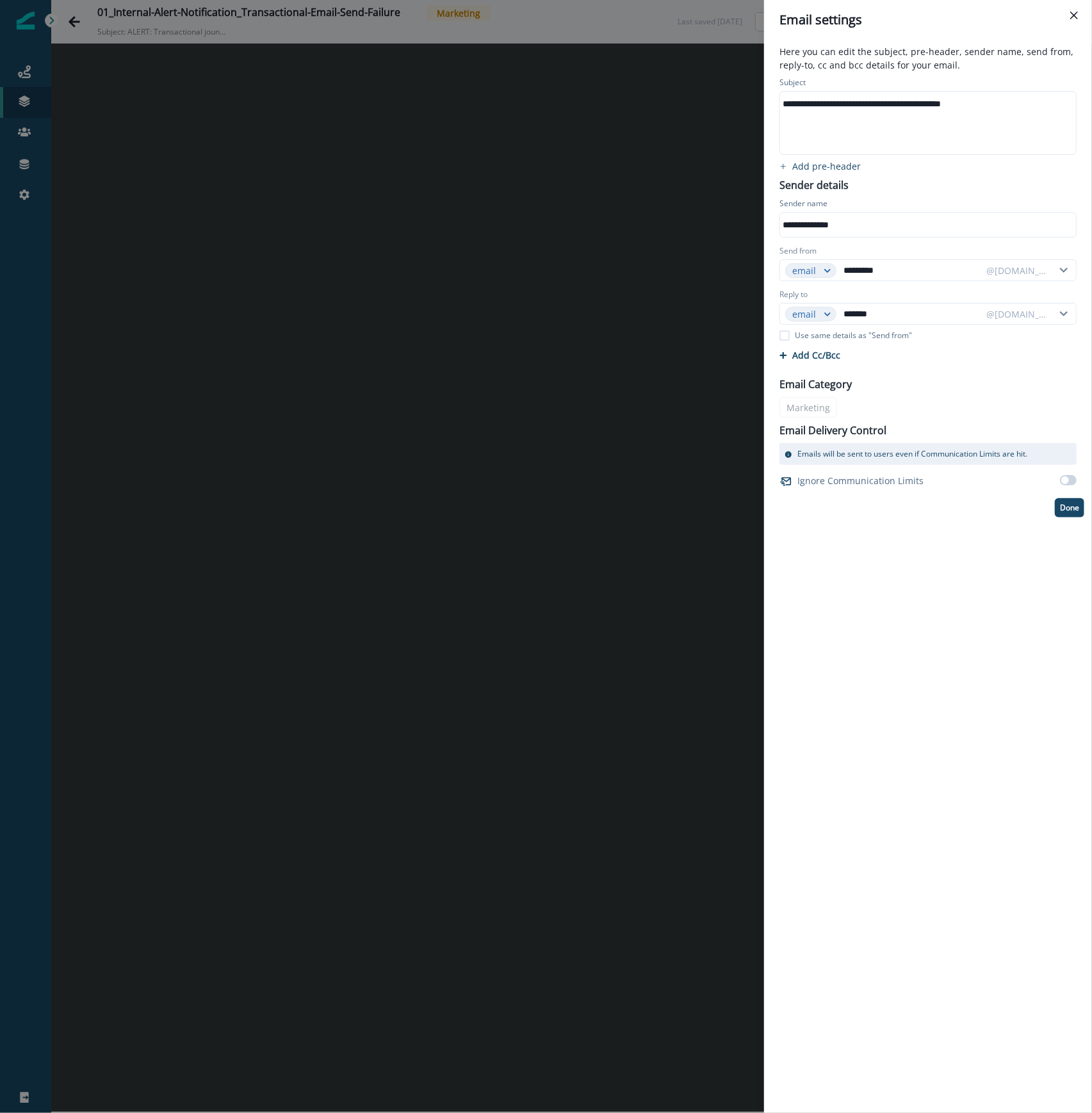
click at [367, 429] on div "**********" at bounding box center [546, 556] width 1092 height 1113
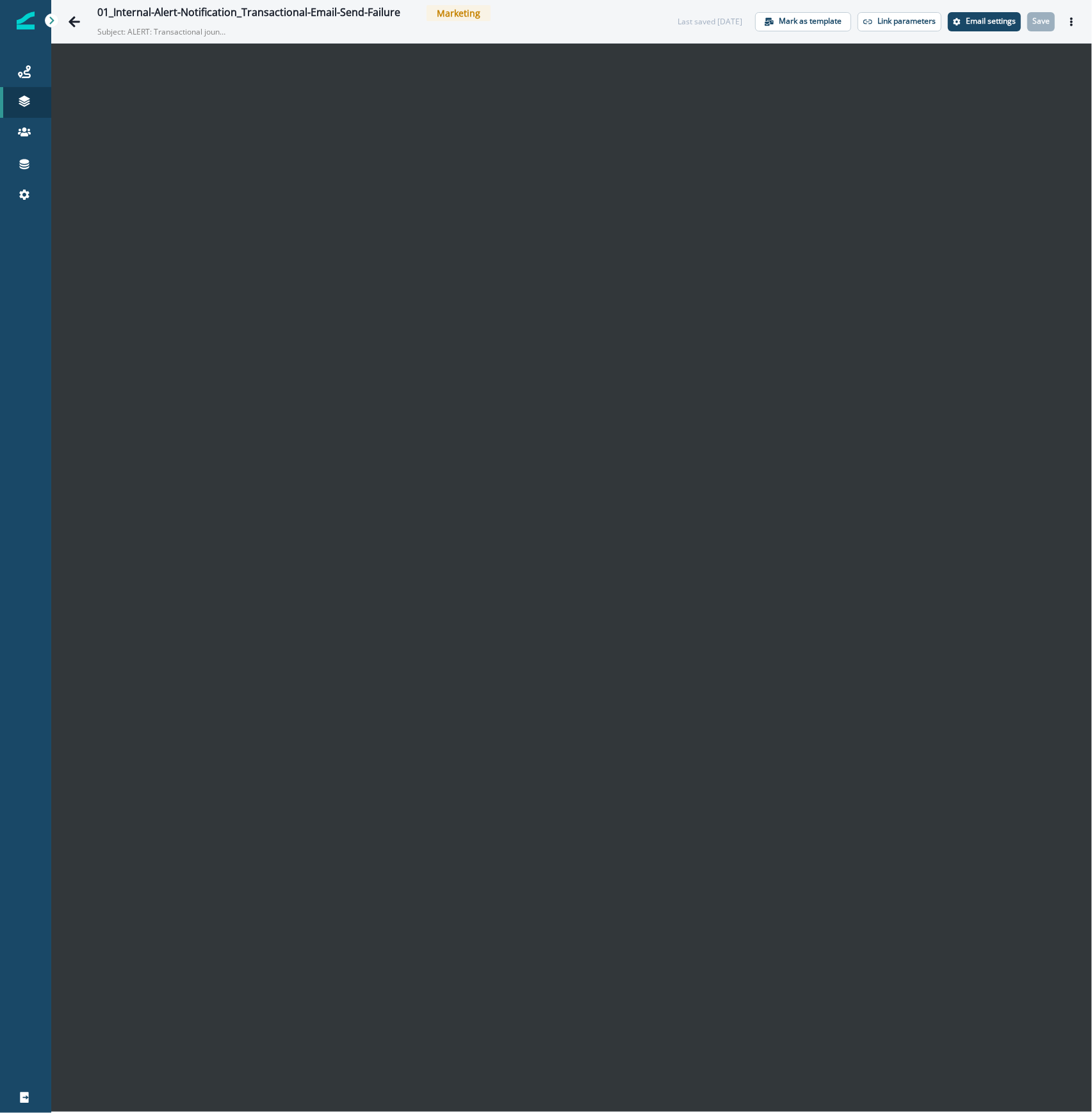
click at [122, 26] on p "Subject: ALERT: Transactional jouney processing has failed" at bounding box center [162, 30] width 128 height 17
click at [73, 24] on icon "Go back" at bounding box center [74, 21] width 11 height 11
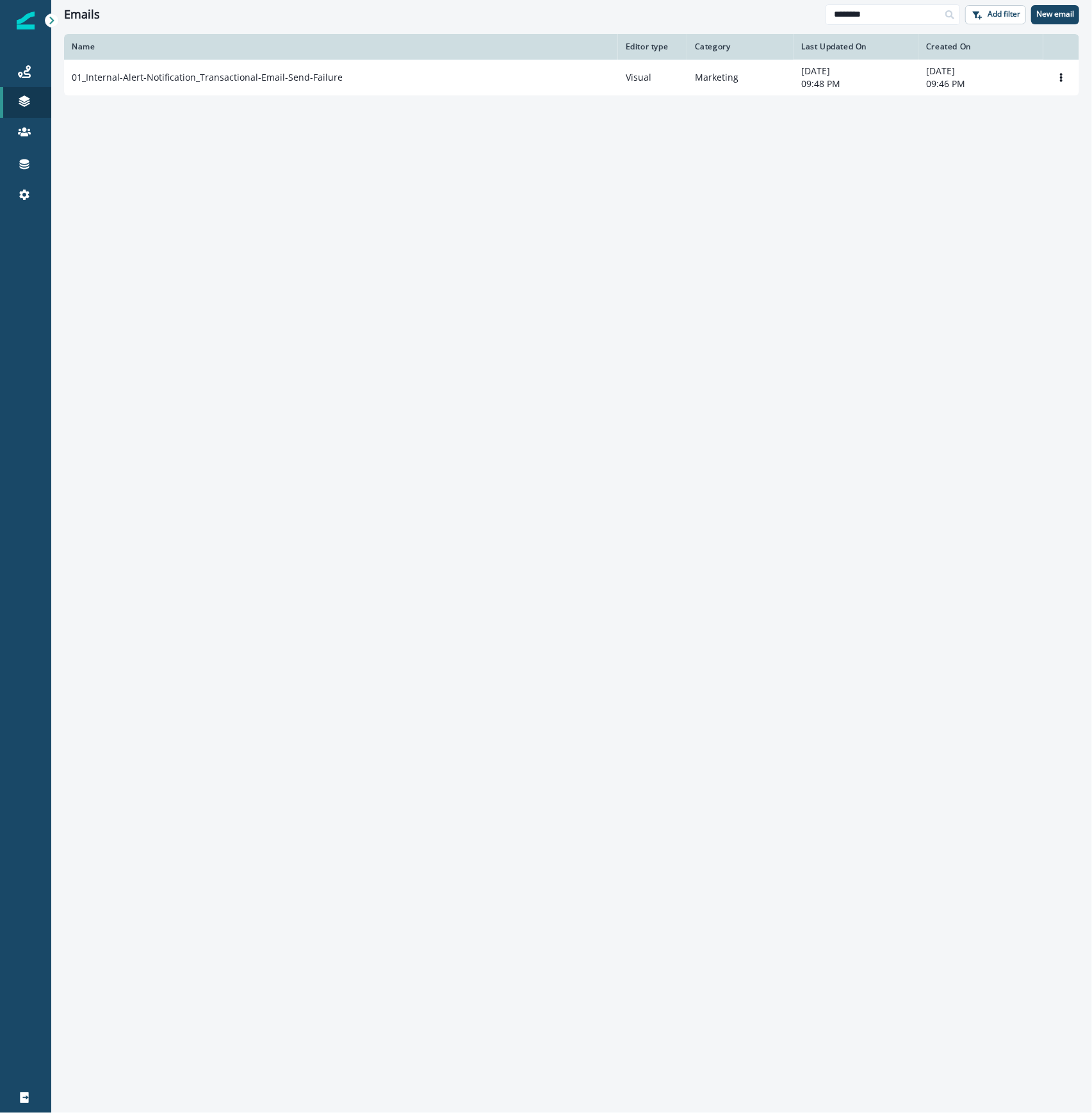
click at [73, 24] on div "Emails ******** Add filter New email" at bounding box center [571, 14] width 1041 height 29
